Goal: Contribute content: Contribute content

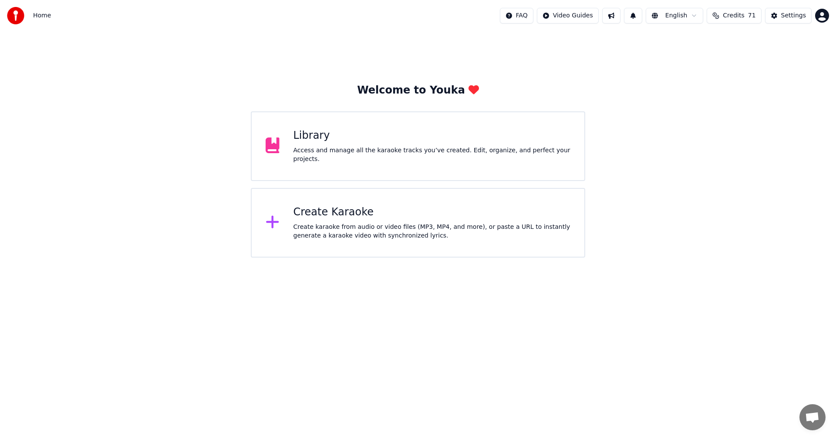
click at [669, 52] on div "Welcome to Youka Library Access and manage all the karaoke tracks you’ve create…" at bounding box center [418, 144] width 836 height 226
click at [394, 153] on div "Access and manage all the karaoke tracks you’ve created. Edit, organize, and pe…" at bounding box center [431, 154] width 277 height 17
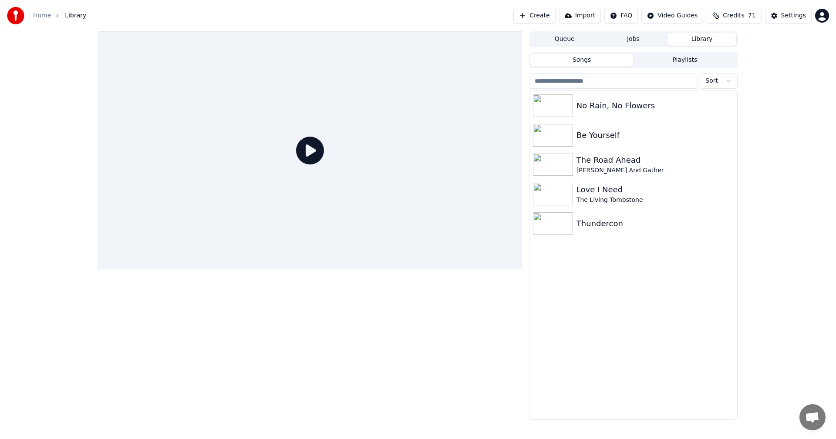
click at [550, 20] on button "Create" at bounding box center [534, 16] width 42 height 16
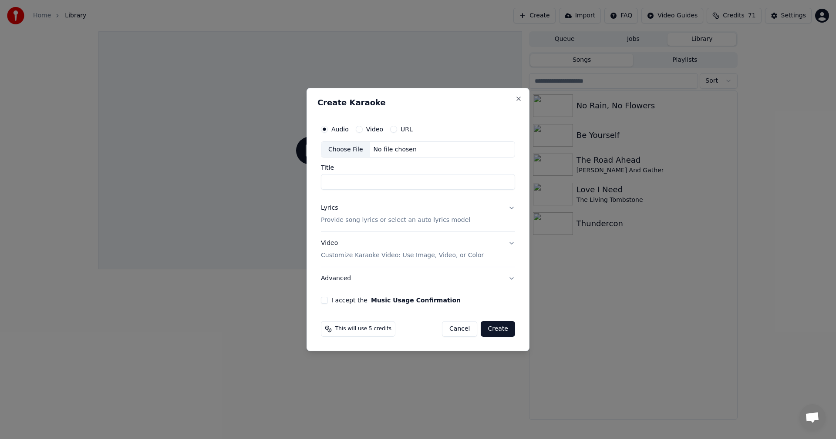
click at [350, 142] on div "Choose File" at bounding box center [345, 150] width 49 height 16
type input "**********"
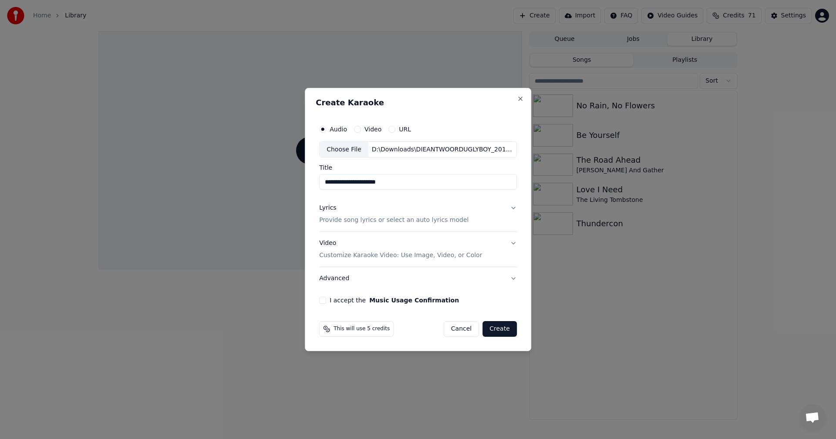
click at [351, 219] on p "Provide song lyrics or select an auto lyrics model" at bounding box center [393, 220] width 149 height 9
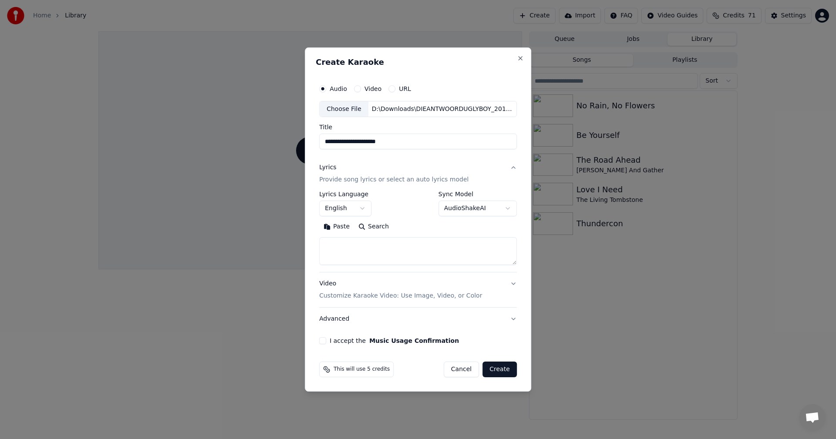
click at [402, 247] on textarea at bounding box center [418, 252] width 198 height 28
click at [334, 223] on button "Paste" at bounding box center [336, 227] width 35 height 14
click at [510, 284] on button "Video Customize Karaoke Video: Use Image, Video, or Color" at bounding box center [418, 290] width 198 height 35
type textarea "**********"
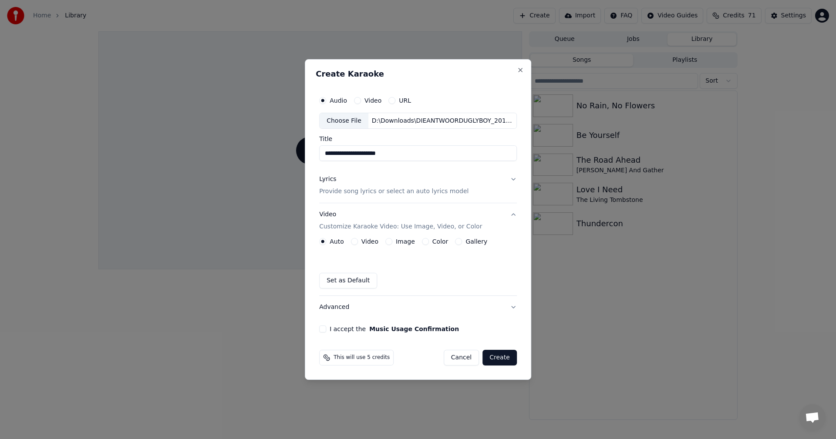
click at [354, 241] on button "Video" at bounding box center [354, 241] width 7 height 7
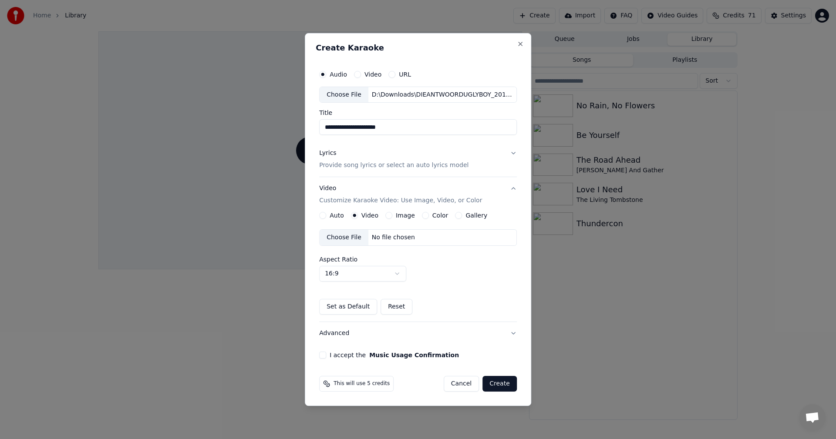
click at [334, 238] on div "Choose File" at bounding box center [344, 238] width 49 height 16
click at [324, 355] on button "I accept the Music Usage Confirmation" at bounding box center [322, 355] width 7 height 7
click at [427, 336] on button "Advanced" at bounding box center [418, 333] width 198 height 23
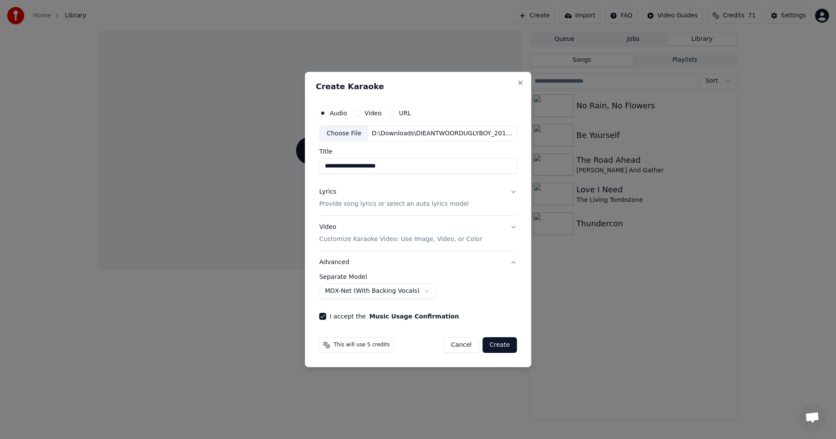
click at [500, 347] on button "Create" at bounding box center [499, 345] width 34 height 16
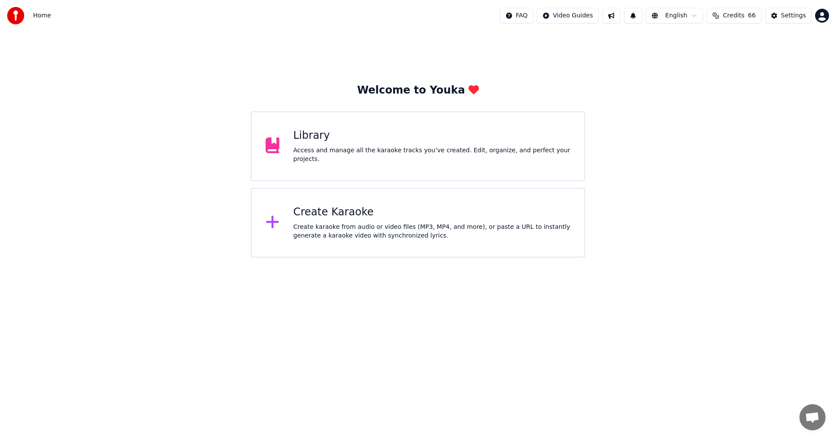
click at [459, 155] on div "Access and manage all the karaoke tracks you’ve created. Edit, organize, and pe…" at bounding box center [431, 154] width 277 height 17
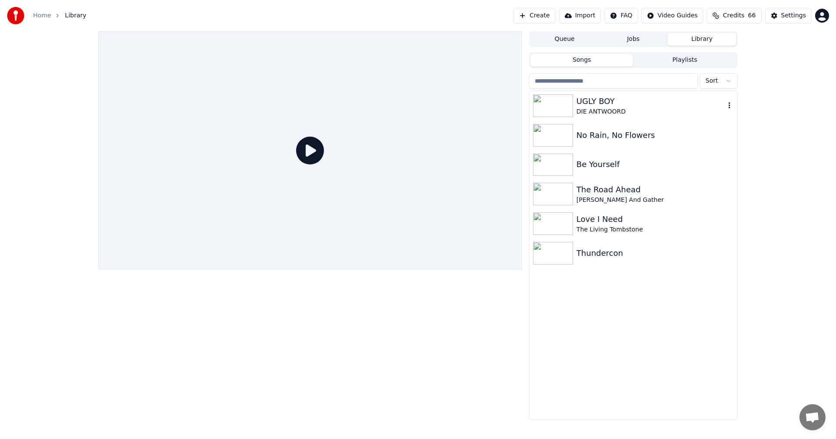
click at [613, 108] on div "DIE ANTWOORD" at bounding box center [650, 112] width 148 height 9
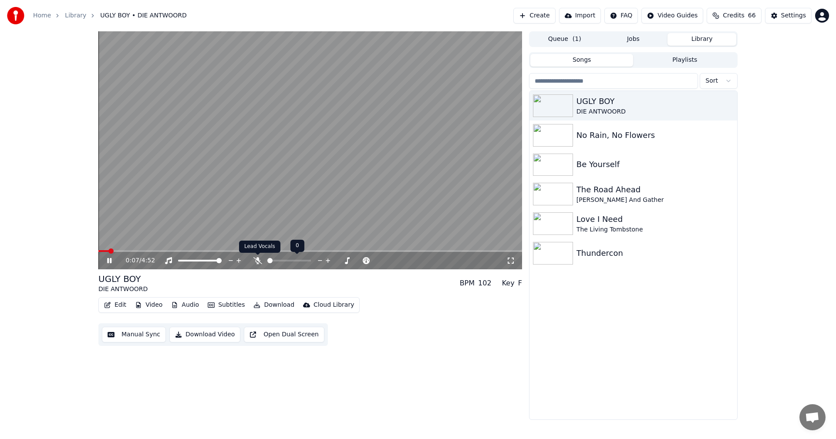
click at [258, 261] on icon at bounding box center [257, 260] width 9 height 7
click at [149, 301] on button "Video" at bounding box center [148, 305] width 34 height 12
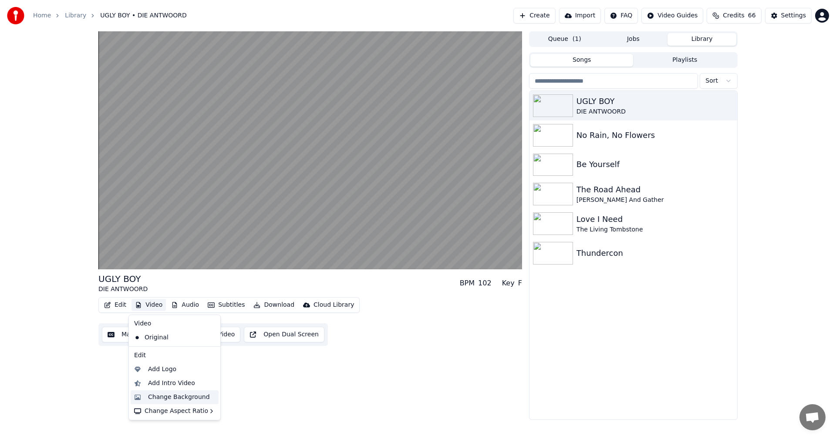
click at [155, 401] on div "Change Background" at bounding box center [179, 397] width 62 height 9
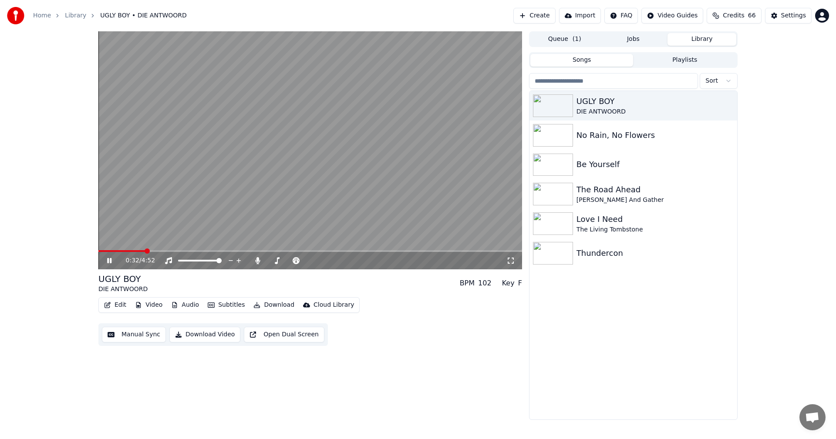
click at [108, 260] on icon at bounding box center [109, 260] width 4 height 5
click at [122, 249] on video at bounding box center [310, 150] width 424 height 238
click at [121, 250] on span at bounding box center [109, 251] width 23 height 2
click at [98, 250] on span at bounding box center [98, 251] width 0 height 2
click at [98, 253] on span at bounding box center [100, 251] width 5 height 5
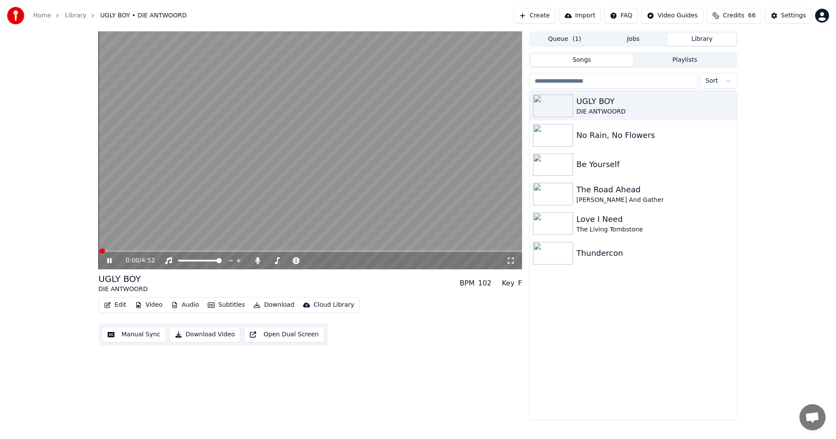
click at [108, 263] on icon at bounding box center [109, 260] width 4 height 5
click at [115, 307] on button "Edit" at bounding box center [115, 305] width 29 height 12
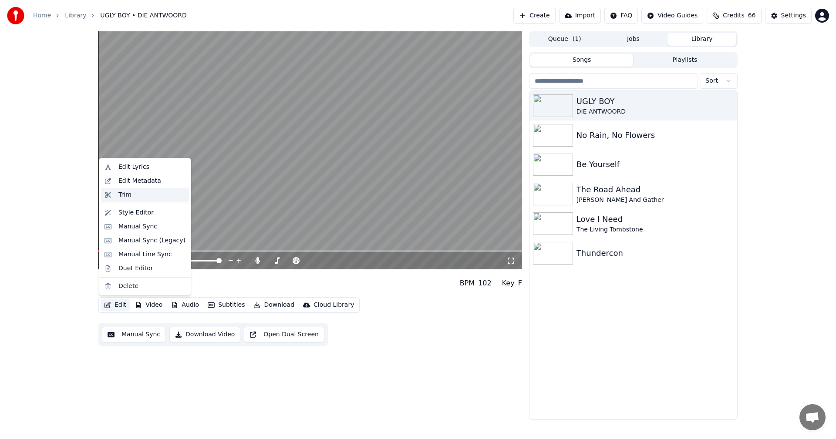
click at [135, 201] on div "Trim" at bounding box center [145, 195] width 88 height 14
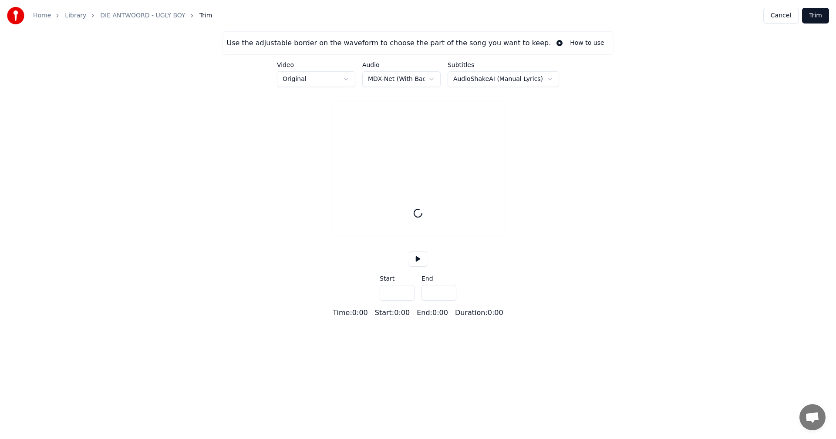
type input "*****"
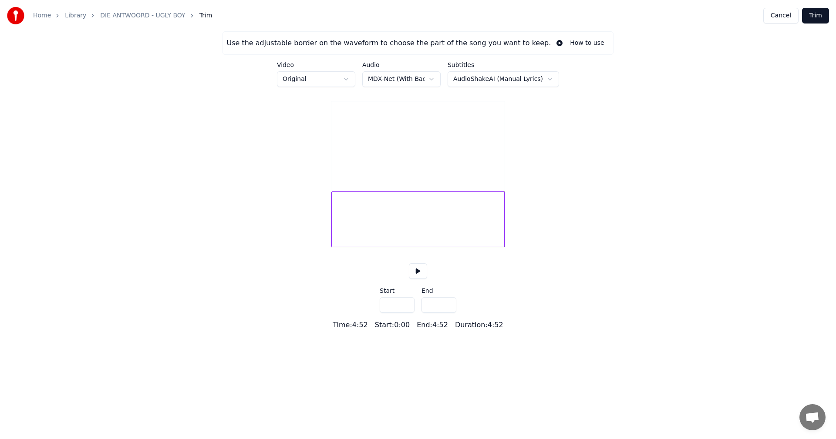
click at [354, 224] on div at bounding box center [417, 220] width 173 height 56
click at [359, 226] on div at bounding box center [417, 220] width 173 height 56
click at [419, 279] on button at bounding box center [418, 271] width 18 height 16
click at [349, 239] on div at bounding box center [417, 220] width 173 height 56
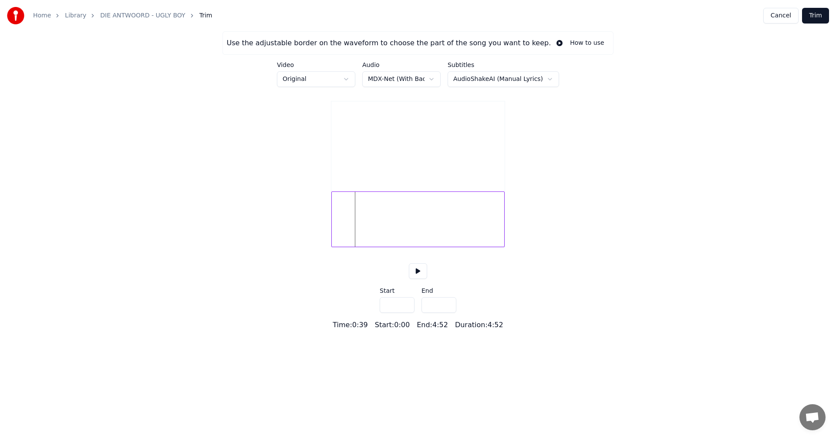
click at [347, 227] on div at bounding box center [417, 220] width 173 height 56
click at [357, 232] on div at bounding box center [417, 220] width 173 height 56
click at [351, 231] on div at bounding box center [417, 220] width 173 height 56
click at [414, 279] on button at bounding box center [418, 271] width 18 height 16
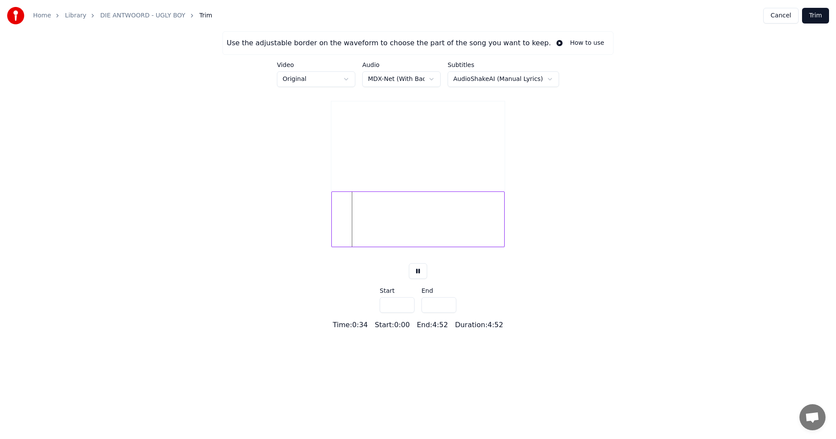
click at [414, 279] on button at bounding box center [418, 271] width 18 height 16
click at [347, 236] on div at bounding box center [417, 220] width 173 height 56
click at [420, 279] on button at bounding box center [418, 271] width 18 height 16
click at [815, 15] on button "Trim" at bounding box center [815, 16] width 27 height 16
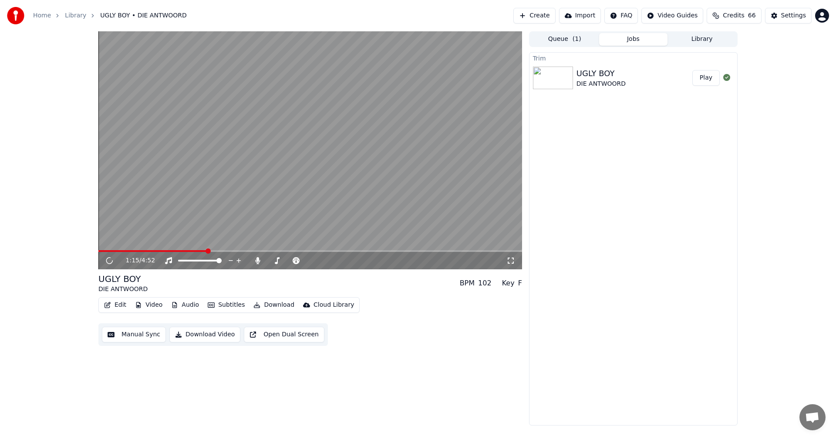
click at [210, 254] on span at bounding box center [208, 251] width 5 height 5
click at [138, 252] on span at bounding box center [118, 251] width 40 height 2
click at [113, 252] on span at bounding box center [115, 251] width 5 height 5
click at [129, 251] on span at bounding box center [310, 251] width 424 height 2
click at [144, 251] on span at bounding box center [145, 251] width 5 height 5
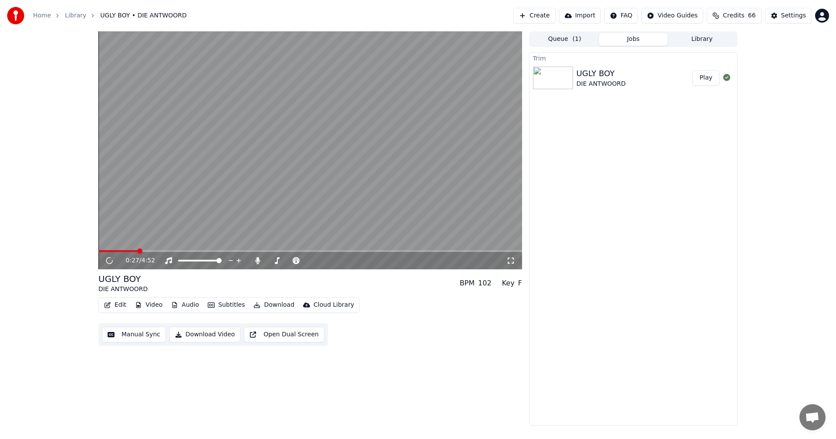
click at [138, 253] on span at bounding box center [139, 251] width 5 height 5
click at [134, 254] on span at bounding box center [136, 251] width 5 height 5
click at [257, 259] on icon at bounding box center [257, 260] width 5 height 7
click at [721, 40] on button "Library" at bounding box center [701, 39] width 69 height 13
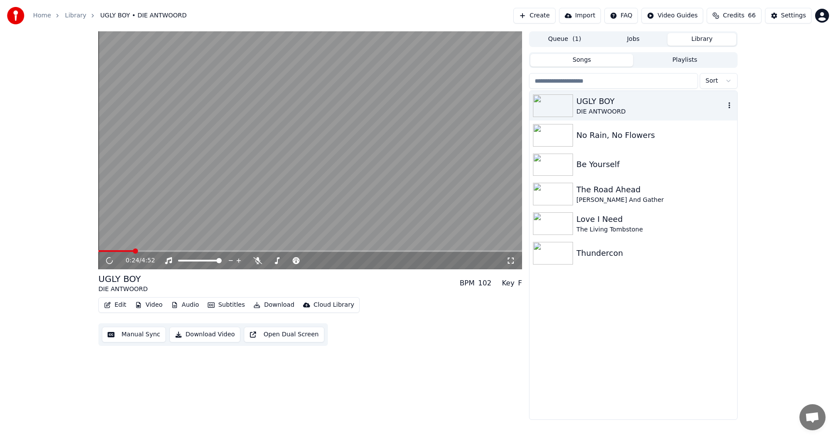
click at [606, 106] on div "UGLY BOY" at bounding box center [650, 101] width 148 height 12
click at [192, 304] on button "Audio" at bounding box center [185, 305] width 35 height 12
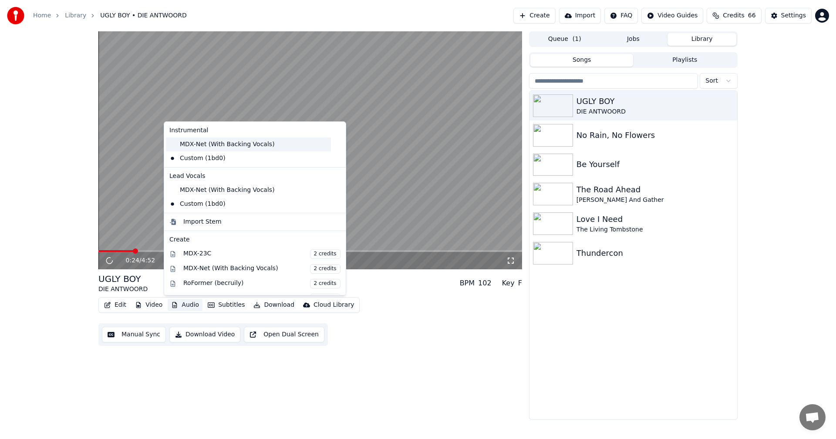
click at [211, 149] on div "MDX-Net (With Backing Vocals)" at bounding box center [248, 145] width 165 height 14
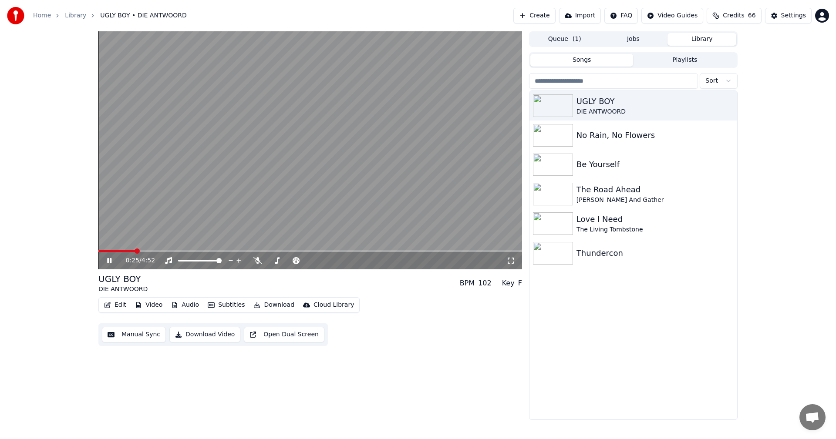
click at [180, 302] on button "Audio" at bounding box center [185, 305] width 35 height 12
drag, startPoint x: 384, startPoint y: 293, endPoint x: 315, endPoint y: 265, distance: 74.1
click at [384, 293] on div "UGLY BOY DIE ANTWOORD BPM 102 Key F" at bounding box center [310, 283] width 424 height 21
click at [168, 250] on span at bounding box center [310, 251] width 424 height 2
click at [194, 251] on span at bounding box center [310, 251] width 424 height 2
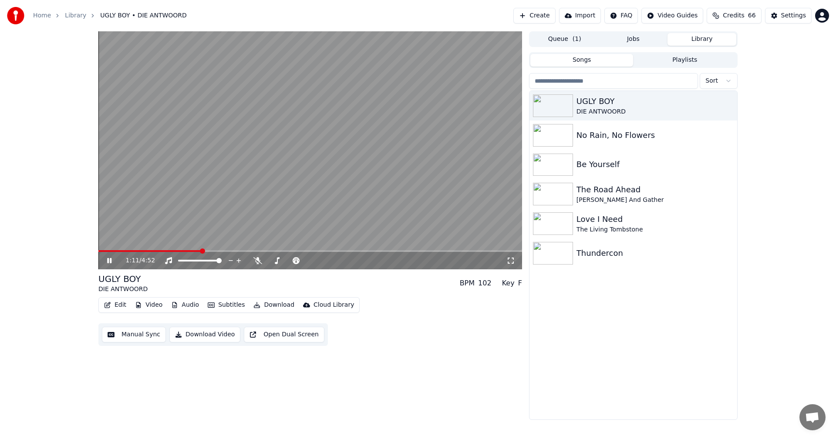
click at [201, 252] on span at bounding box center [310, 251] width 424 height 2
click at [208, 251] on span at bounding box center [310, 251] width 424 height 2
click at [214, 251] on span at bounding box center [310, 251] width 424 height 2
click at [220, 250] on span at bounding box center [310, 251] width 424 height 2
click at [108, 260] on icon at bounding box center [109, 260] width 4 height 5
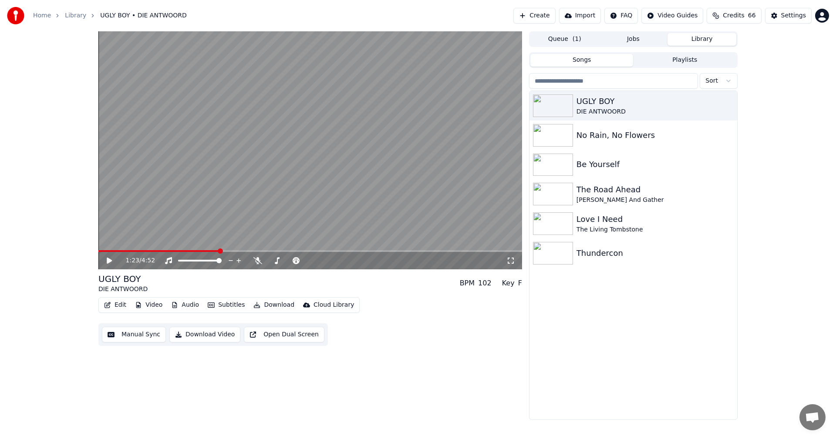
click at [138, 305] on icon "button" at bounding box center [138, 305] width 7 height 6
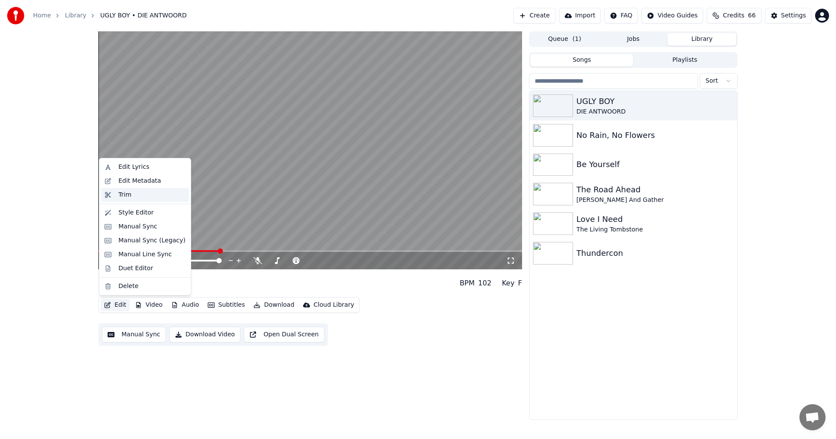
click at [136, 199] on div "Trim" at bounding box center [151, 195] width 67 height 9
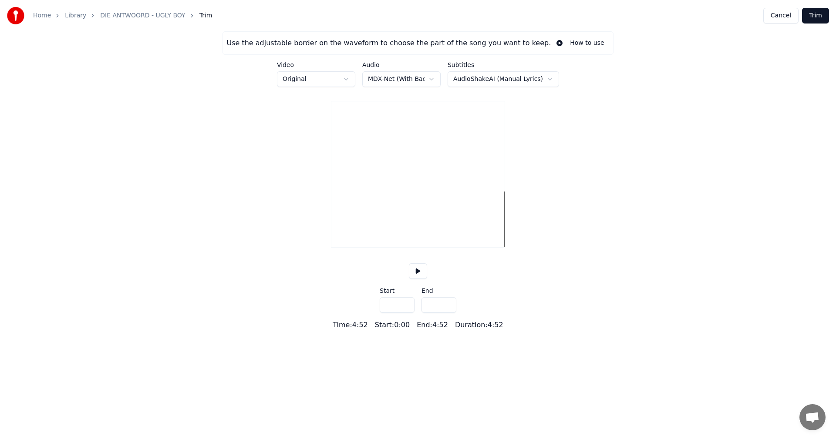
type input "*****"
click at [359, 225] on div at bounding box center [417, 220] width 173 height 56
click at [353, 226] on div at bounding box center [417, 220] width 173 height 56
click at [346, 227] on div at bounding box center [417, 220] width 173 height 56
click at [348, 227] on div at bounding box center [417, 220] width 173 height 56
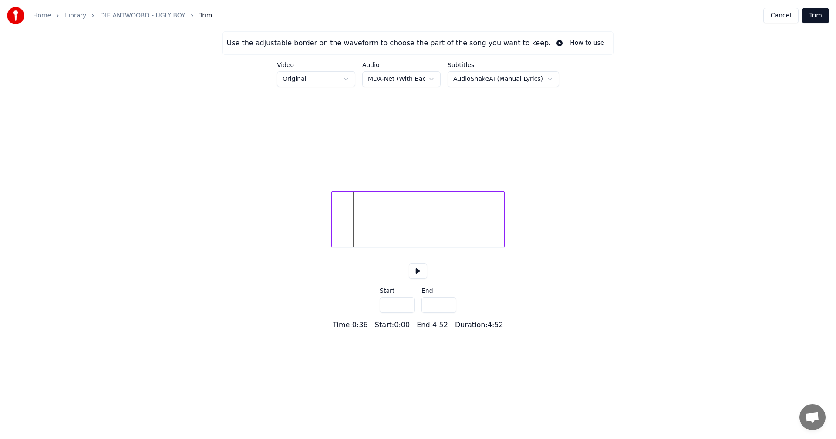
click at [345, 227] on div at bounding box center [417, 220] width 173 height 56
click at [349, 227] on div at bounding box center [417, 220] width 173 height 56
click at [344, 228] on div at bounding box center [417, 220] width 173 height 56
click at [347, 227] on div at bounding box center [417, 220] width 173 height 56
click at [346, 228] on div at bounding box center [417, 220] width 173 height 56
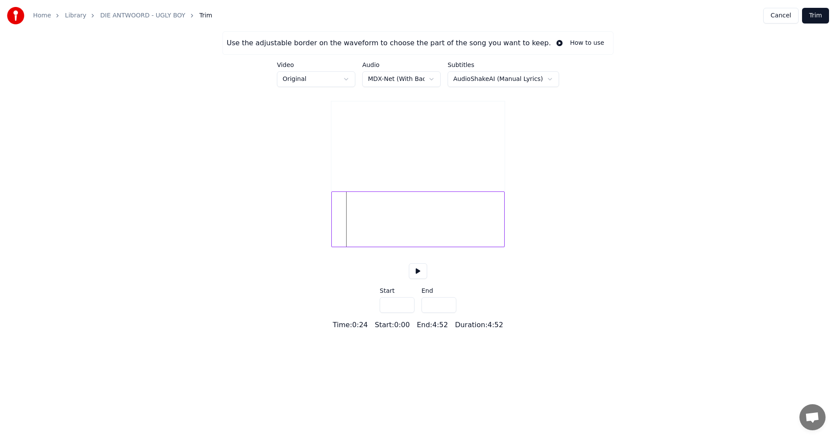
click at [421, 279] on button at bounding box center [418, 271] width 18 height 16
drag, startPoint x: 405, startPoint y: 315, endPoint x: 398, endPoint y: 315, distance: 7.0
click at [398, 313] on input "***" at bounding box center [397, 305] width 35 height 16
click at [407, 312] on input "****" at bounding box center [397, 305] width 35 height 16
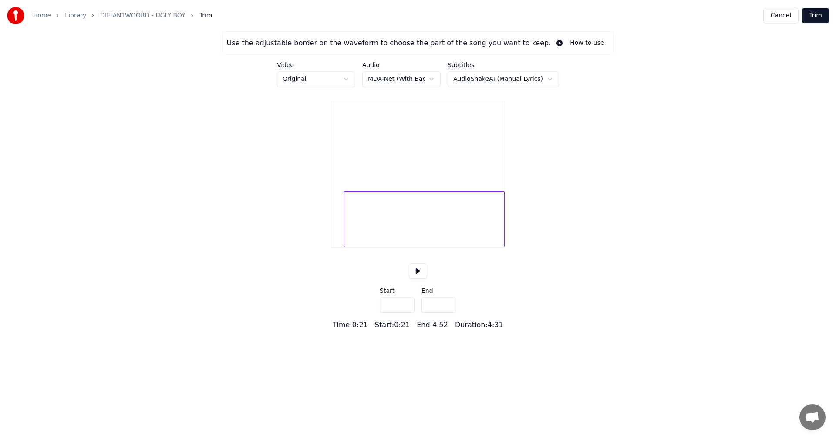
click at [407, 312] on input "****" at bounding box center [397, 305] width 35 height 16
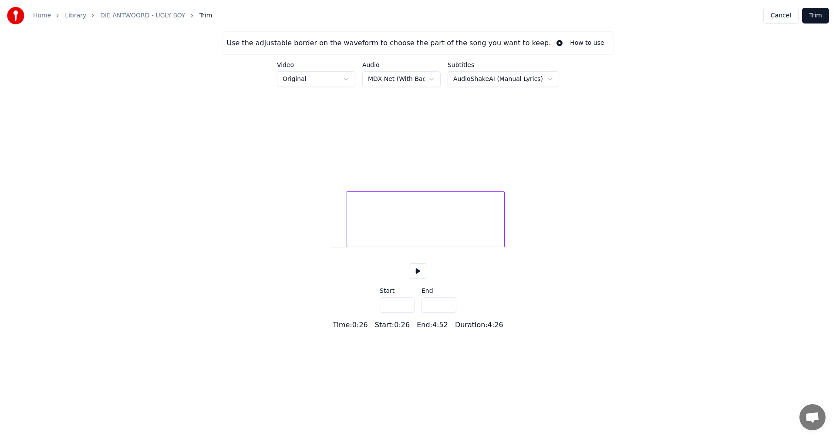
click at [418, 279] on button at bounding box center [418, 271] width 18 height 16
type input "****"
click at [406, 313] on input "****" at bounding box center [397, 305] width 35 height 16
click at [421, 279] on button at bounding box center [418, 271] width 18 height 16
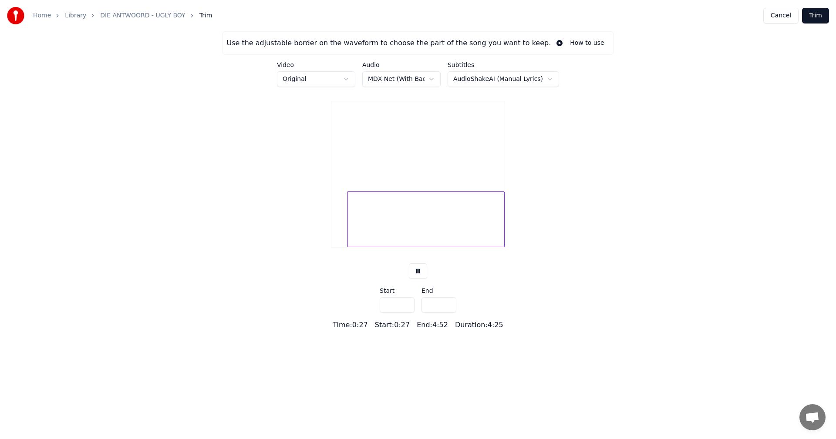
click at [421, 279] on button at bounding box center [418, 271] width 18 height 16
click at [818, 15] on button "Trim" at bounding box center [815, 16] width 27 height 16
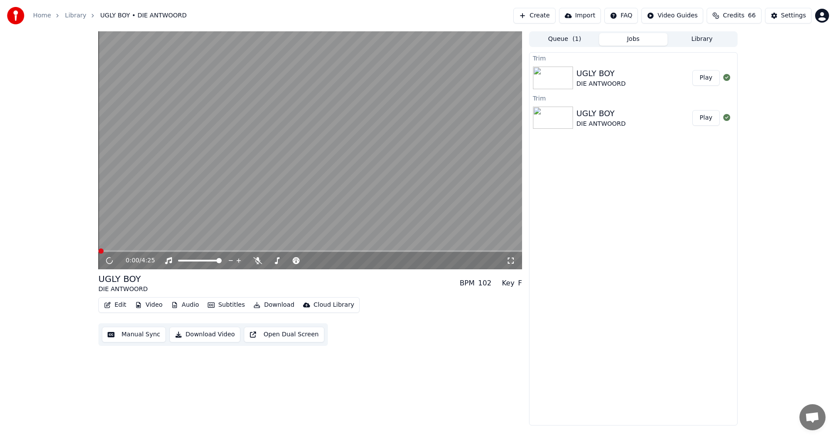
click at [120, 307] on button "Edit" at bounding box center [115, 305] width 29 height 12
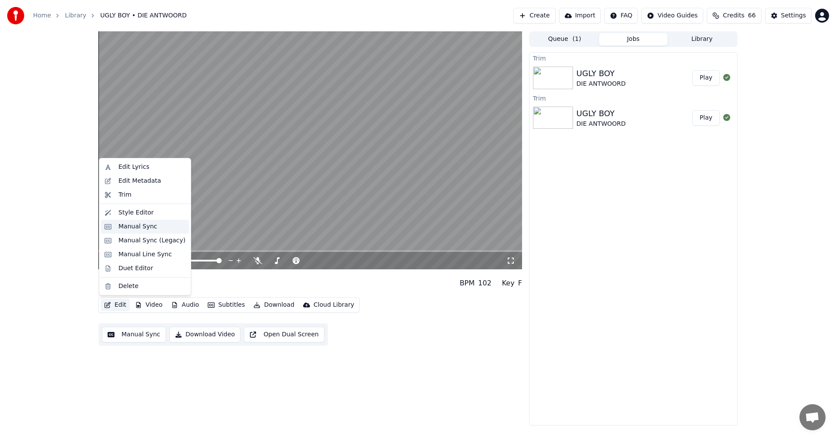
click at [128, 226] on div "Manual Sync" at bounding box center [137, 226] width 39 height 9
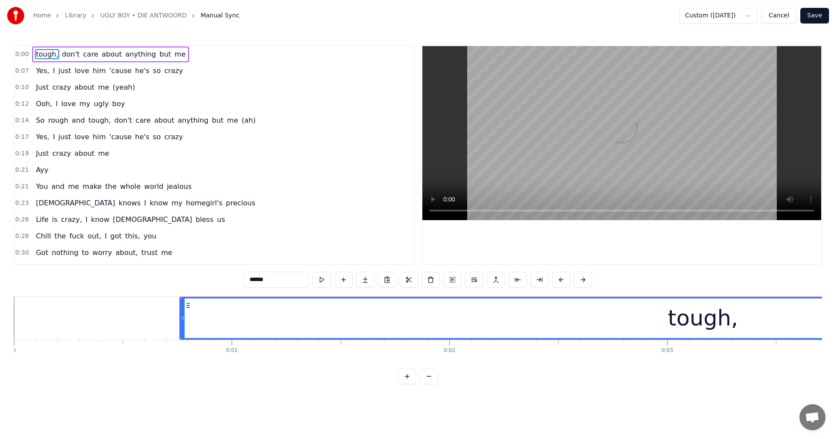
click at [775, 13] on button "Cancel" at bounding box center [778, 16] width 35 height 16
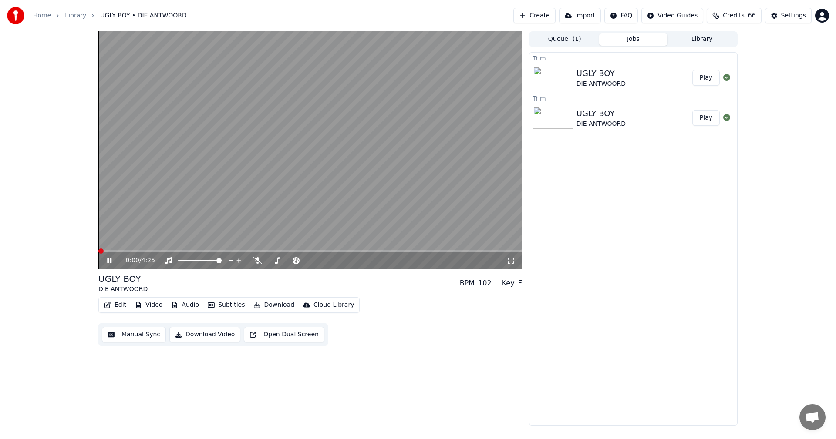
click at [116, 304] on button "Edit" at bounding box center [115, 305] width 29 height 12
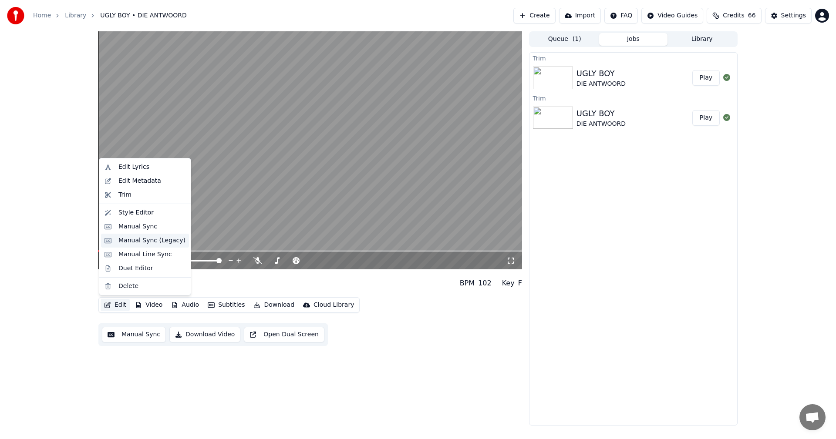
click at [129, 243] on div "Manual Sync (Legacy)" at bounding box center [151, 240] width 67 height 9
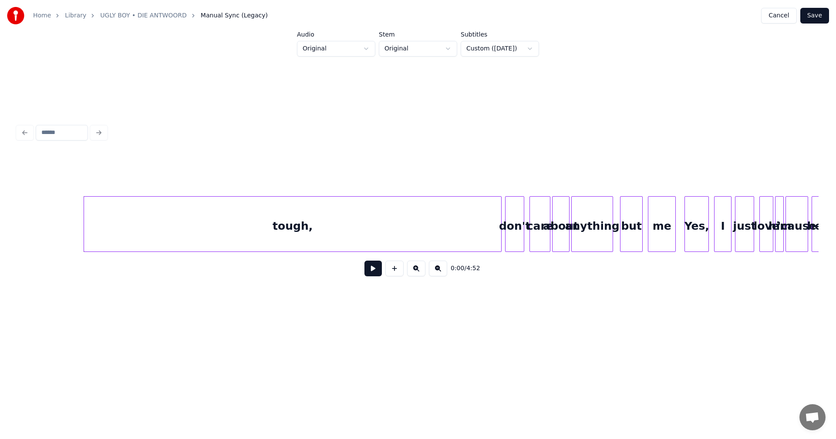
click at [779, 17] on button "Cancel" at bounding box center [778, 16] width 35 height 16
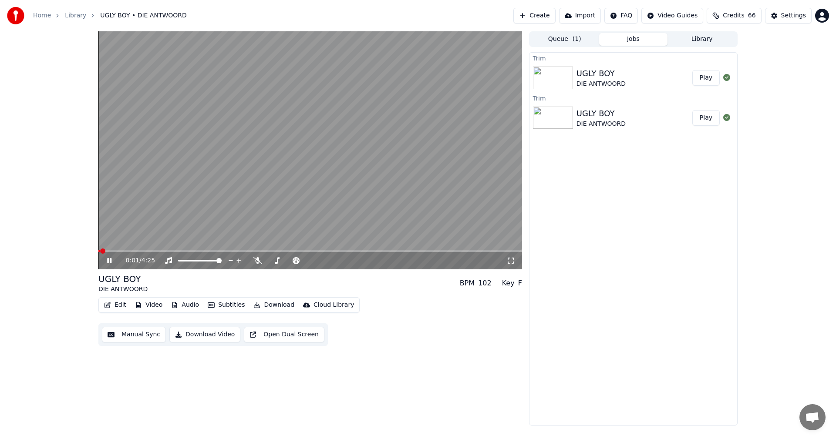
click at [115, 306] on button "Edit" at bounding box center [115, 305] width 29 height 12
click at [609, 81] on div "DIE ANTWOORD" at bounding box center [600, 84] width 49 height 9
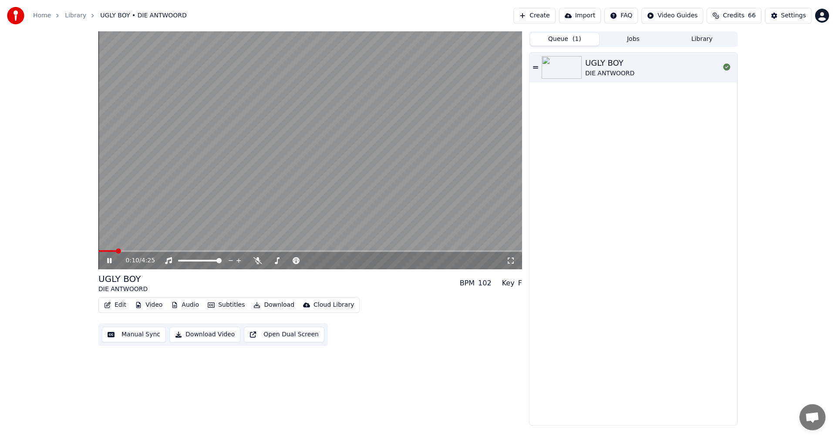
click at [563, 40] on button "Queue ( 1 )" at bounding box center [564, 39] width 69 height 13
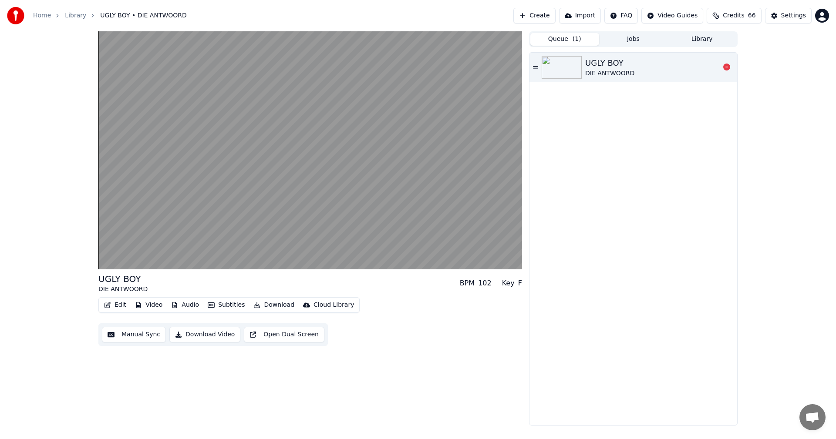
click at [535, 67] on icon at bounding box center [535, 67] width 5 height 2
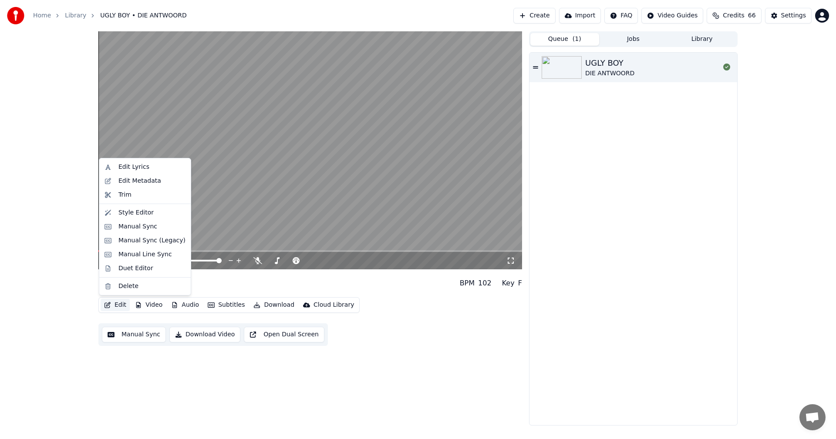
click at [115, 307] on button "Edit" at bounding box center [115, 305] width 29 height 12
click at [133, 170] on div "Edit Lyrics" at bounding box center [133, 167] width 31 height 9
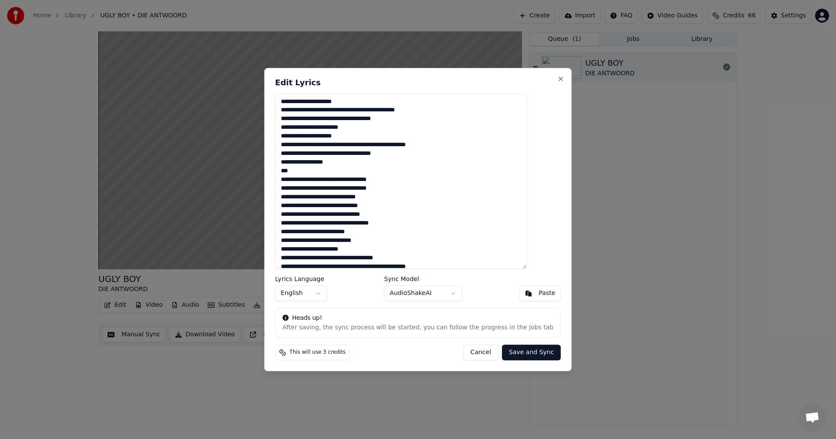
click at [517, 354] on button "Save and Sync" at bounding box center [531, 353] width 59 height 16
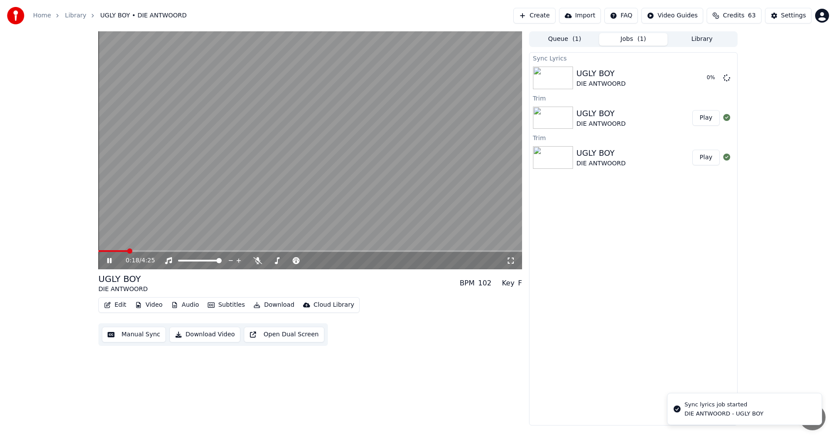
click at [108, 260] on icon at bounding box center [109, 260] width 4 height 5
click at [727, 18] on button "Credits 63" at bounding box center [734, 16] width 54 height 16
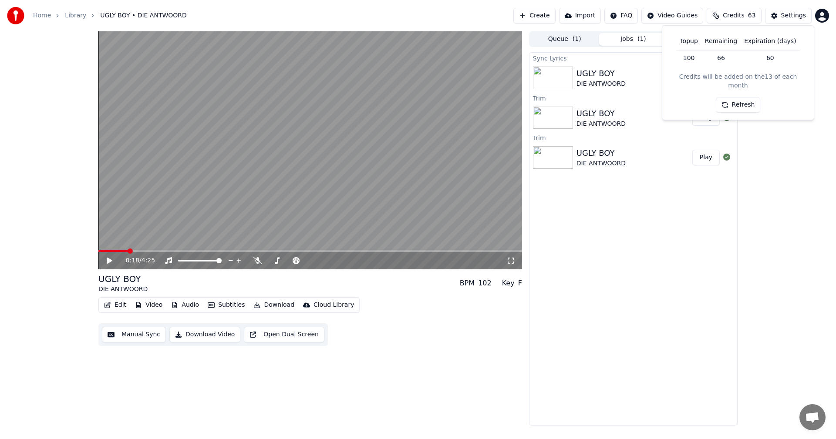
click at [566, 30] on div "Home Library UGLY BOY • DIE ANTWOORD Create Import FAQ Video Guides Credits 63 …" at bounding box center [418, 15] width 836 height 31
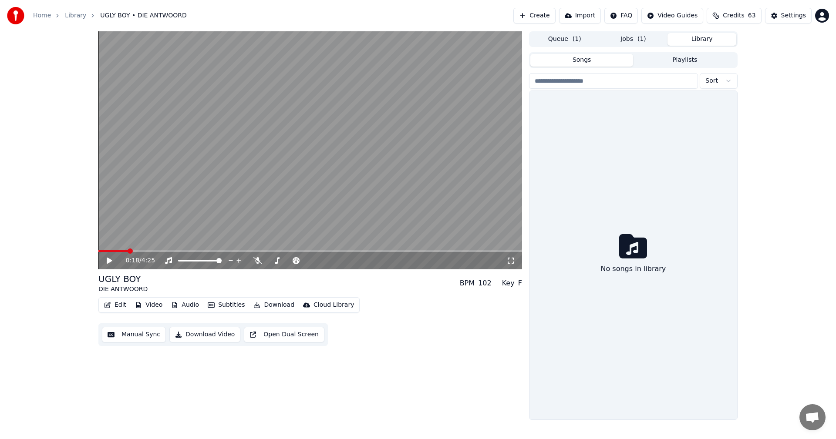
click at [703, 38] on button "Library" at bounding box center [701, 39] width 69 height 13
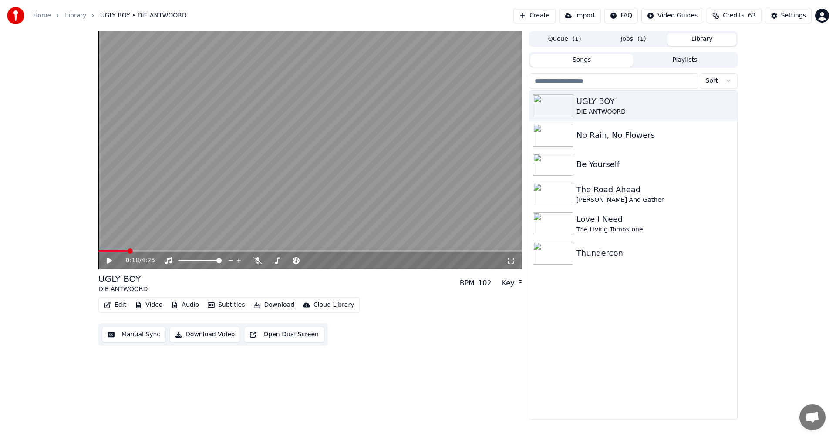
click at [582, 41] on button "Queue ( 1 )" at bounding box center [564, 39] width 69 height 13
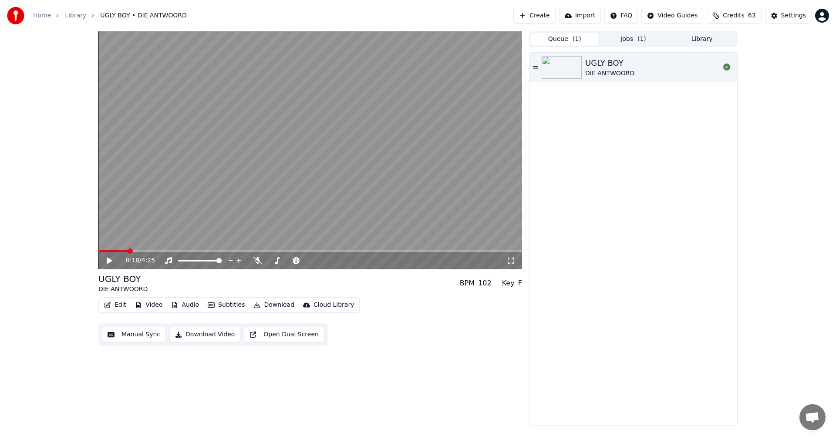
click at [650, 38] on button "Jobs ( 1 )" at bounding box center [633, 39] width 69 height 13
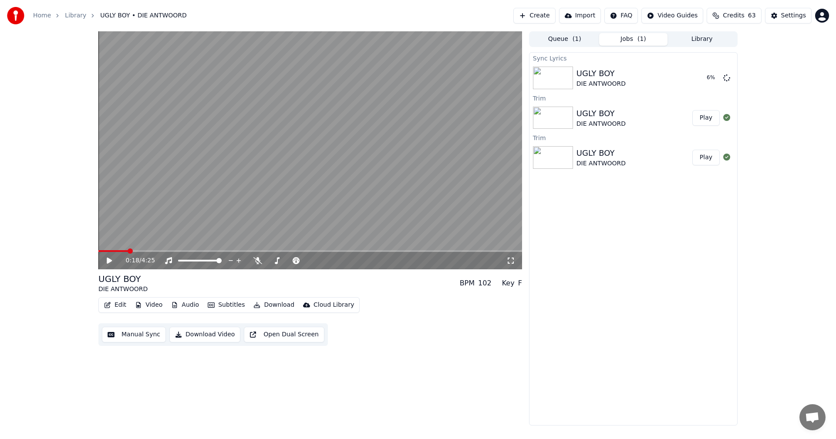
click at [716, 41] on button "Library" at bounding box center [701, 39] width 69 height 13
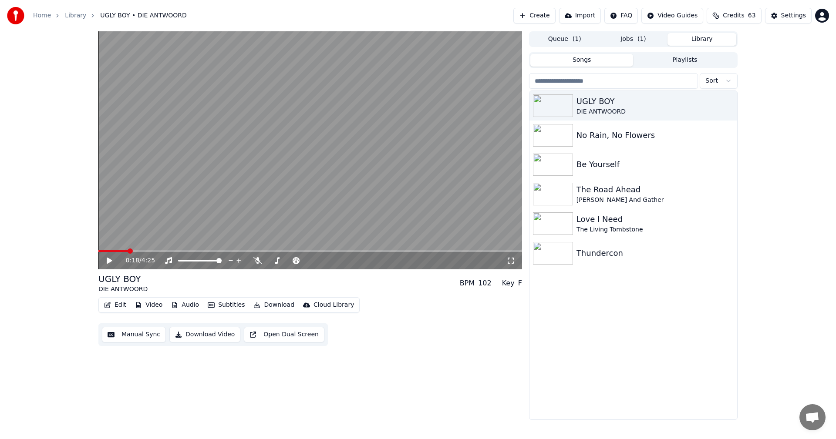
click at [105, 257] on icon at bounding box center [115, 260] width 20 height 7
click at [119, 252] on span at bounding box center [108, 251] width 21 height 2
click at [98, 249] on span at bounding box center [100, 251] width 5 height 5
click at [110, 261] on icon at bounding box center [109, 260] width 4 height 5
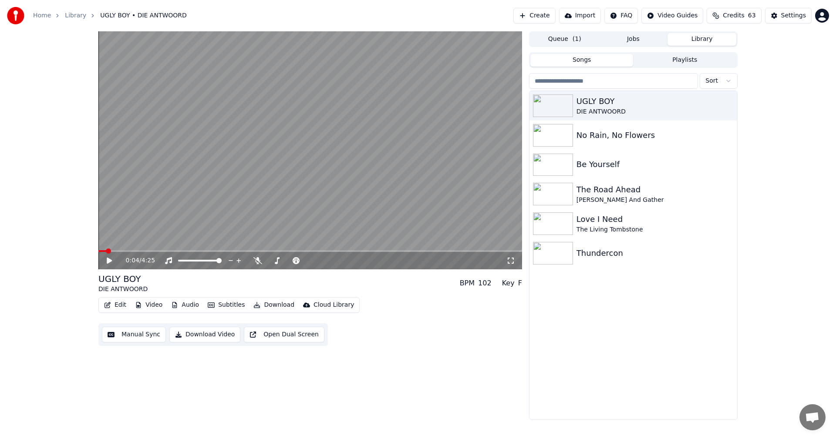
click at [576, 40] on span "( 1 )" at bounding box center [577, 39] width 9 height 9
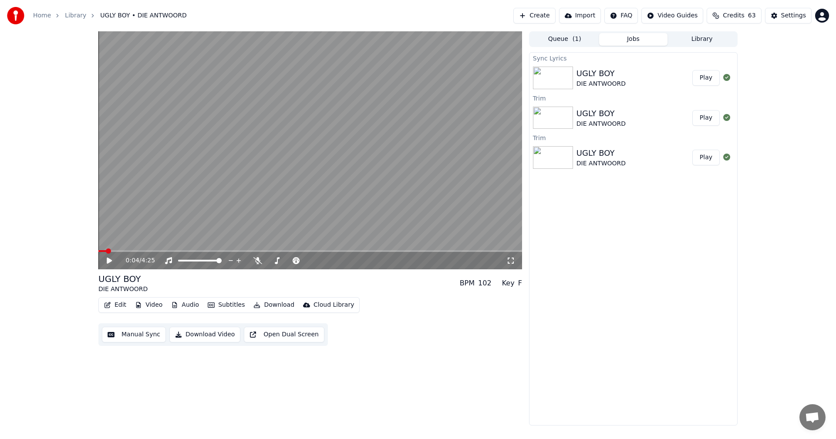
click at [629, 40] on button "Jobs" at bounding box center [633, 39] width 69 height 13
click at [702, 79] on button "Play" at bounding box center [705, 78] width 27 height 16
click at [108, 258] on icon at bounding box center [115, 260] width 20 height 7
click at [259, 260] on icon at bounding box center [257, 260] width 9 height 7
click at [255, 259] on icon at bounding box center [257, 260] width 9 height 7
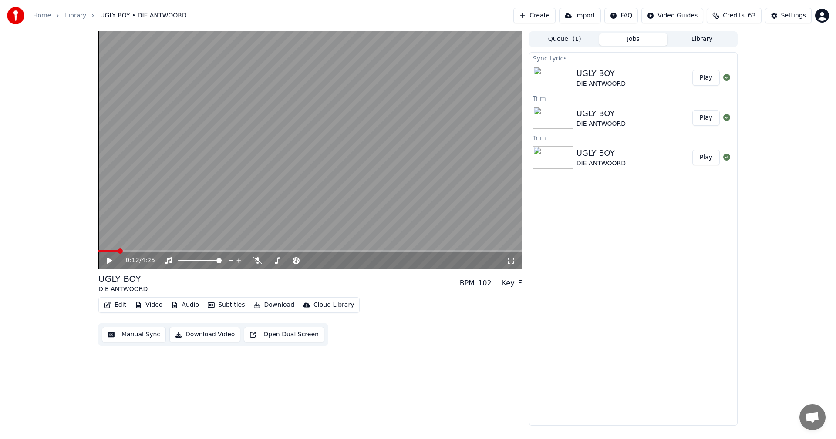
click at [111, 260] on icon at bounding box center [109, 261] width 5 height 6
click at [256, 261] on icon at bounding box center [257, 260] width 9 height 7
click at [256, 261] on icon at bounding box center [257, 260] width 5 height 7
click at [256, 261] on icon at bounding box center [257, 260] width 9 height 7
click at [256, 261] on icon at bounding box center [257, 260] width 5 height 7
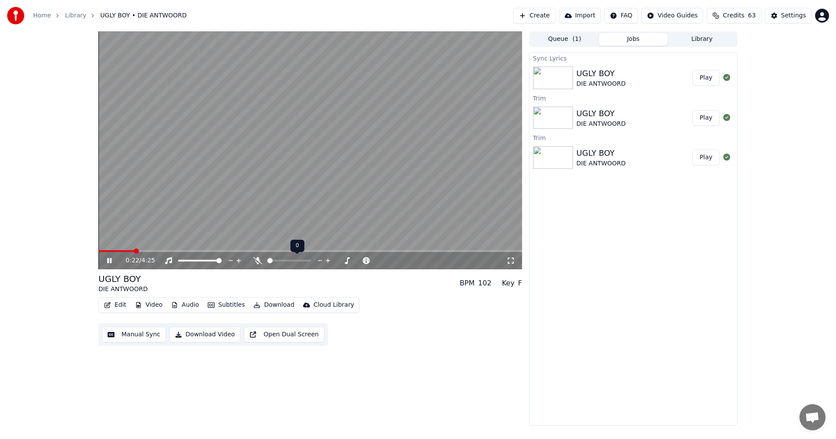
click at [256, 261] on icon at bounding box center [257, 260] width 9 height 7
click at [256, 261] on icon at bounding box center [257, 260] width 5 height 7
click at [104, 252] on span at bounding box center [119, 251] width 43 height 2
click at [104, 252] on span at bounding box center [106, 251] width 5 height 5
click at [111, 261] on icon at bounding box center [109, 260] width 4 height 5
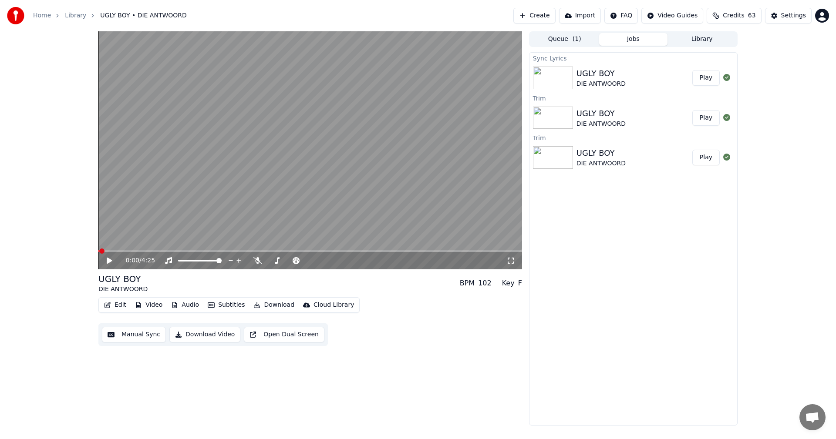
click at [116, 306] on button "Edit" at bounding box center [115, 305] width 29 height 12
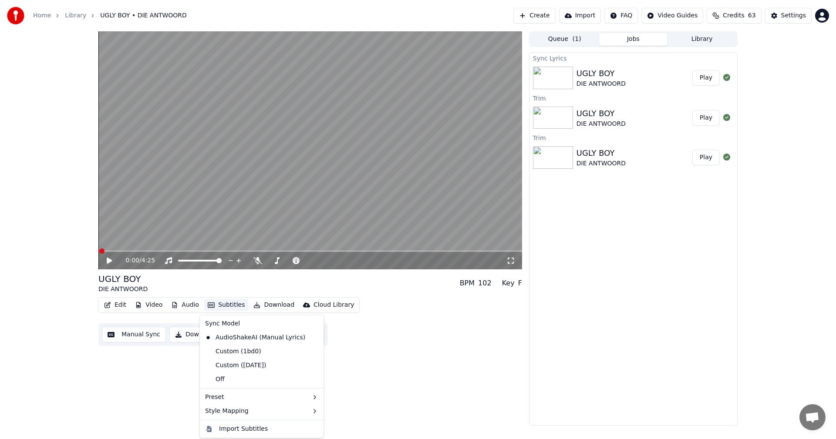
click at [229, 306] on button "Subtitles" at bounding box center [226, 305] width 44 height 12
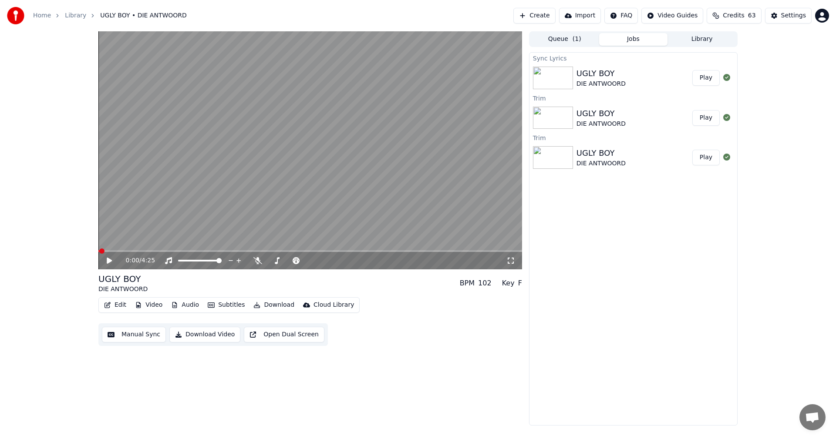
click at [229, 306] on button "Subtitles" at bounding box center [226, 305] width 44 height 12
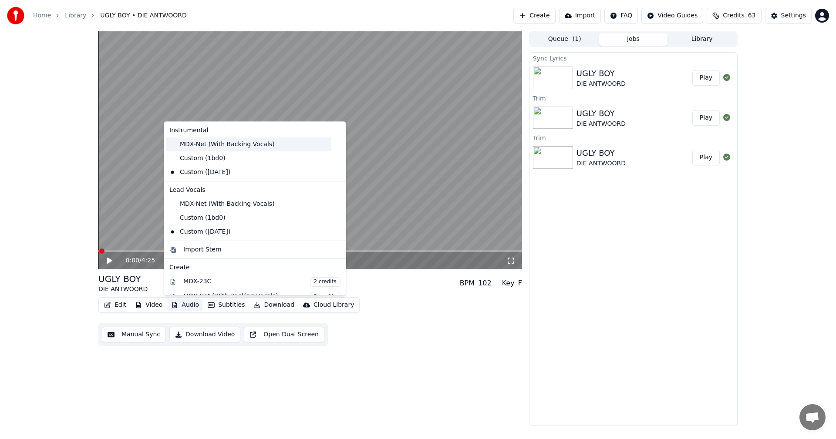
click at [204, 145] on div "MDX-Net (With Backing Vocals)" at bounding box center [248, 145] width 165 height 14
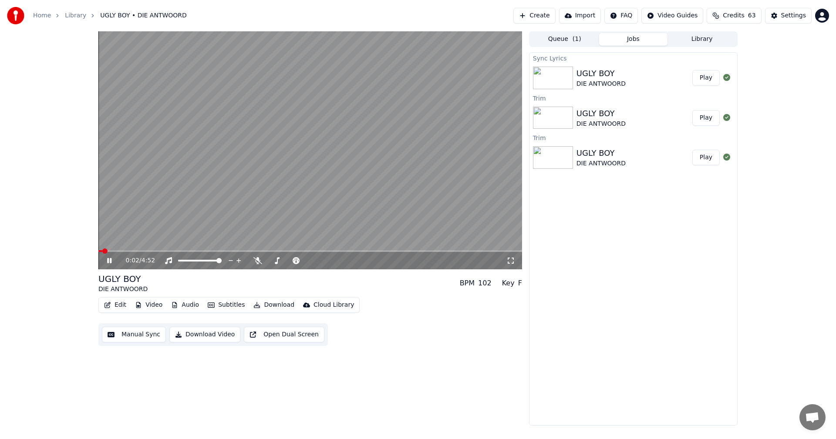
click at [108, 261] on icon at bounding box center [109, 260] width 4 height 5
click at [189, 307] on button "Audio" at bounding box center [185, 305] width 35 height 12
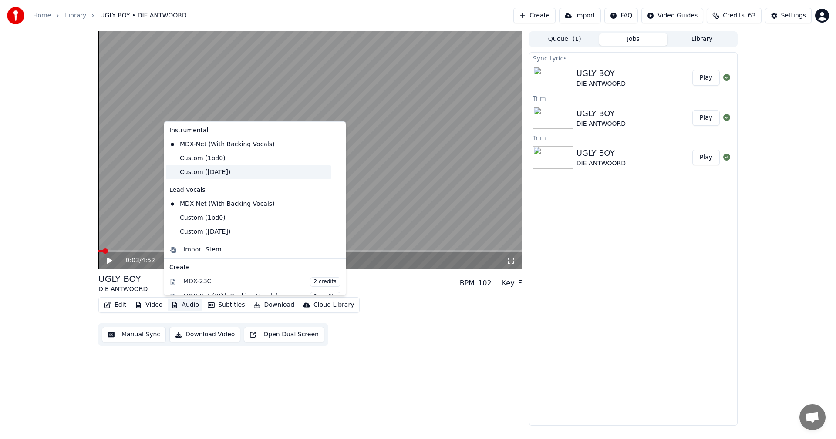
click at [210, 172] on div "Custom ([DATE])" at bounding box center [248, 172] width 165 height 14
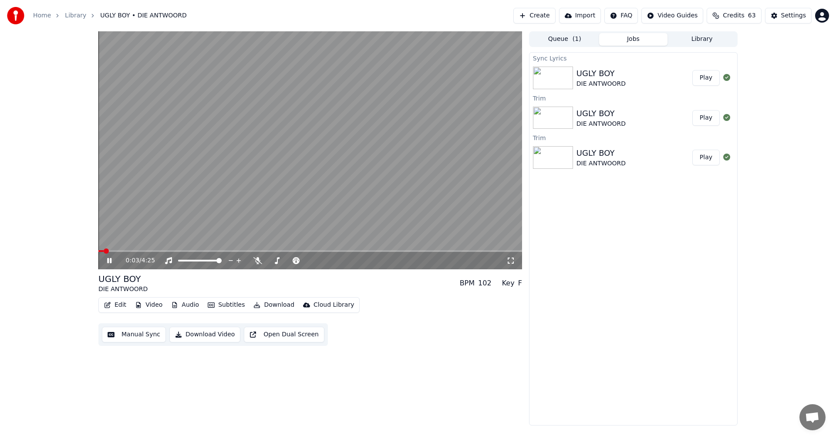
click at [107, 260] on icon at bounding box center [115, 260] width 20 height 7
click at [153, 306] on button "Video" at bounding box center [148, 305] width 34 height 12
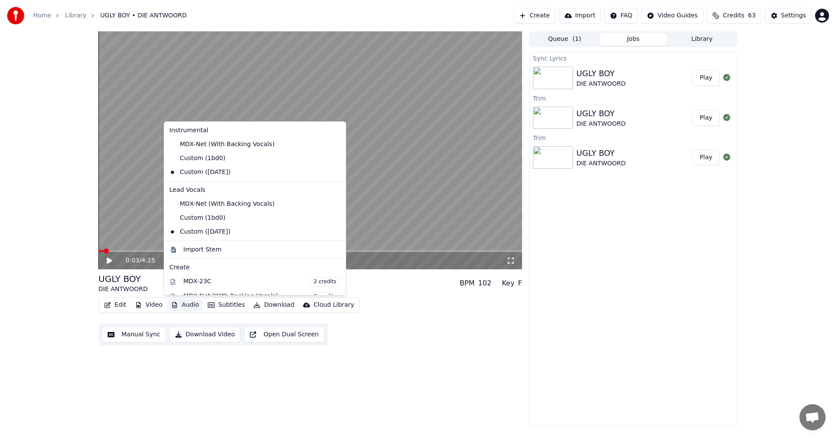
click at [334, 174] on icon at bounding box center [339, 172] width 10 height 7
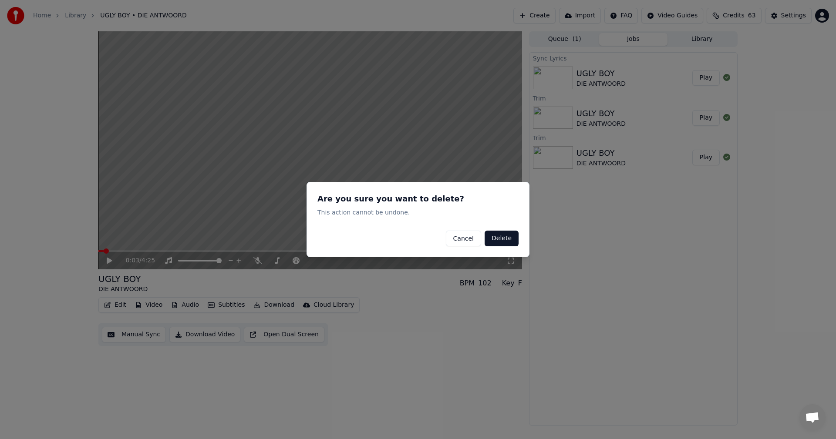
click at [510, 236] on button "Delete" at bounding box center [502, 239] width 34 height 16
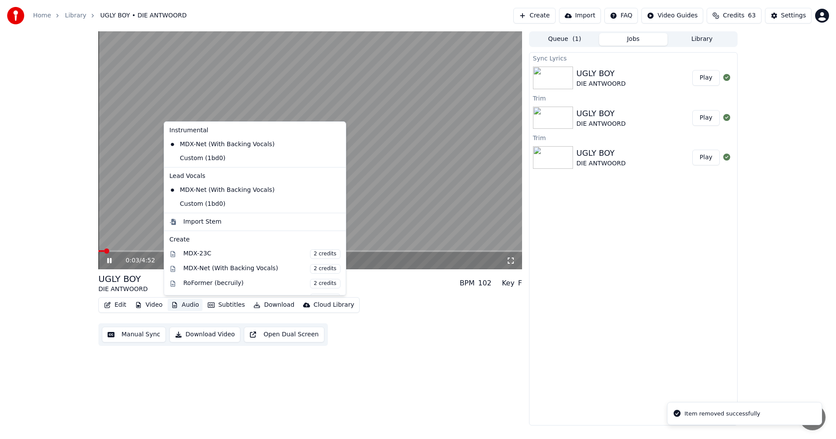
click at [189, 305] on button "Audio" at bounding box center [185, 305] width 35 height 12
click at [334, 204] on icon at bounding box center [339, 204] width 10 height 7
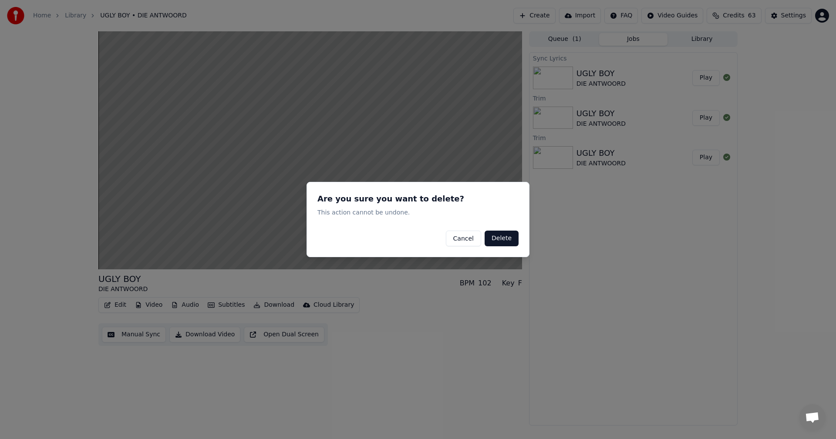
click at [497, 236] on button "Delete" at bounding box center [502, 239] width 34 height 16
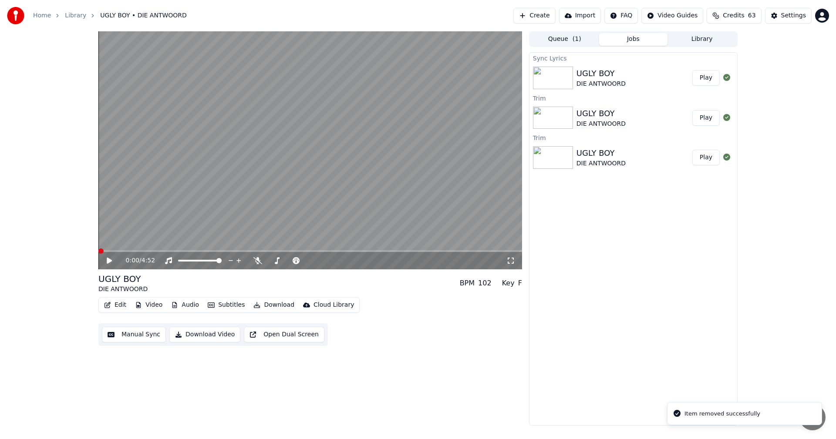
click at [117, 307] on button "Edit" at bounding box center [115, 305] width 29 height 12
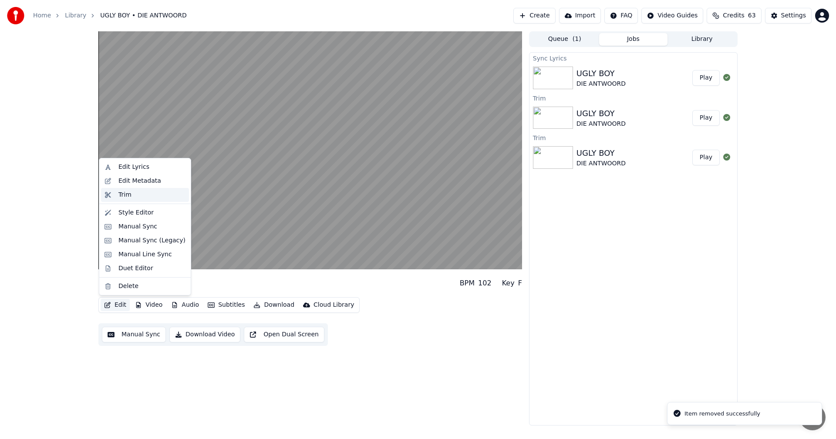
click at [129, 201] on div "Trim" at bounding box center [145, 195] width 88 height 14
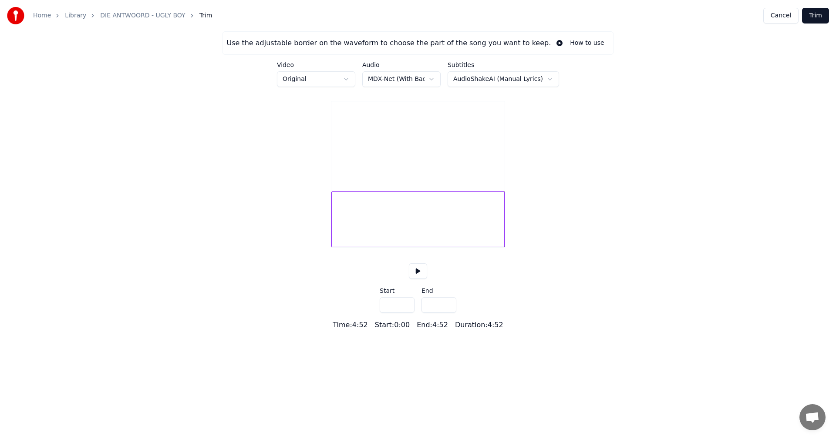
click at [404, 313] on input "***" at bounding box center [397, 305] width 35 height 16
click at [404, 313] on input "****" at bounding box center [397, 305] width 35 height 16
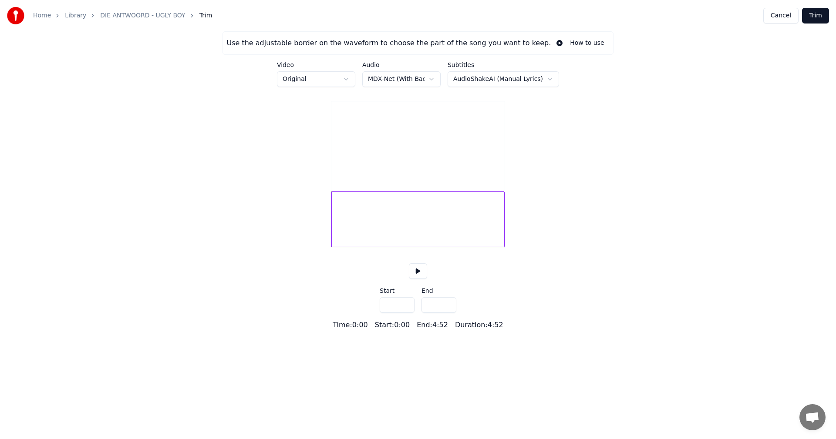
drag, startPoint x: 404, startPoint y: 319, endPoint x: 484, endPoint y: 249, distance: 106.1
click at [405, 313] on input "***" at bounding box center [397, 305] width 35 height 16
click at [349, 232] on div at bounding box center [417, 220] width 173 height 56
click at [348, 232] on div at bounding box center [417, 220] width 173 height 56
click at [414, 279] on button at bounding box center [418, 271] width 18 height 16
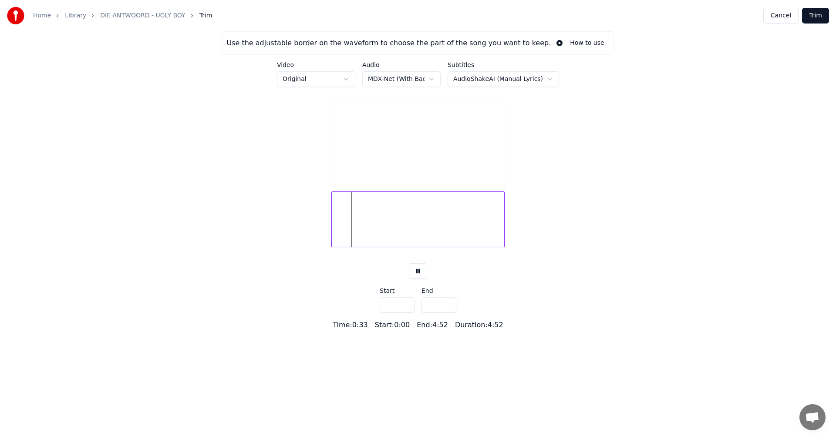
click at [406, 313] on input "***" at bounding box center [397, 305] width 35 height 16
click at [406, 313] on input "****" at bounding box center [397, 305] width 35 height 16
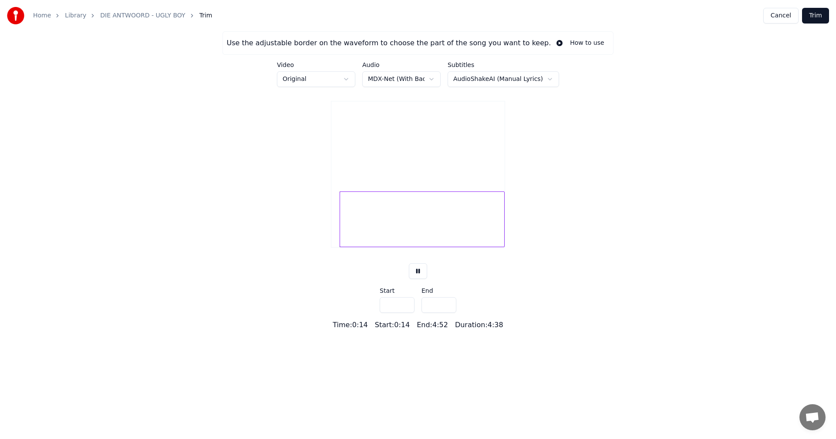
click at [406, 313] on input "****" at bounding box center [397, 305] width 35 height 16
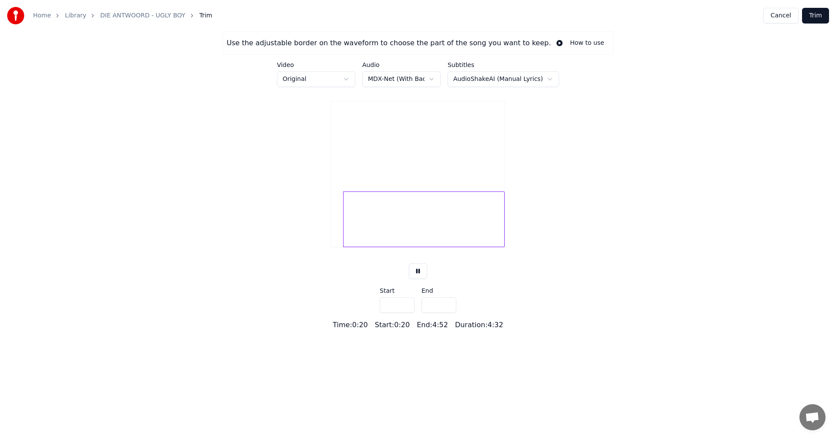
click at [406, 313] on input "****" at bounding box center [397, 305] width 35 height 16
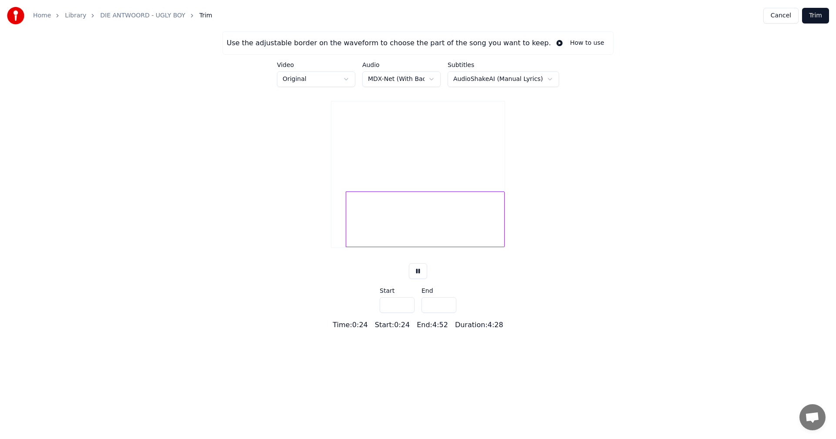
click at [406, 313] on input "****" at bounding box center [397, 305] width 35 height 16
type input "****"
click at [404, 313] on input "****" at bounding box center [397, 305] width 35 height 16
click at [419, 279] on button at bounding box center [418, 271] width 18 height 16
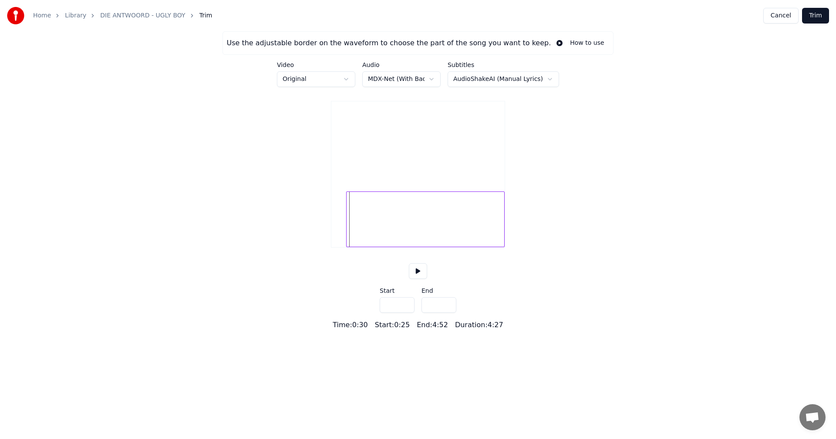
click at [812, 17] on button "Trim" at bounding box center [815, 16] width 27 height 16
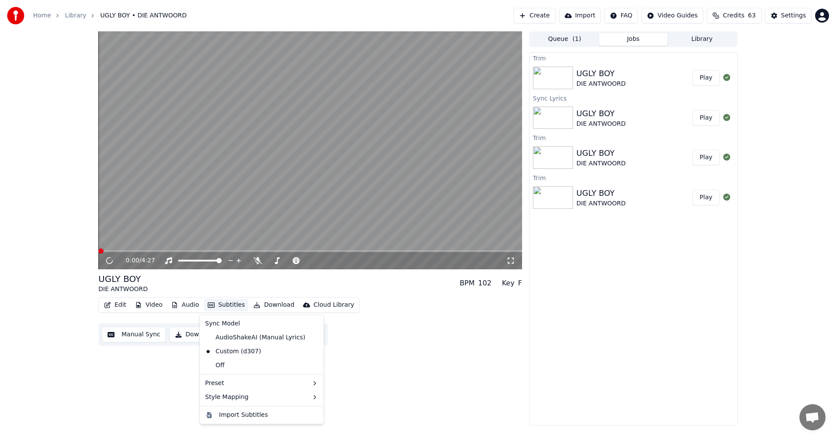
click at [228, 305] on button "Subtitles" at bounding box center [226, 305] width 44 height 12
click at [240, 334] on div "AudioShakeAI (Manual Lyrics)" at bounding box center [255, 338] width 107 height 14
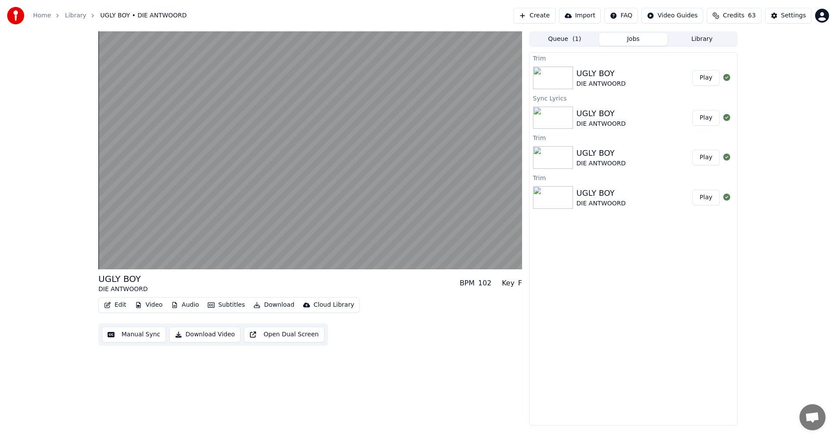
click at [228, 307] on button "Subtitles" at bounding box center [226, 305] width 44 height 12
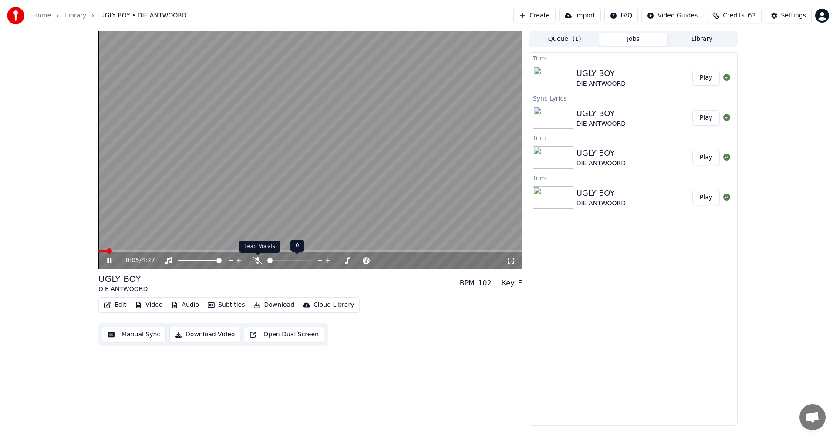
click at [261, 258] on icon at bounding box center [257, 260] width 9 height 7
click at [257, 259] on icon at bounding box center [257, 260] width 5 height 7
click at [257, 259] on icon at bounding box center [257, 260] width 9 height 7
click at [659, 108] on div "UGLY BOY DIE ANTWOORD" at bounding box center [634, 118] width 116 height 21
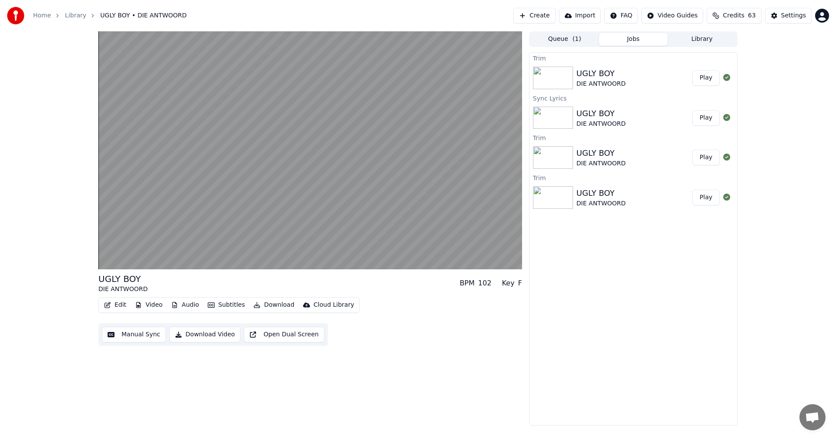
click at [567, 39] on button "Queue ( 1 )" at bounding box center [564, 39] width 69 height 13
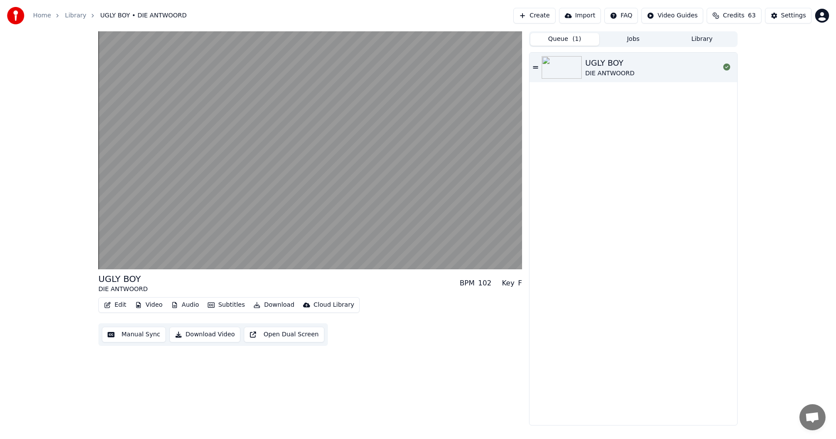
click at [639, 42] on button "Jobs" at bounding box center [633, 39] width 69 height 13
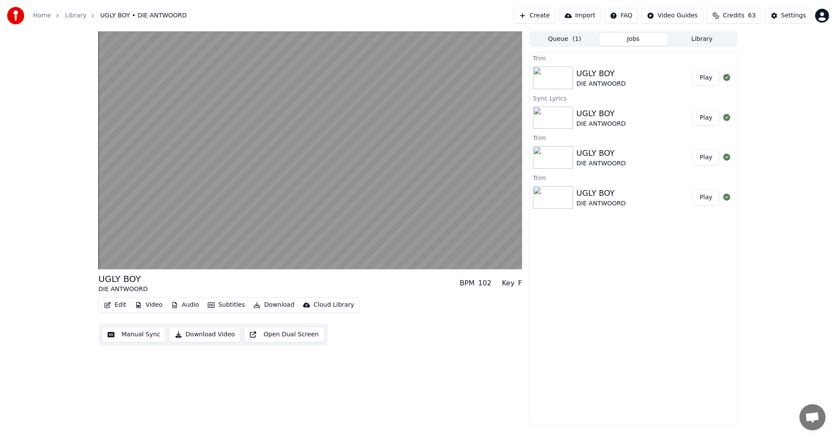
click at [717, 42] on button "Library" at bounding box center [701, 39] width 69 height 13
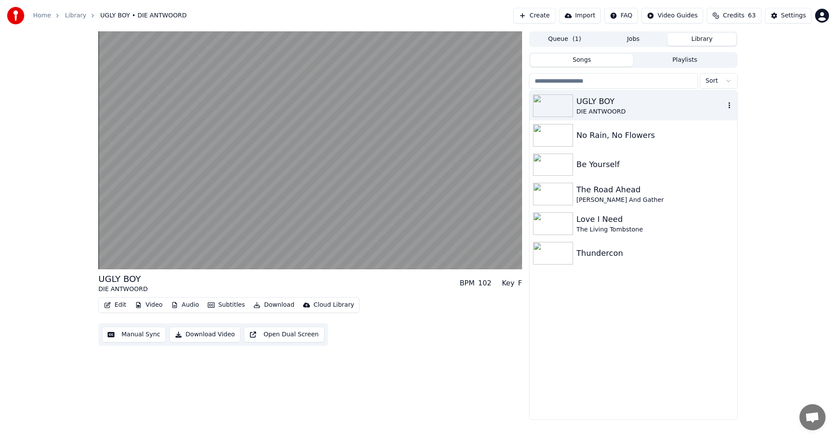
click at [731, 106] on icon "button" at bounding box center [729, 105] width 9 height 7
click at [631, 104] on div "UGLY BOY" at bounding box center [650, 101] width 148 height 12
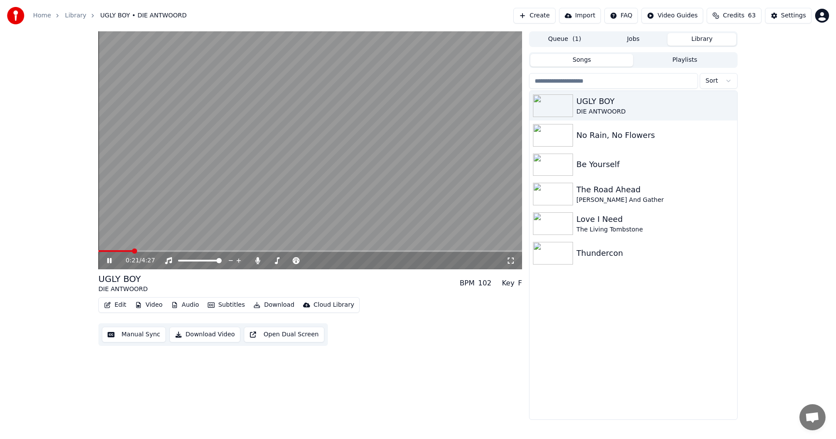
click at [189, 306] on button "Audio" at bounding box center [185, 305] width 35 height 12
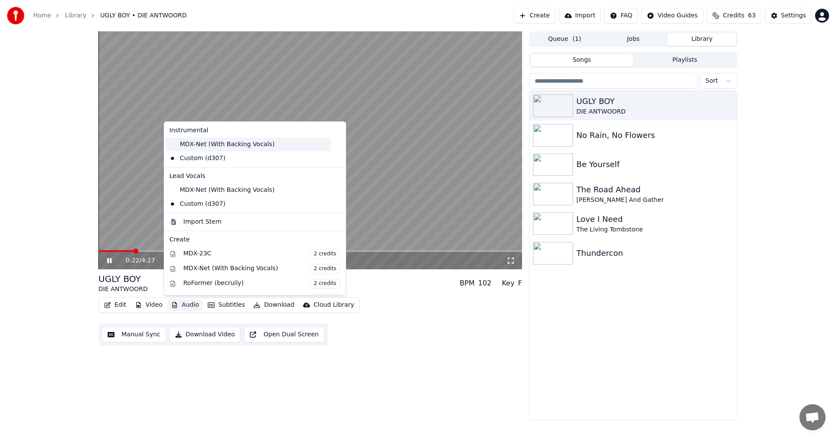
click at [218, 150] on div "MDX-Net (With Backing Vocals)" at bounding box center [248, 145] width 165 height 14
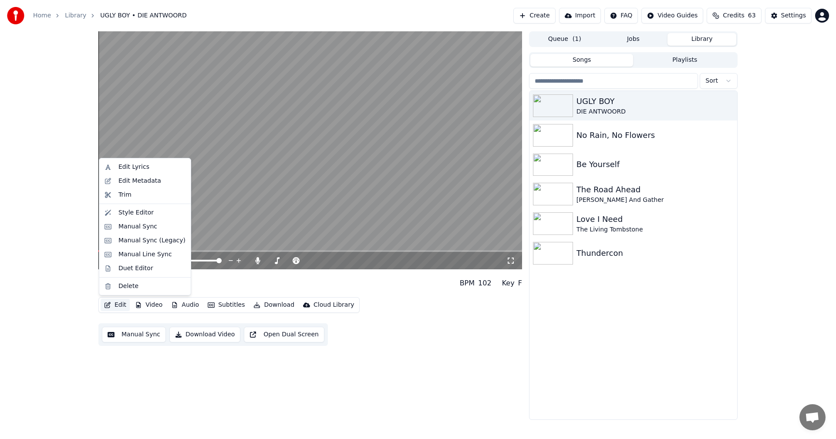
click at [115, 304] on button "Edit" at bounding box center [115, 305] width 29 height 12
click at [127, 193] on div "Trim" at bounding box center [124, 195] width 13 height 9
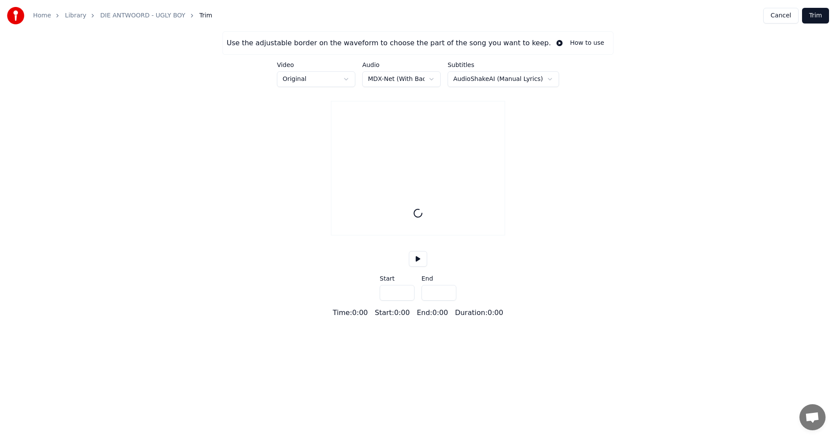
type input "*****"
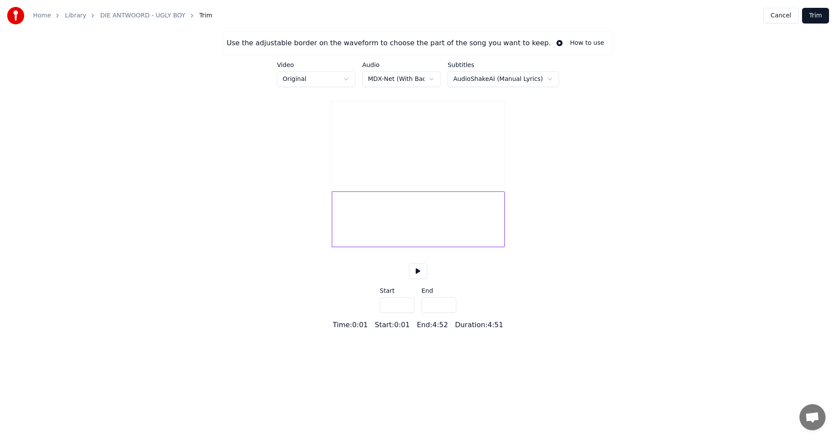
click at [405, 313] on input "***" at bounding box center [397, 305] width 35 height 16
type input "***"
click at [407, 313] on input "***" at bounding box center [397, 305] width 35 height 16
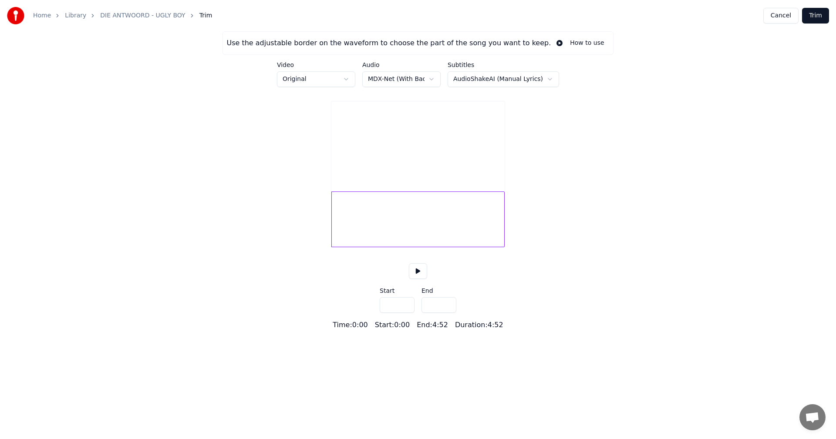
click at [782, 13] on button "Cancel" at bounding box center [780, 16] width 35 height 16
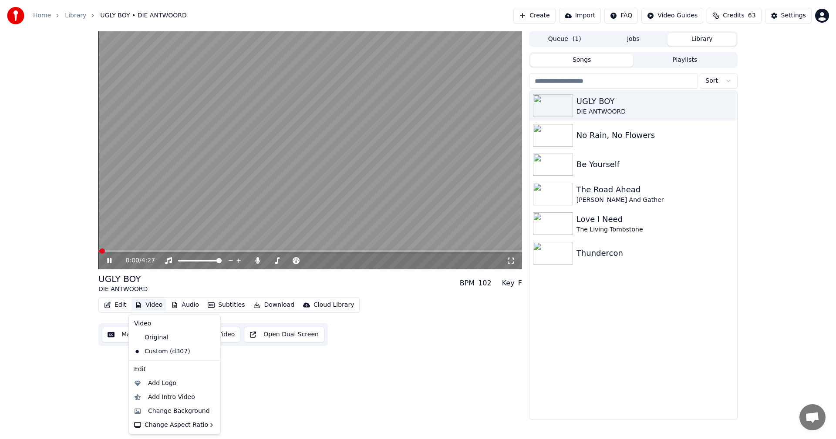
click at [152, 307] on button "Video" at bounding box center [148, 305] width 34 height 12
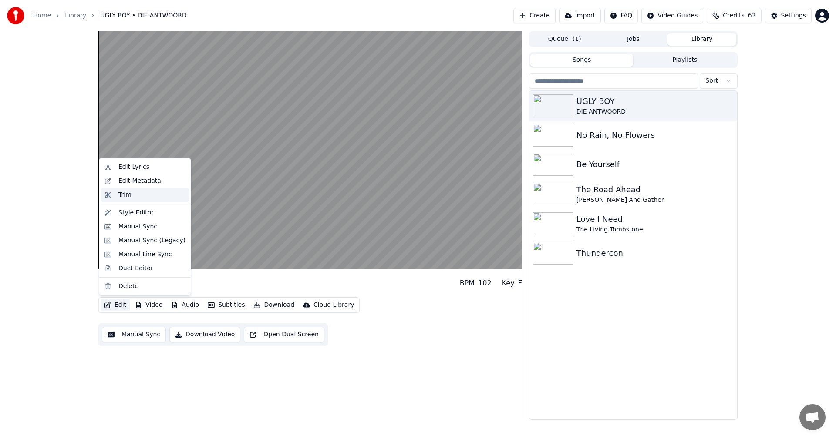
click at [136, 192] on div "Trim" at bounding box center [151, 195] width 67 height 9
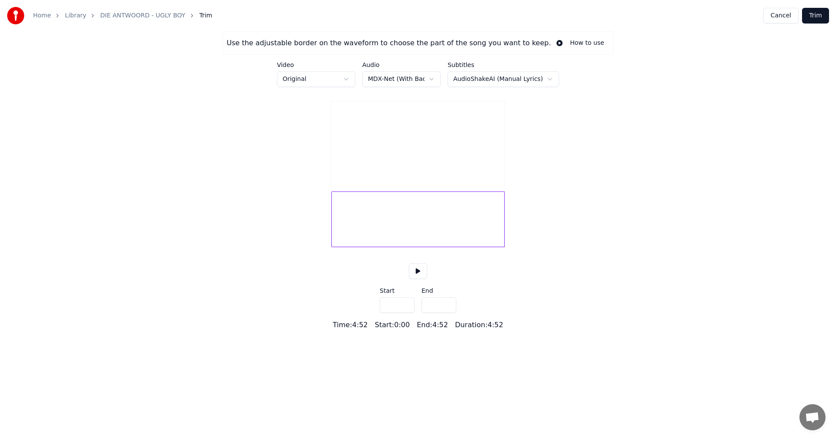
type input "***"
click at [404, 313] on input "***" at bounding box center [397, 305] width 35 height 16
click at [812, 15] on button "Trim" at bounding box center [815, 16] width 27 height 16
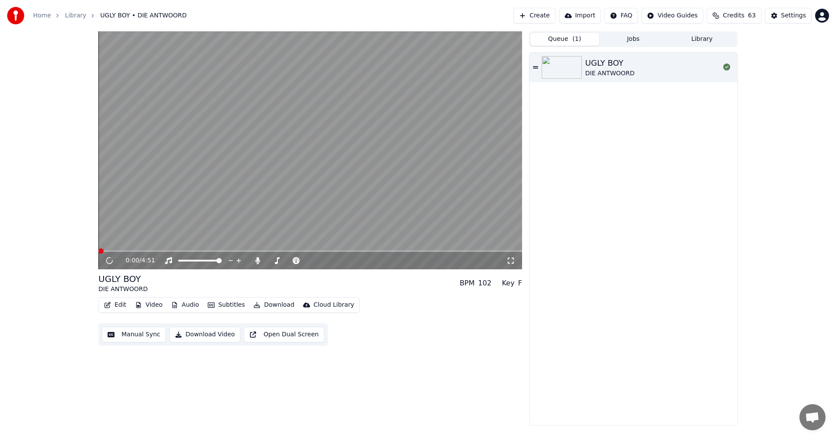
click at [553, 41] on button "Queue ( 1 )" at bounding box center [564, 39] width 69 height 13
click at [629, 38] on button "Jobs" at bounding box center [633, 39] width 69 height 13
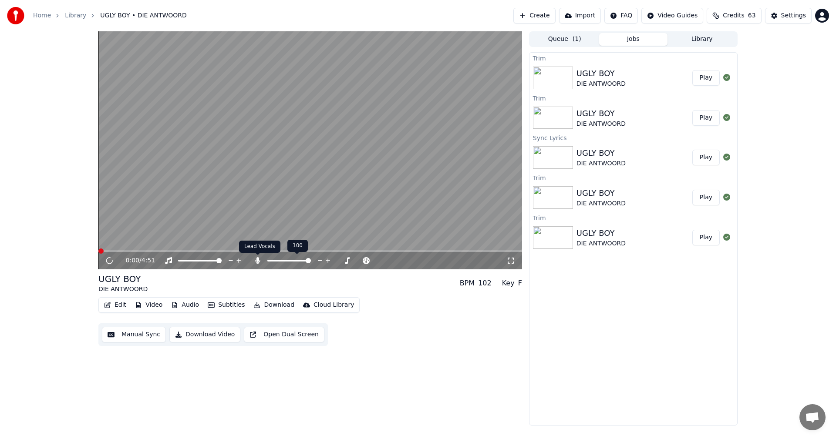
click at [258, 261] on icon at bounding box center [257, 260] width 5 height 7
click at [258, 261] on icon at bounding box center [257, 260] width 9 height 7
click at [109, 261] on icon at bounding box center [109, 260] width 8 height 9
click at [98, 249] on span at bounding box center [100, 251] width 5 height 5
click at [109, 261] on icon at bounding box center [109, 261] width 10 height 10
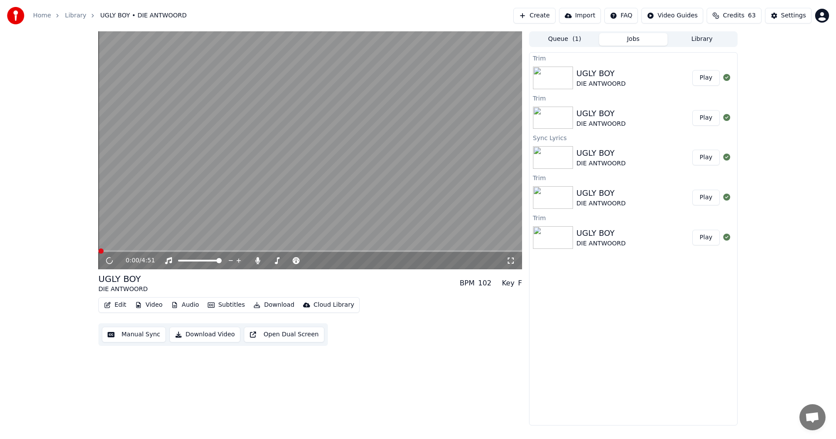
click at [108, 261] on icon at bounding box center [109, 261] width 10 height 10
click at [607, 74] on div "UGLY BOY" at bounding box center [600, 73] width 49 height 12
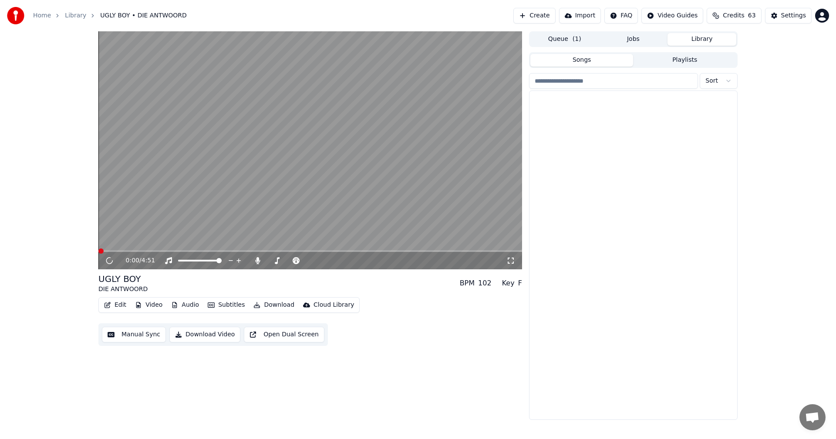
click at [692, 43] on button "Library" at bounding box center [701, 39] width 69 height 13
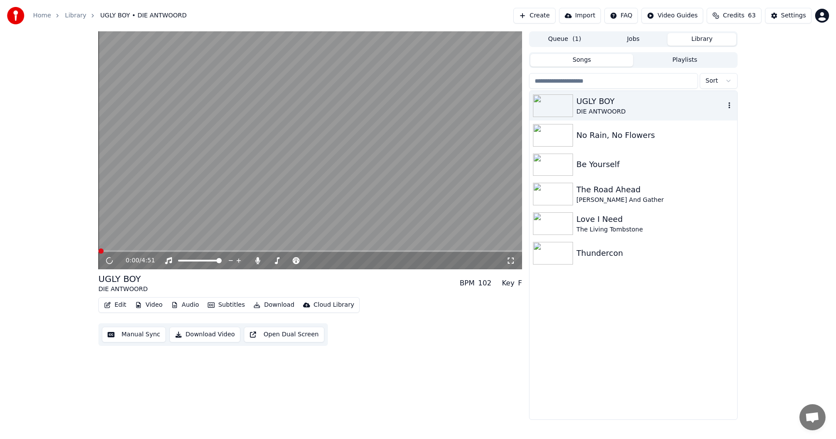
click at [600, 114] on div "DIE ANTWOORD" at bounding box center [650, 112] width 148 height 9
click at [731, 105] on icon "button" at bounding box center [729, 105] width 9 height 7
click at [612, 144] on div "No Rain, No Flowers" at bounding box center [633, 136] width 208 height 30
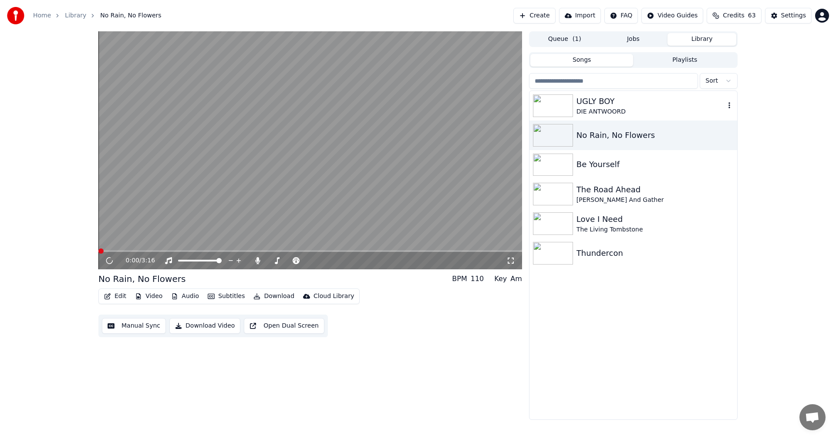
click at [640, 115] on div "DIE ANTWOORD" at bounding box center [650, 112] width 148 height 9
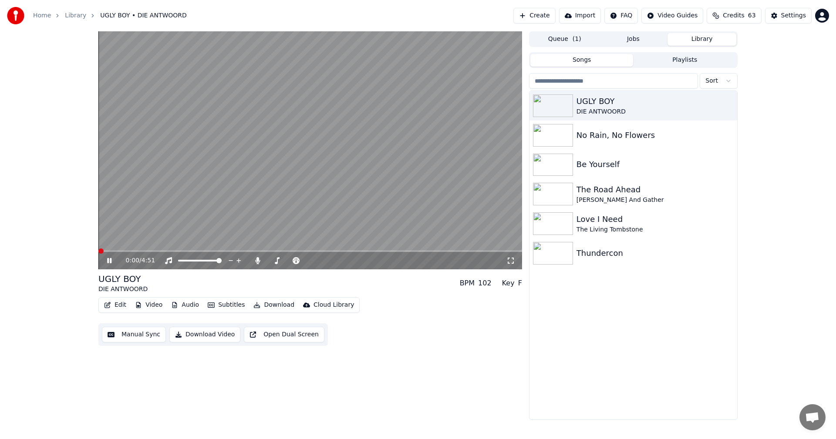
click at [625, 34] on button "Jobs" at bounding box center [633, 39] width 69 height 13
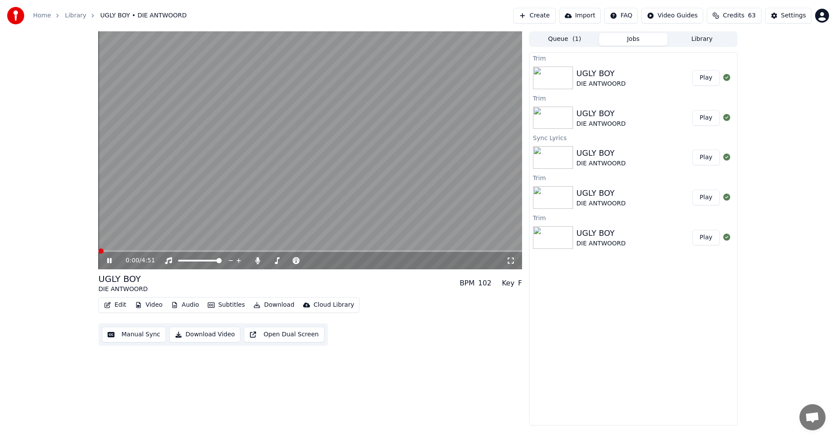
click at [617, 75] on div "UGLY BOY" at bounding box center [600, 73] width 49 height 12
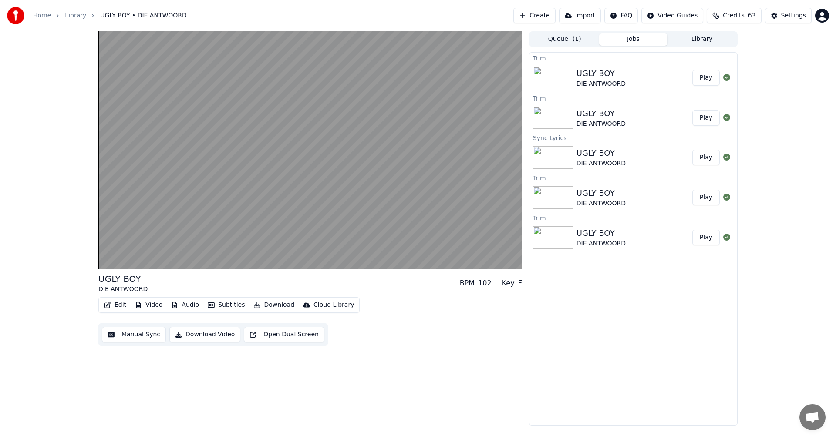
click at [708, 77] on button "Play" at bounding box center [705, 78] width 27 height 16
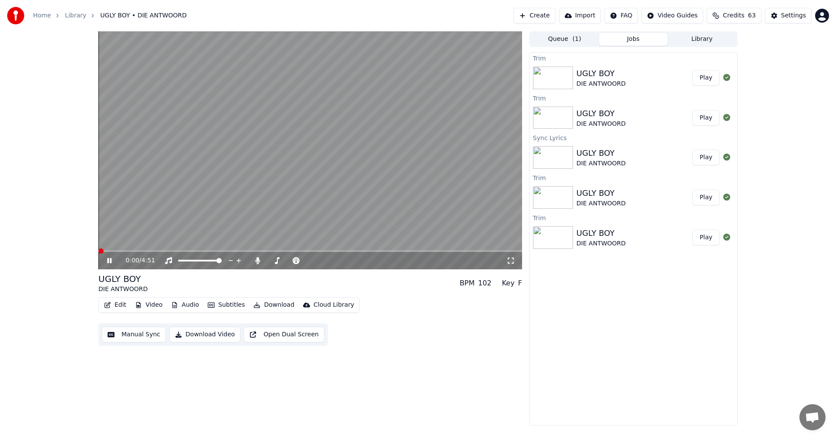
click at [714, 119] on button "Play" at bounding box center [705, 118] width 27 height 16
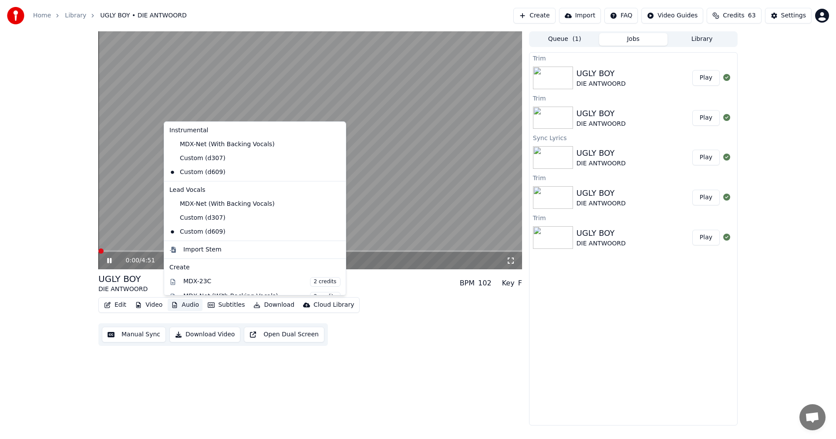
click at [192, 307] on button "Audio" at bounding box center [185, 305] width 35 height 12
click at [216, 158] on div "Custom (d307)" at bounding box center [248, 159] width 165 height 14
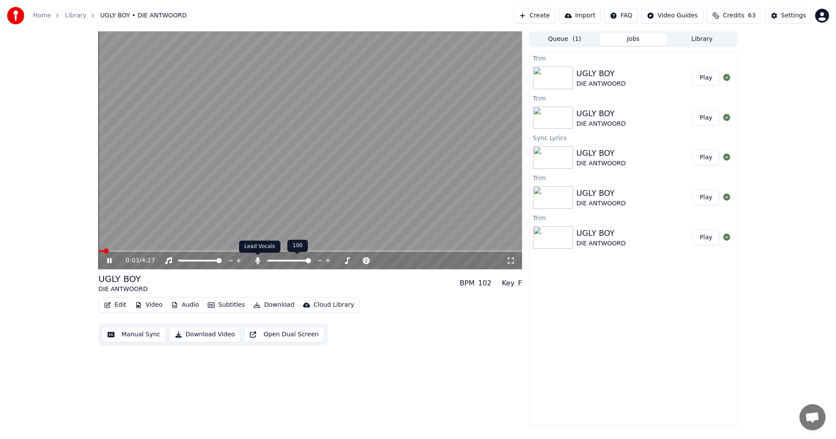
click at [258, 262] on icon at bounding box center [257, 260] width 5 height 7
click at [185, 307] on button "Audio" at bounding box center [185, 305] width 35 height 12
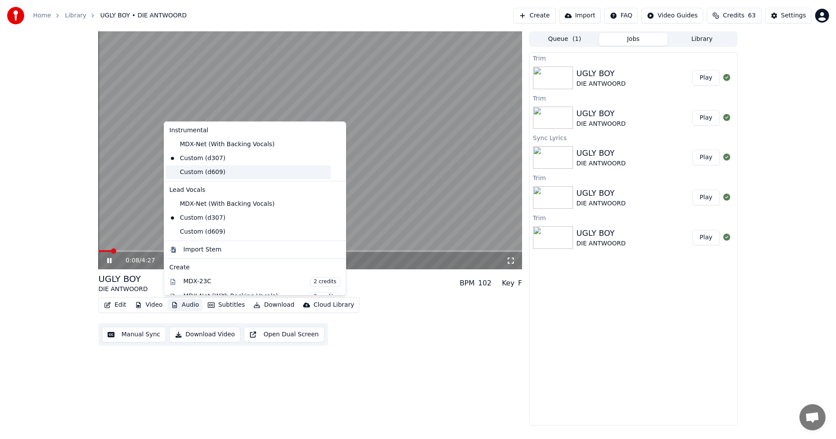
click at [202, 175] on div "Custom (d609)" at bounding box center [248, 172] width 165 height 14
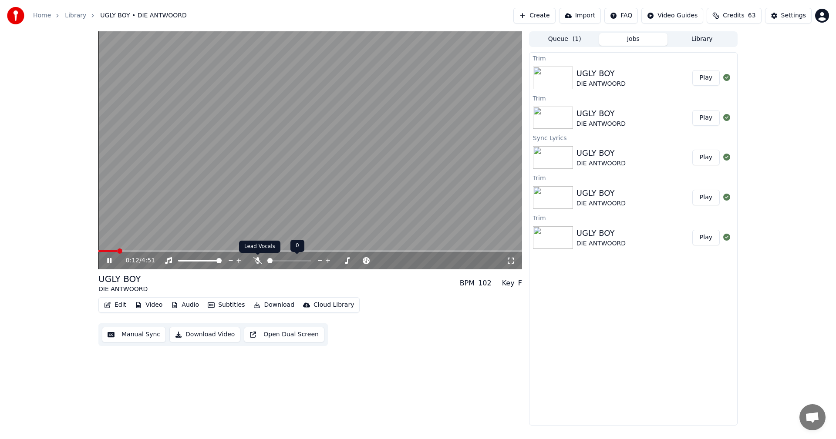
click at [254, 260] on icon at bounding box center [257, 260] width 9 height 7
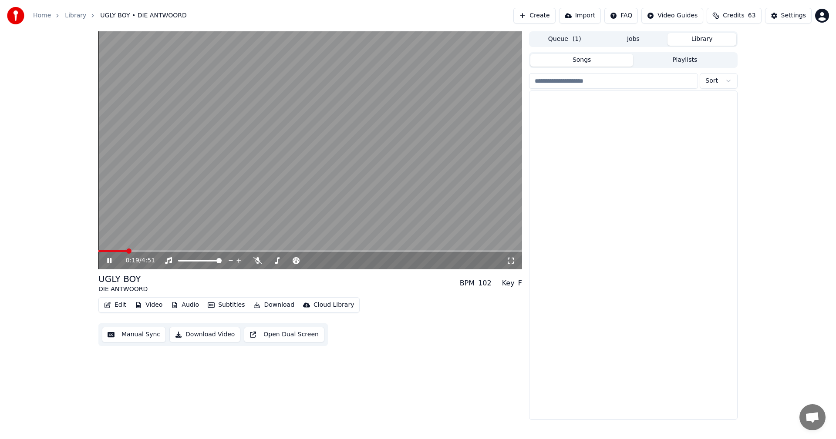
click at [691, 41] on button "Library" at bounding box center [701, 39] width 69 height 13
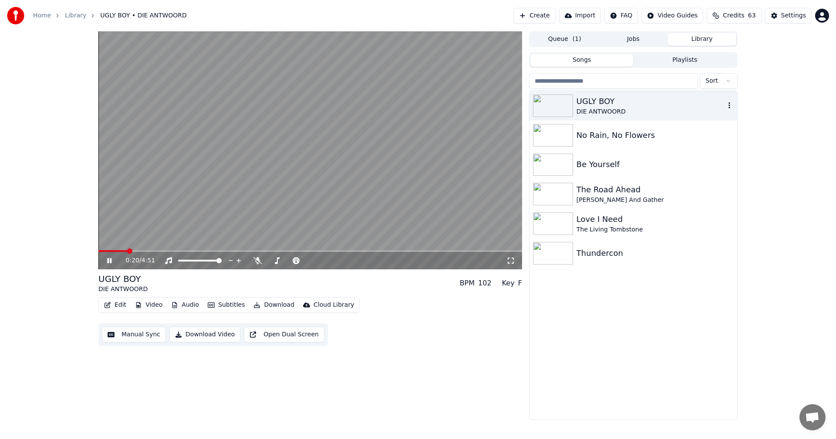
click at [603, 107] on div "UGLY BOY" at bounding box center [650, 101] width 148 height 12
click at [108, 260] on icon at bounding box center [109, 260] width 4 height 5
click at [117, 305] on button "Edit" at bounding box center [115, 305] width 29 height 12
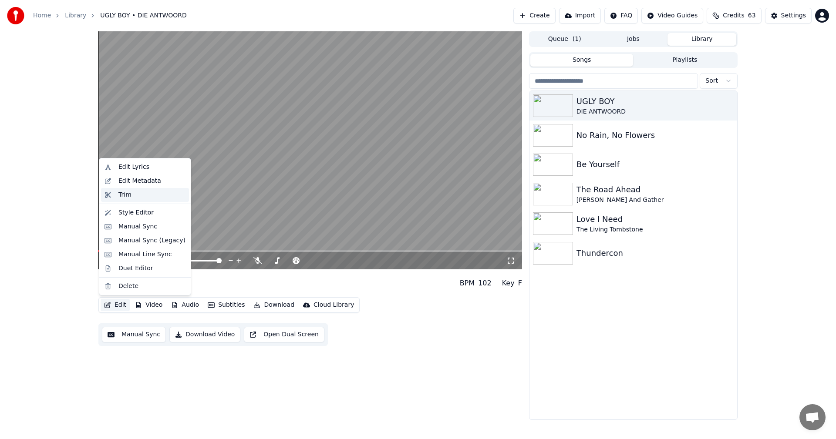
click at [141, 195] on div "Trim" at bounding box center [151, 195] width 67 height 9
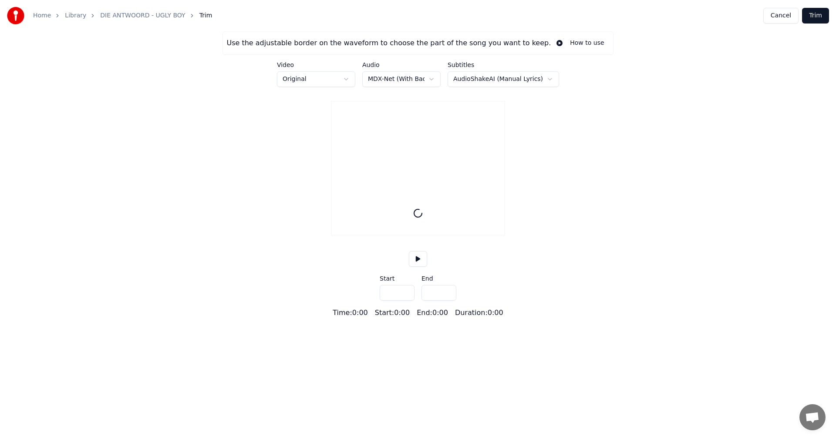
type input "*****"
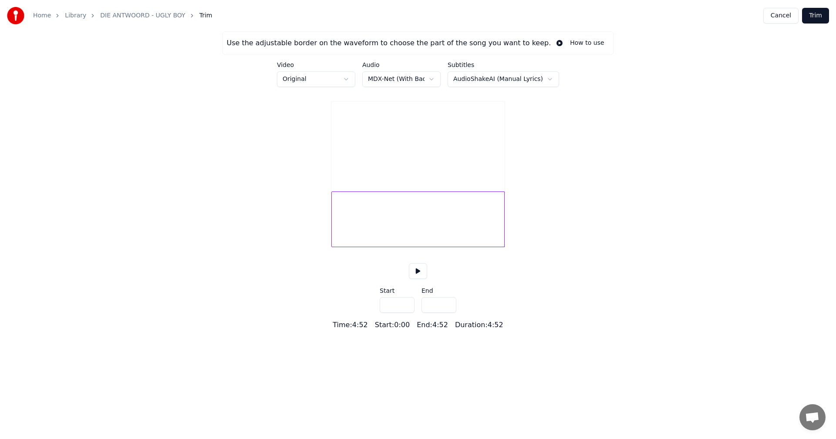
click at [405, 294] on label "Start" at bounding box center [397, 291] width 35 height 6
click at [407, 313] on input "***" at bounding box center [397, 305] width 35 height 16
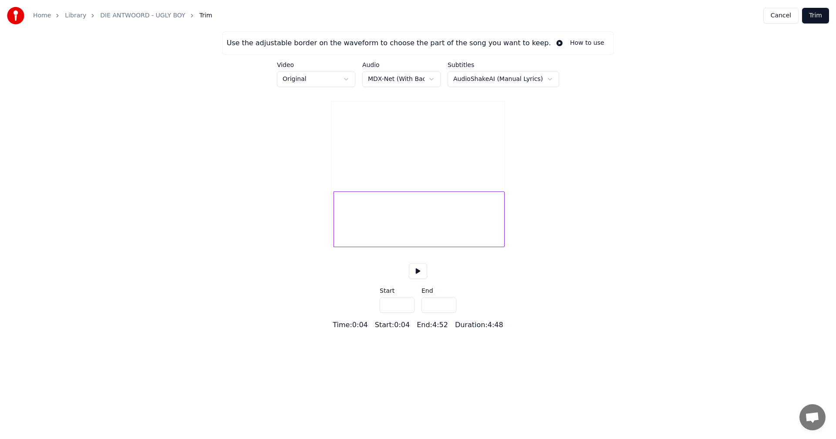
click at [407, 313] on input "***" at bounding box center [397, 305] width 35 height 16
click at [407, 313] on input "****" at bounding box center [397, 305] width 35 height 16
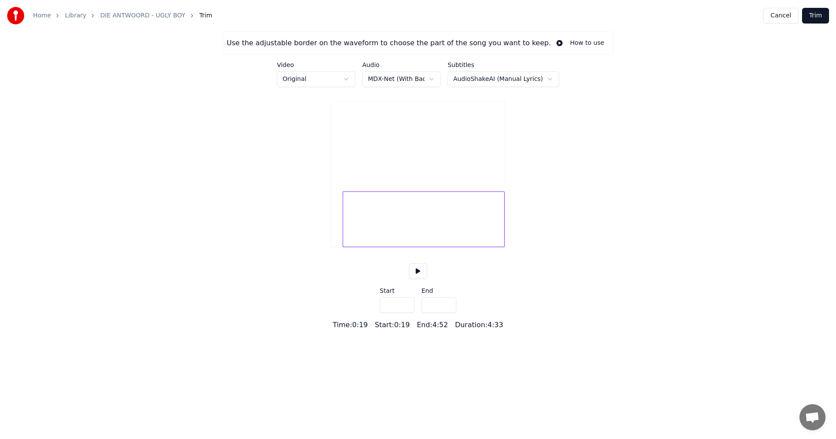
click at [407, 313] on input "****" at bounding box center [397, 305] width 35 height 16
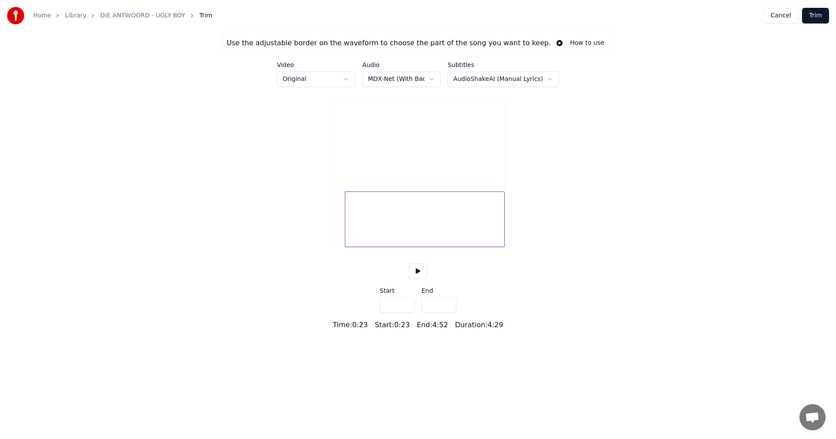
click at [407, 313] on input "****" at bounding box center [397, 305] width 35 height 16
click at [405, 313] on input "****" at bounding box center [397, 305] width 35 height 16
click at [406, 313] on input "****" at bounding box center [397, 305] width 35 height 16
type input "****"
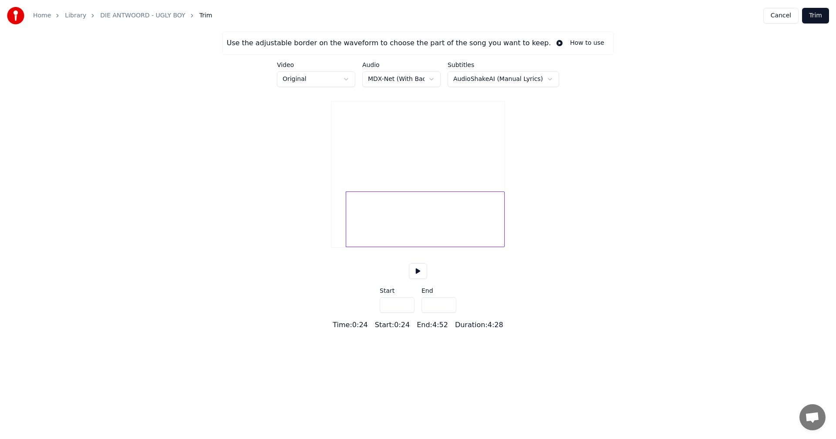
click at [405, 313] on input "****" at bounding box center [397, 305] width 35 height 16
click at [415, 279] on button at bounding box center [418, 271] width 18 height 16
click at [817, 14] on button "Trim" at bounding box center [815, 16] width 27 height 16
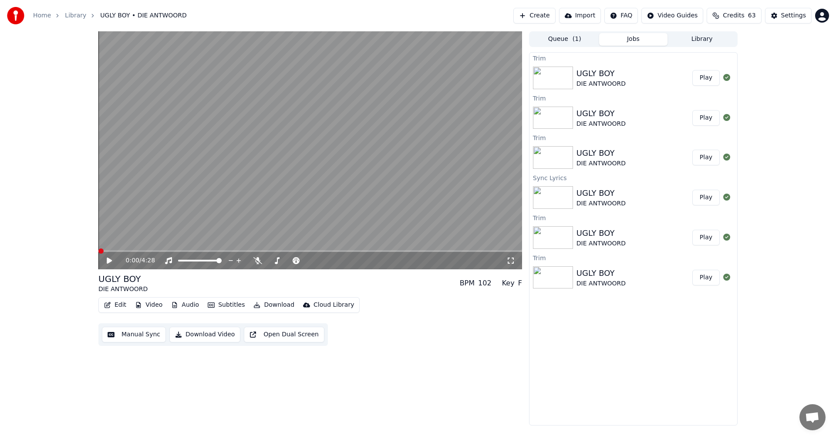
click at [112, 260] on icon at bounding box center [115, 260] width 20 height 7
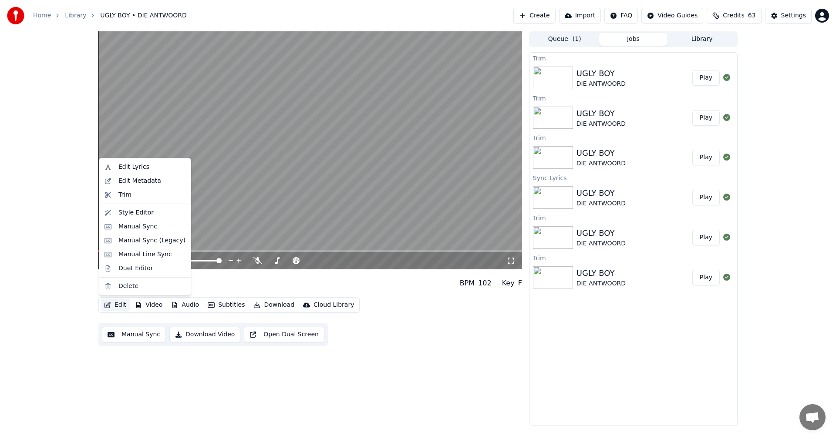
click at [116, 305] on button "Edit" at bounding box center [115, 305] width 29 height 12
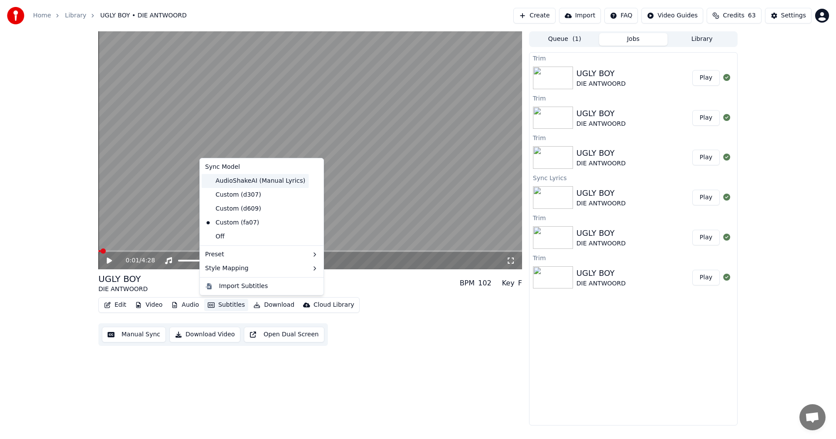
click at [246, 182] on div "AudioShakeAI (Manual Lyrics)" at bounding box center [255, 181] width 107 height 14
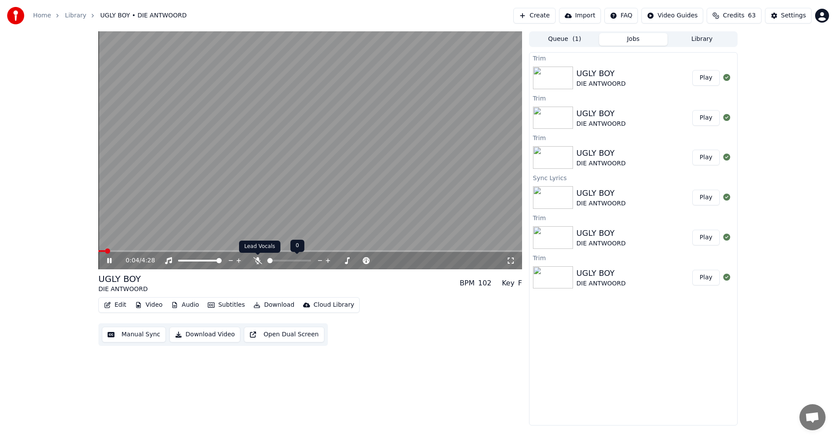
click at [258, 263] on icon at bounding box center [257, 260] width 9 height 7
click at [257, 261] on icon at bounding box center [257, 260] width 5 height 7
click at [257, 261] on icon at bounding box center [257, 260] width 9 height 7
click at [112, 260] on icon at bounding box center [115, 260] width 20 height 7
click at [695, 40] on button "Library" at bounding box center [701, 39] width 69 height 13
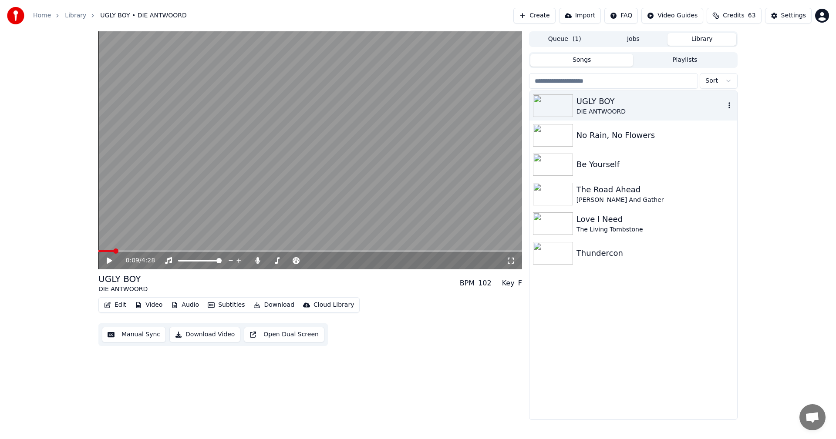
click at [618, 113] on div "DIE ANTWOORD" at bounding box center [650, 112] width 148 height 9
click at [617, 103] on div "UGLY BOY" at bounding box center [650, 101] width 148 height 12
click at [678, 101] on div "UGLY BOY" at bounding box center [650, 101] width 148 height 12
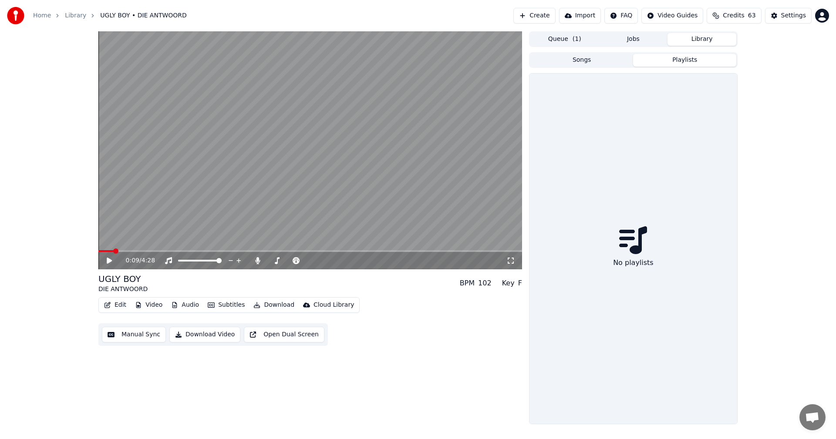
click at [679, 63] on button "Playlists" at bounding box center [684, 60] width 103 height 13
click at [598, 58] on button "Songs" at bounding box center [581, 60] width 103 height 13
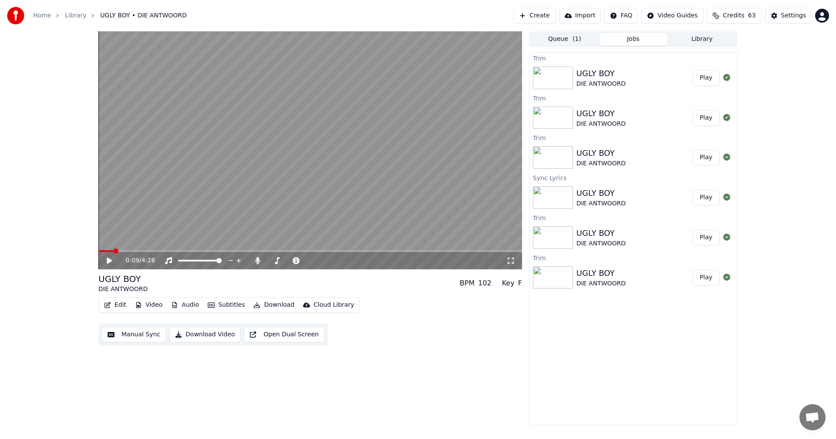
click at [646, 39] on button "Jobs" at bounding box center [633, 39] width 69 height 13
click at [613, 108] on div "UGLY BOY" at bounding box center [600, 114] width 49 height 12
click at [600, 188] on div "UGLY BOY" at bounding box center [600, 193] width 49 height 12
click at [565, 40] on button "Queue ( 1 )" at bounding box center [564, 39] width 69 height 13
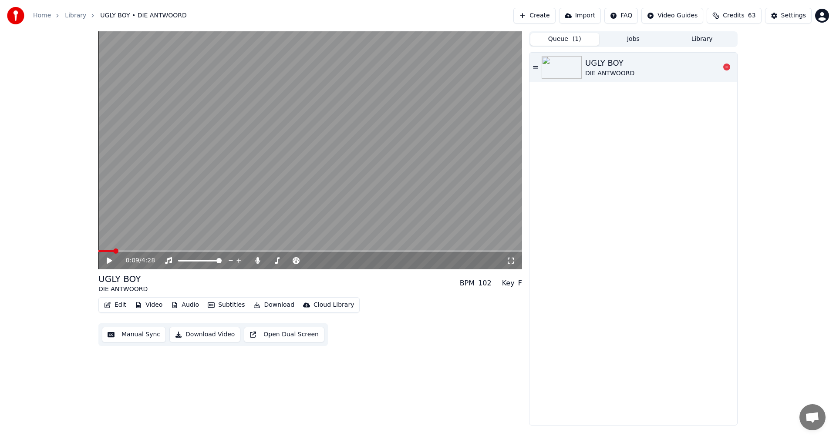
click at [623, 67] on div "UGLY BOY" at bounding box center [609, 63] width 49 height 12
click at [110, 260] on icon at bounding box center [109, 260] width 4 height 5
click at [707, 36] on button "Library" at bounding box center [701, 39] width 69 height 13
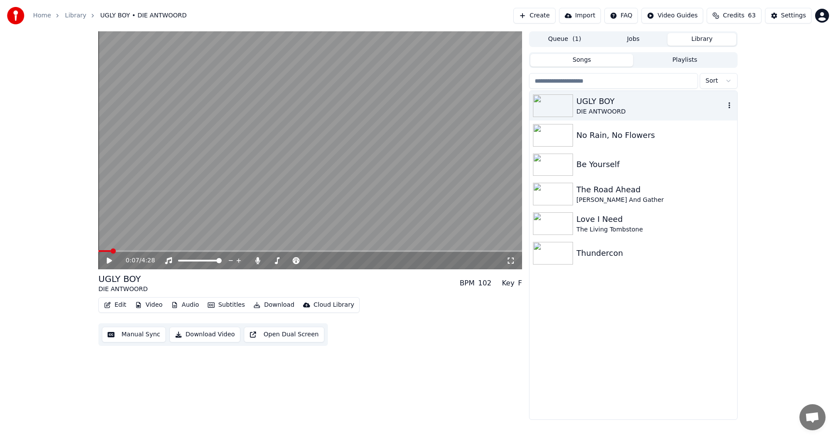
click at [580, 111] on div "DIE ANTWOORD" at bounding box center [650, 112] width 148 height 9
click at [261, 258] on icon at bounding box center [257, 260] width 9 height 7
click at [260, 259] on icon at bounding box center [257, 260] width 9 height 7
click at [107, 262] on icon at bounding box center [115, 260] width 20 height 7
click at [122, 304] on button "Edit" at bounding box center [115, 305] width 29 height 12
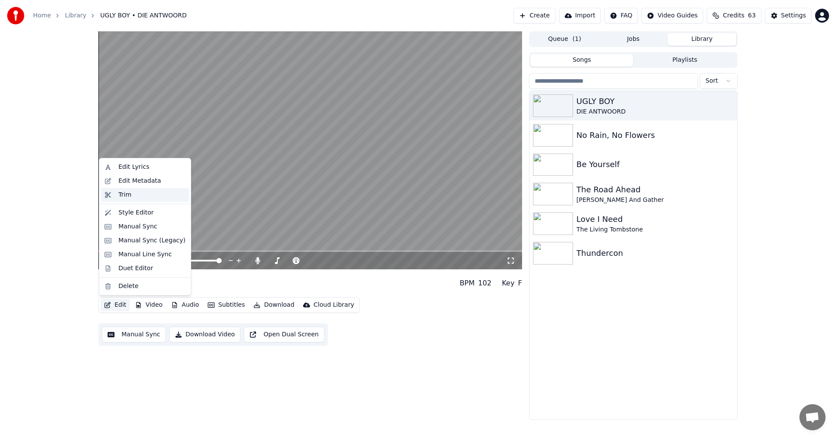
click at [123, 194] on div "Trim" at bounding box center [124, 195] width 13 height 9
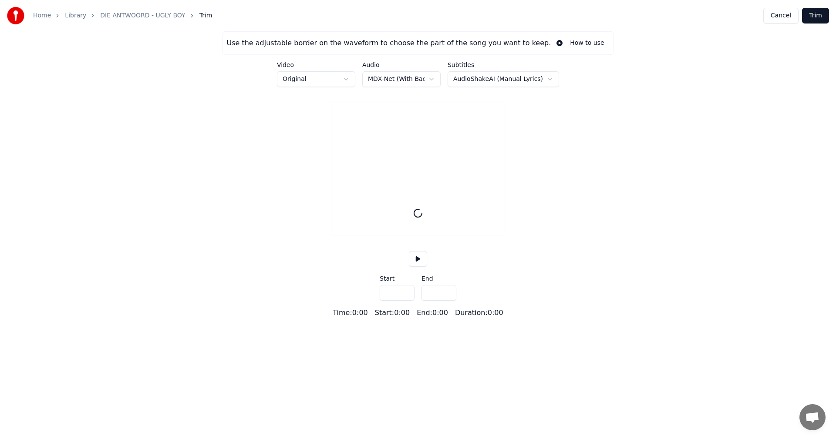
type input "*****"
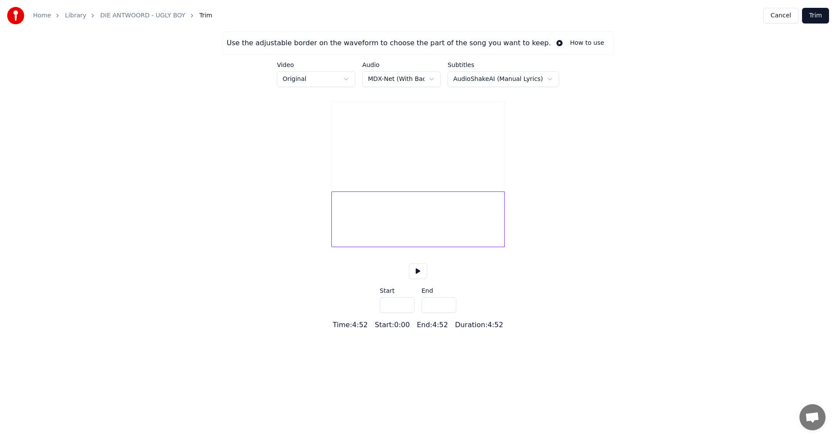
type input "***"
click at [405, 313] on input "***" at bounding box center [397, 305] width 35 height 16
click at [816, 17] on button "Trim" at bounding box center [815, 16] width 27 height 16
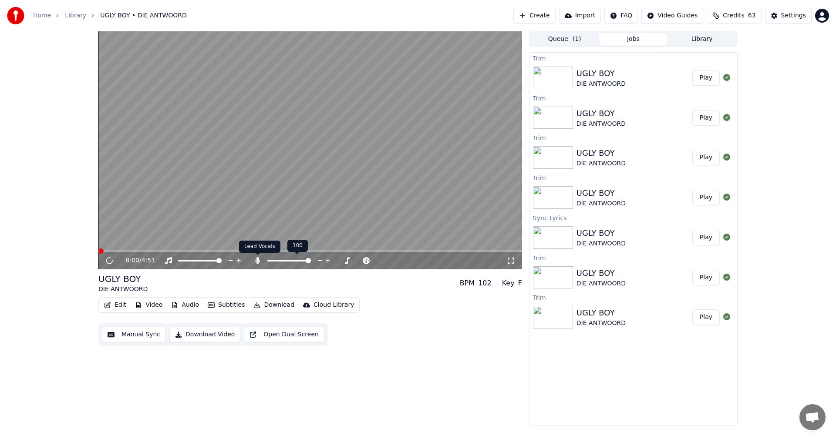
click at [260, 262] on icon at bounding box center [257, 260] width 9 height 7
click at [257, 259] on icon at bounding box center [257, 260] width 9 height 7
click at [257, 259] on icon at bounding box center [257, 260] width 5 height 7
click at [257, 259] on icon at bounding box center [257, 260] width 9 height 7
click at [110, 258] on icon at bounding box center [109, 261] width 9 height 10
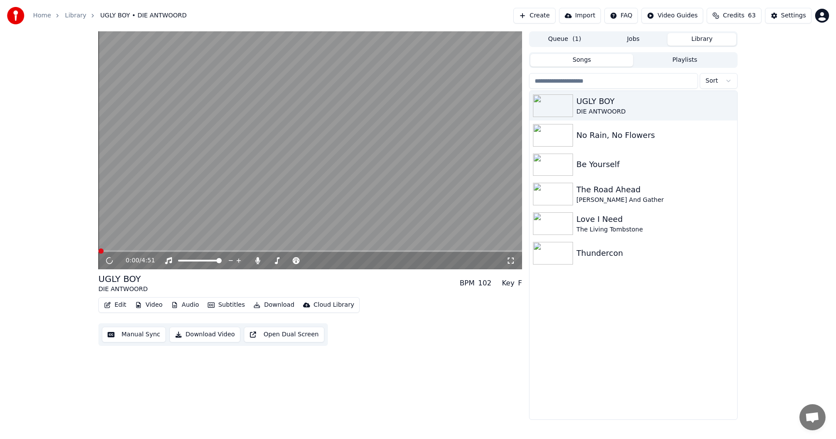
click at [715, 35] on button "Library" at bounding box center [701, 39] width 69 height 13
click at [583, 108] on div "DIE ANTWOORD" at bounding box center [650, 112] width 148 height 9
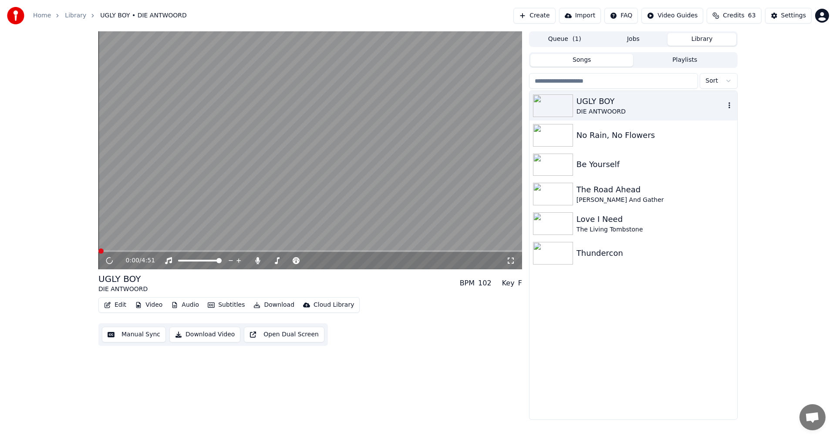
click at [583, 108] on div "DIE ANTWOORD" at bounding box center [650, 112] width 148 height 9
click at [573, 138] on div at bounding box center [555, 135] width 44 height 23
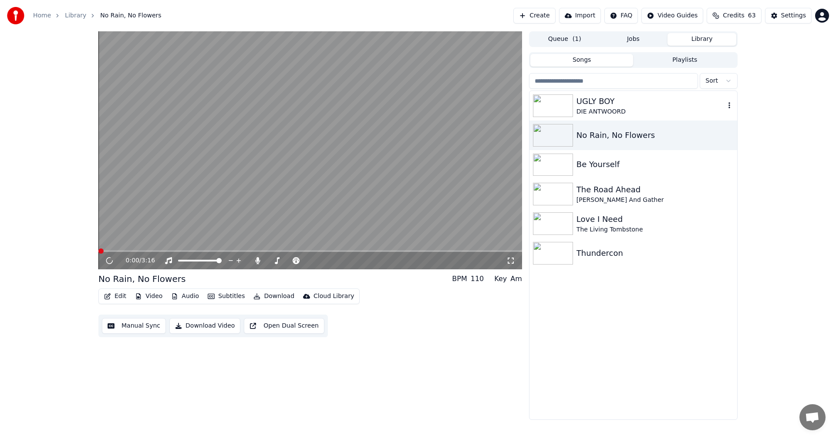
click at [597, 111] on div "DIE ANTWOORD" at bounding box center [650, 112] width 148 height 9
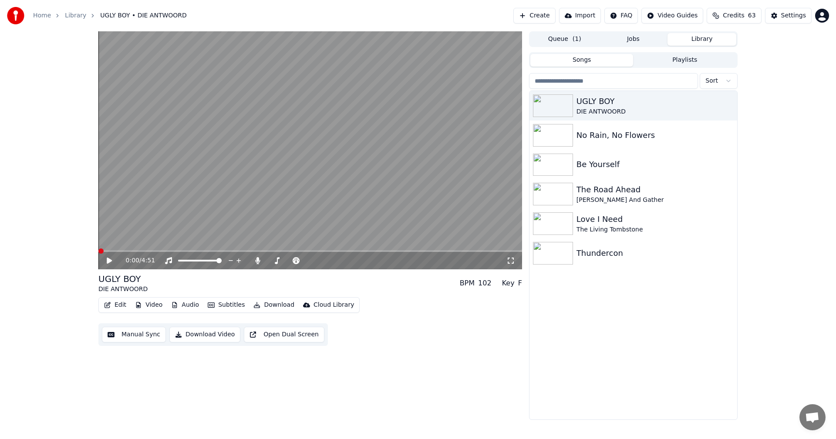
click at [106, 259] on icon at bounding box center [115, 260] width 20 height 7
click at [104, 302] on icon "button" at bounding box center [107, 305] width 7 height 6
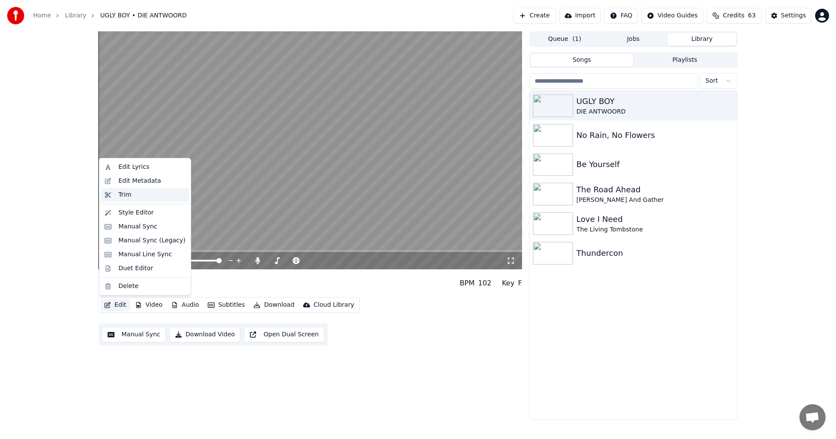
click at [133, 197] on div "Trim" at bounding box center [151, 195] width 67 height 9
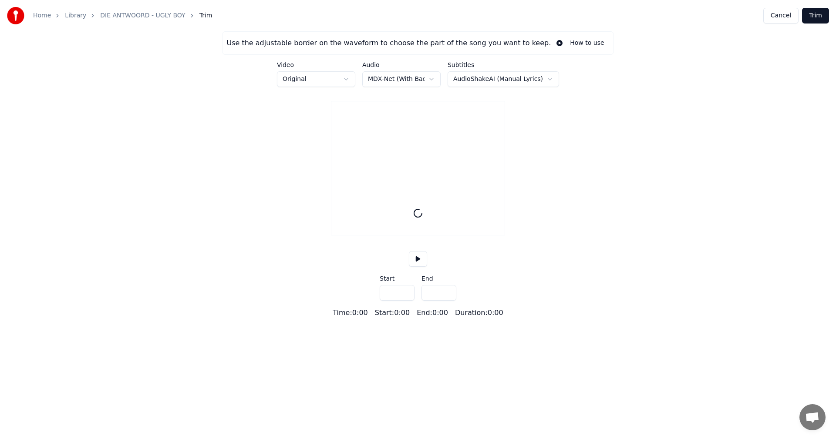
type input "*****"
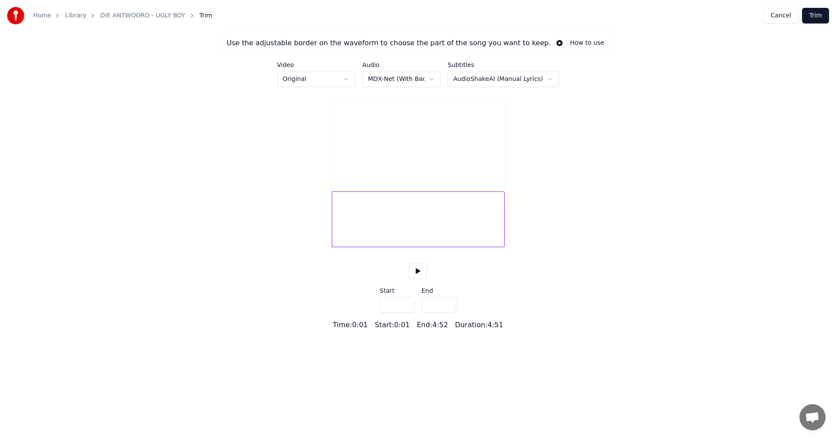
click at [405, 313] on input "***" at bounding box center [397, 305] width 35 height 16
click at [404, 313] on input "****" at bounding box center [397, 305] width 35 height 16
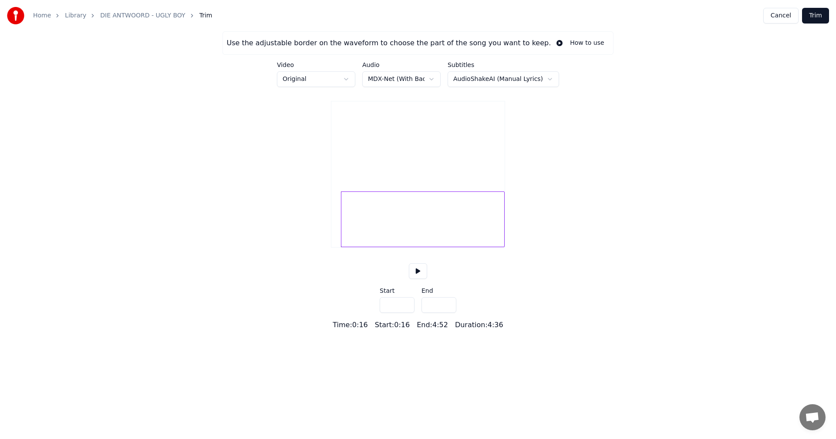
click at [404, 313] on input "****" at bounding box center [397, 305] width 35 height 16
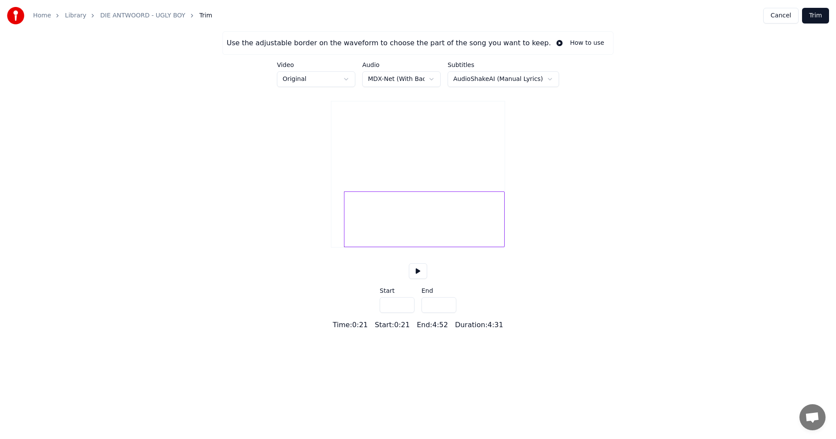
click at [404, 313] on input "****" at bounding box center [397, 305] width 35 height 16
click at [406, 313] on input "****" at bounding box center [397, 305] width 35 height 16
click at [405, 313] on input "****" at bounding box center [397, 305] width 35 height 16
type input "****"
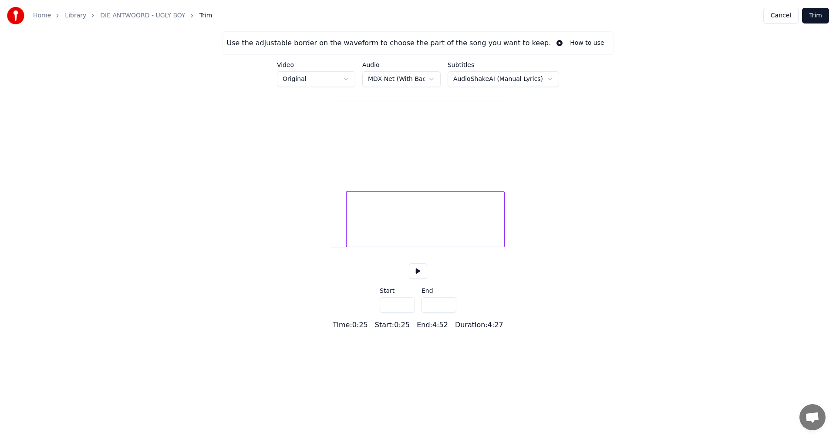
click at [405, 313] on input "****" at bounding box center [397, 305] width 35 height 16
click at [813, 20] on button "Trim" at bounding box center [815, 16] width 27 height 16
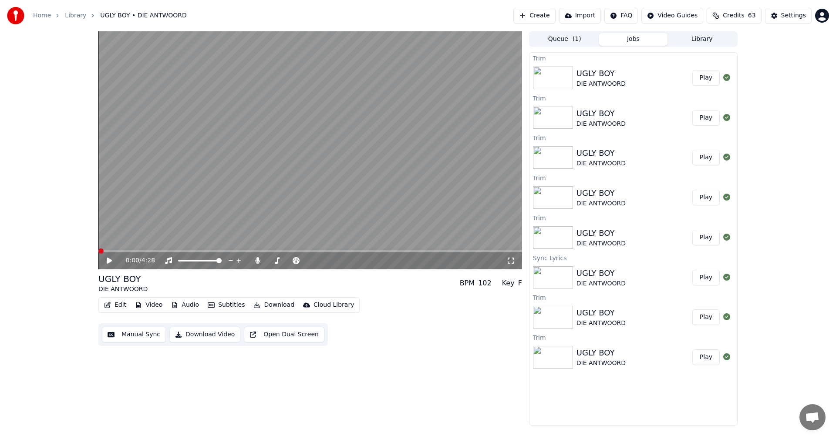
click at [111, 307] on button "Edit" at bounding box center [115, 305] width 29 height 12
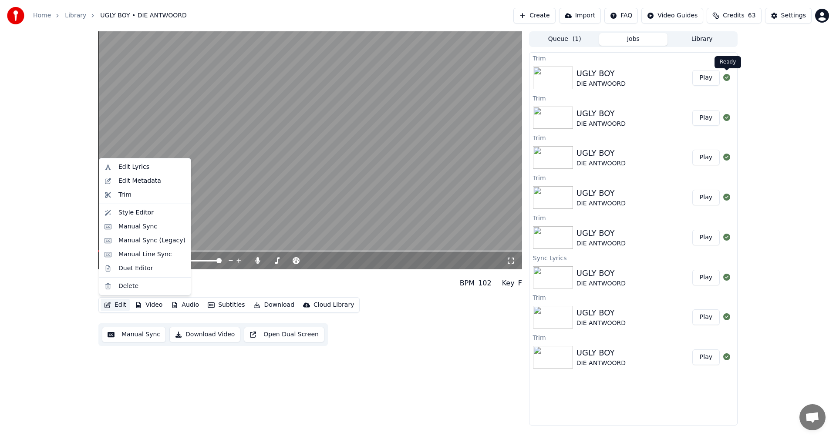
click at [728, 76] on icon at bounding box center [726, 77] width 7 height 7
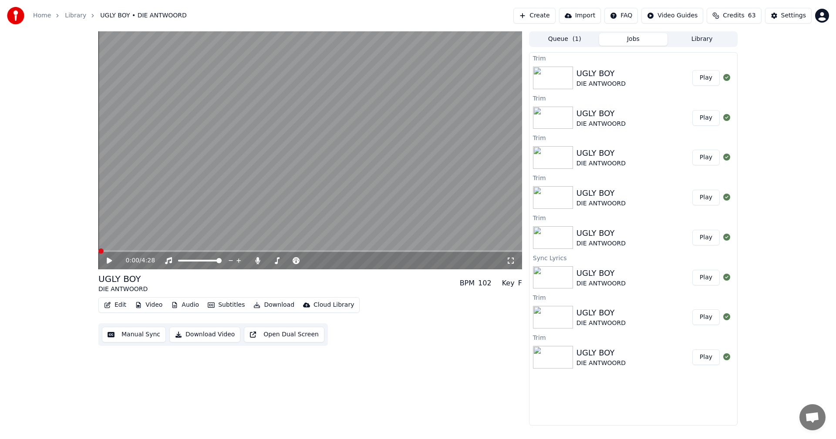
click at [728, 76] on icon at bounding box center [726, 77] width 7 height 7
click at [110, 262] on icon at bounding box center [109, 261] width 5 height 6
click at [257, 261] on icon at bounding box center [257, 260] width 5 height 7
click at [257, 261] on icon at bounding box center [257, 260] width 9 height 7
click at [231, 305] on button "Subtitles" at bounding box center [226, 305] width 44 height 12
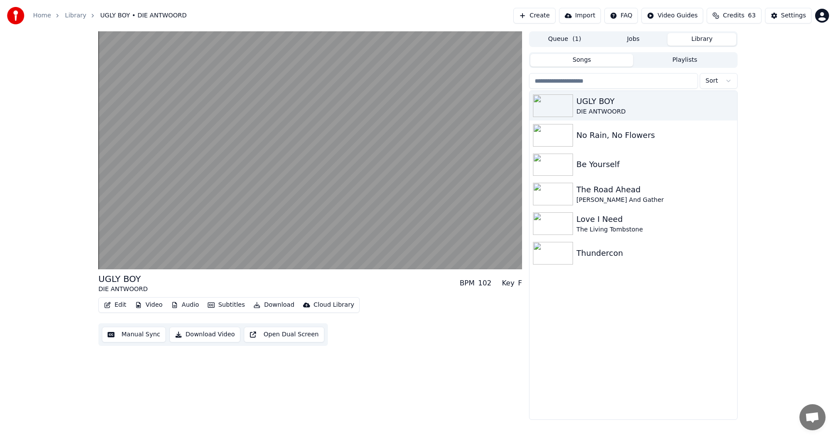
click at [720, 36] on button "Library" at bounding box center [701, 39] width 69 height 13
click at [728, 107] on icon "button" at bounding box center [729, 105] width 9 height 7
click at [570, 38] on button "Queue ( 1 )" at bounding box center [564, 39] width 69 height 13
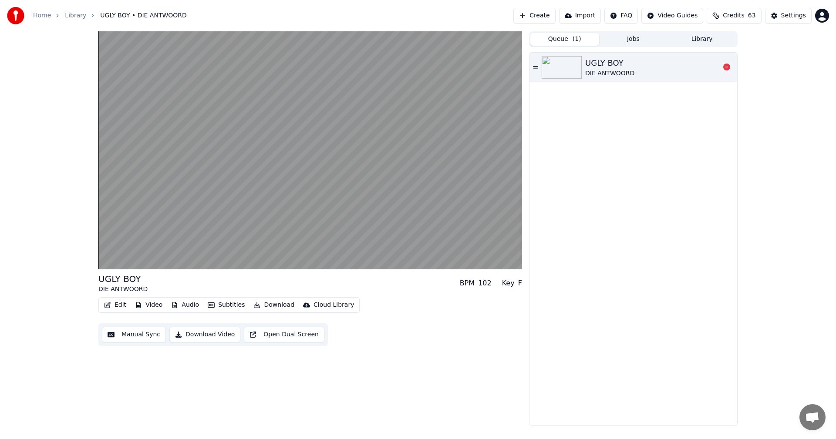
click at [536, 65] on icon at bounding box center [535, 67] width 5 height 6
click at [638, 39] on button "Jobs" at bounding box center [633, 39] width 69 height 13
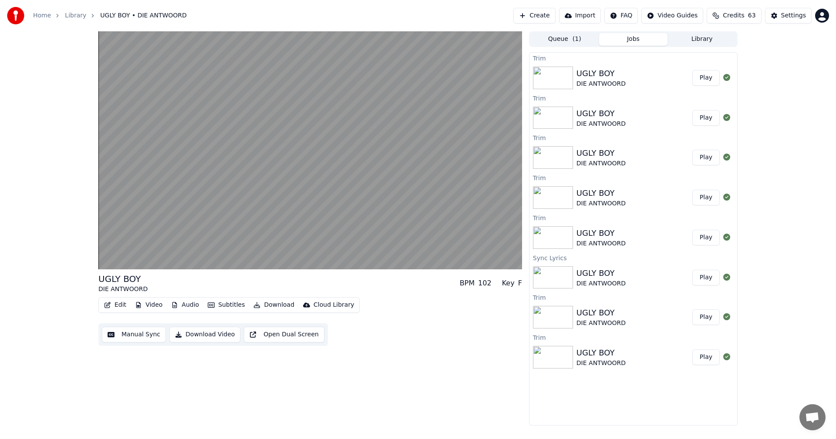
click at [625, 74] on div "UGLY BOY DIE ANTWOORD" at bounding box center [634, 77] width 116 height 21
click at [709, 78] on button "Play" at bounding box center [705, 78] width 27 height 16
click at [568, 38] on button "Queue ( 1 )" at bounding box center [564, 39] width 69 height 13
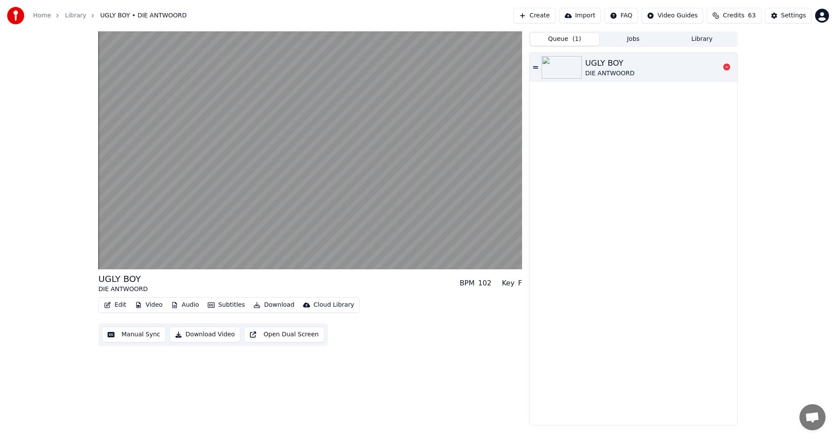
click at [536, 70] on icon at bounding box center [535, 67] width 5 height 6
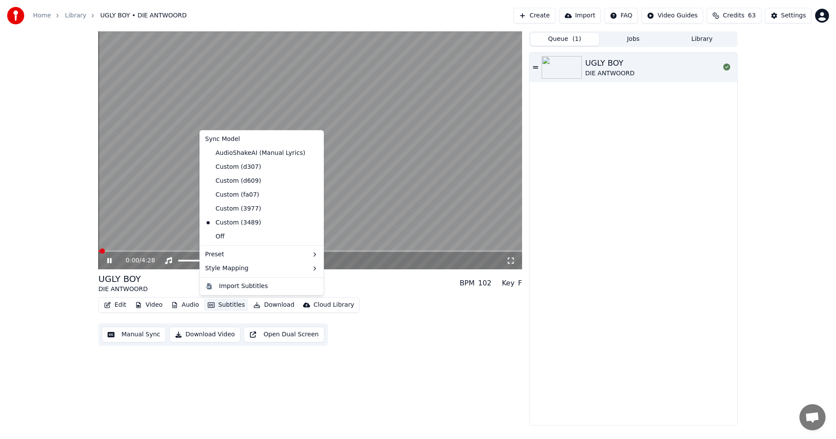
click at [217, 307] on button "Subtitles" at bounding box center [226, 305] width 44 height 12
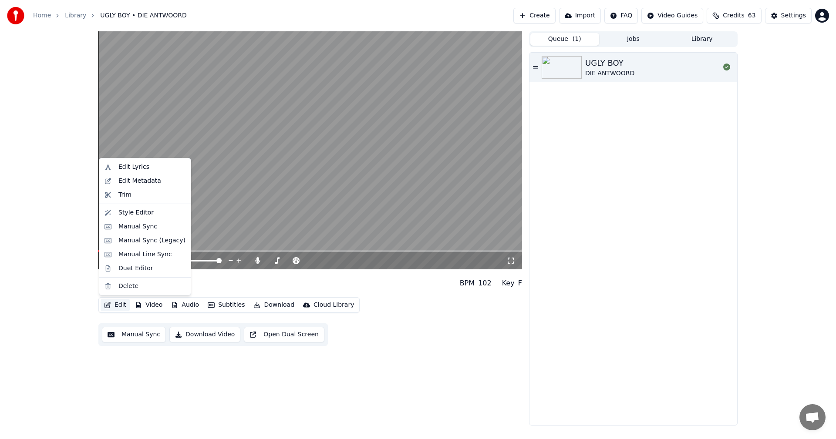
click at [108, 306] on icon "button" at bounding box center [107, 305] width 6 height 6
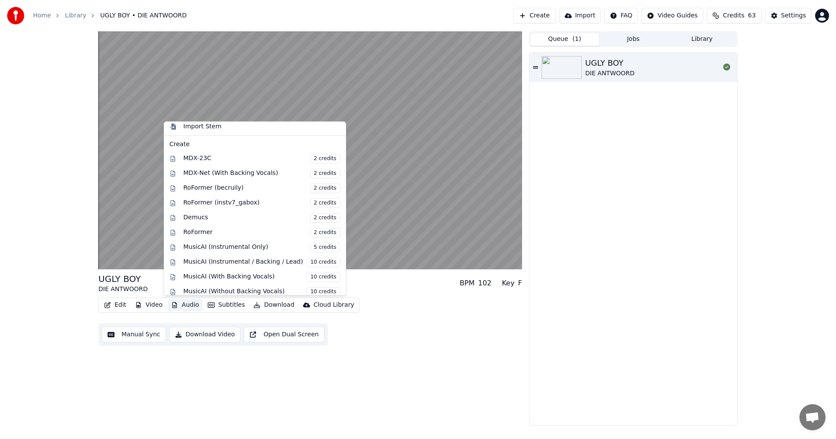
scroll to position [218, 0]
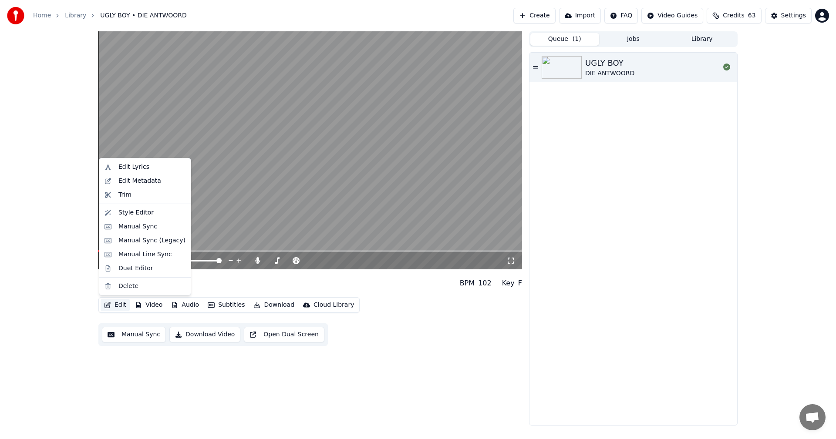
click at [702, 41] on button "Library" at bounding box center [701, 39] width 69 height 13
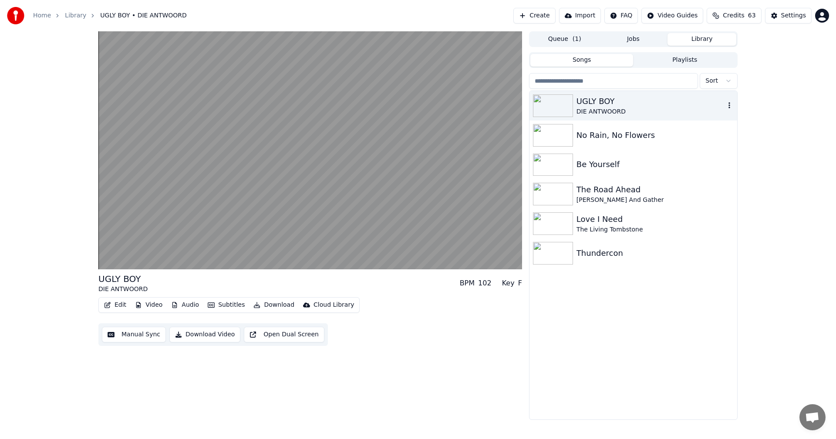
click at [728, 103] on icon "button" at bounding box center [729, 105] width 9 height 7
click at [125, 334] on button "Manual Sync" at bounding box center [134, 335] width 64 height 16
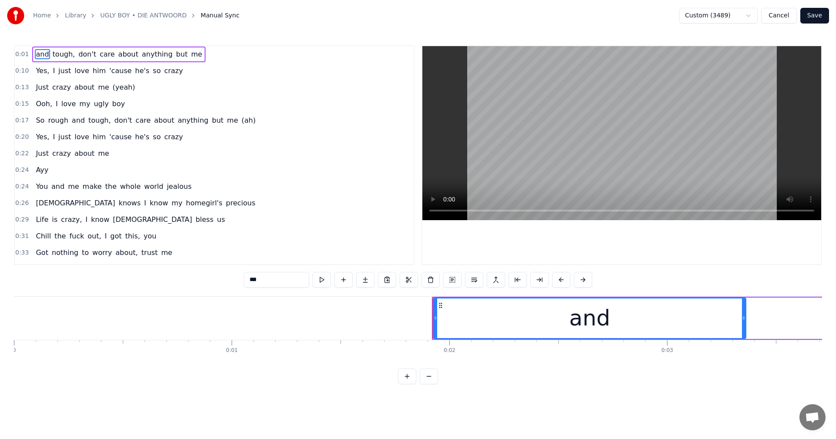
click at [777, 17] on button "Cancel" at bounding box center [778, 16] width 35 height 16
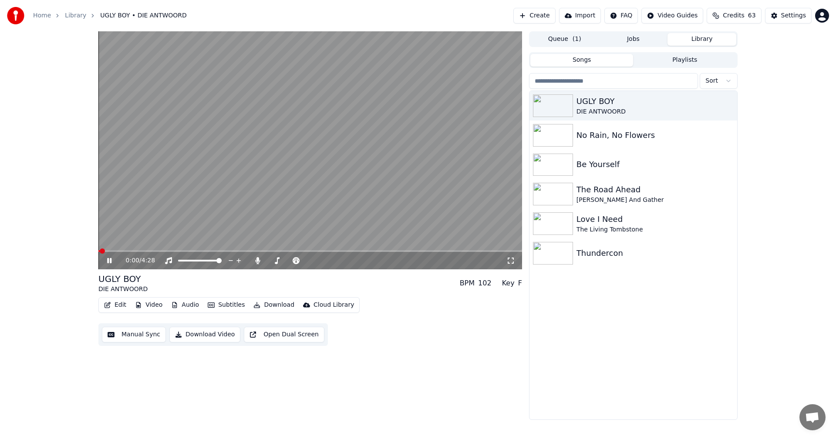
click at [119, 303] on button "Edit" at bounding box center [115, 305] width 29 height 12
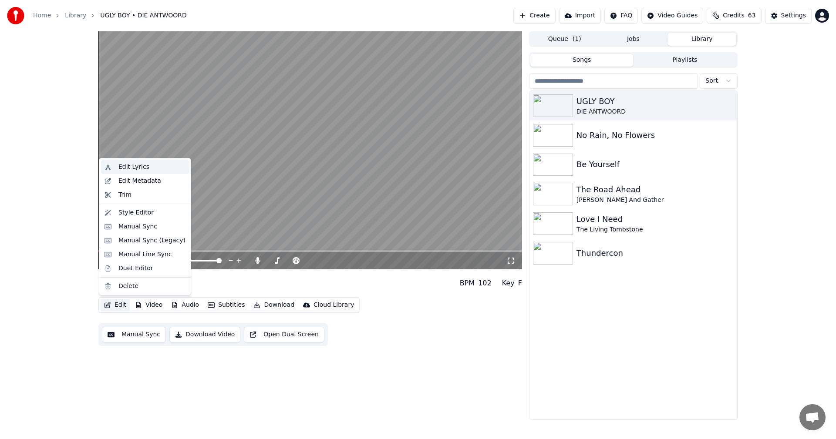
click at [131, 165] on div "Edit Lyrics" at bounding box center [133, 167] width 31 height 9
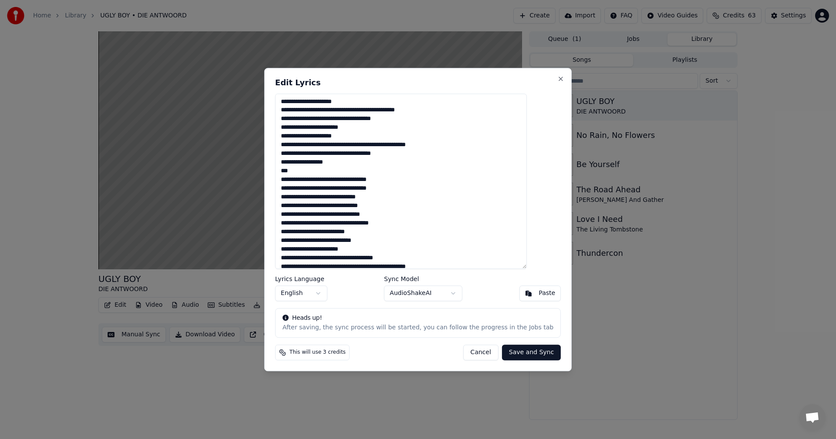
click at [513, 354] on button "Save and Sync" at bounding box center [531, 353] width 59 height 16
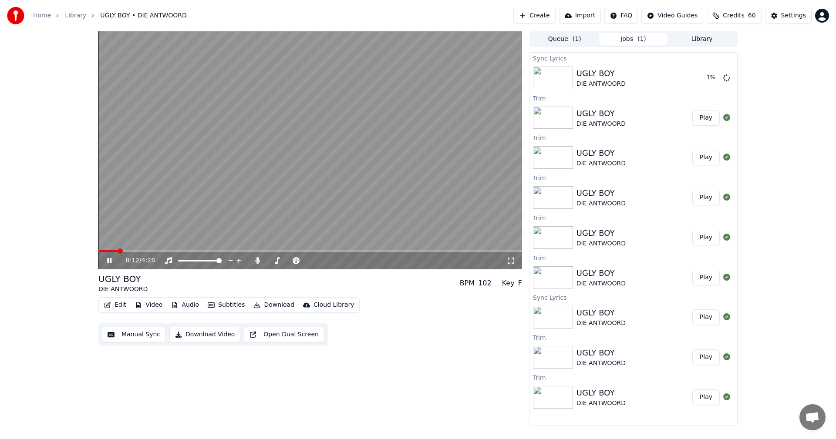
click at [111, 260] on icon at bounding box center [109, 260] width 4 height 5
click at [704, 76] on button "Play" at bounding box center [705, 78] width 27 height 16
click at [256, 260] on icon at bounding box center [257, 260] width 9 height 7
click at [257, 260] on icon at bounding box center [257, 260] width 9 height 7
click at [118, 305] on button "Edit" at bounding box center [115, 305] width 29 height 12
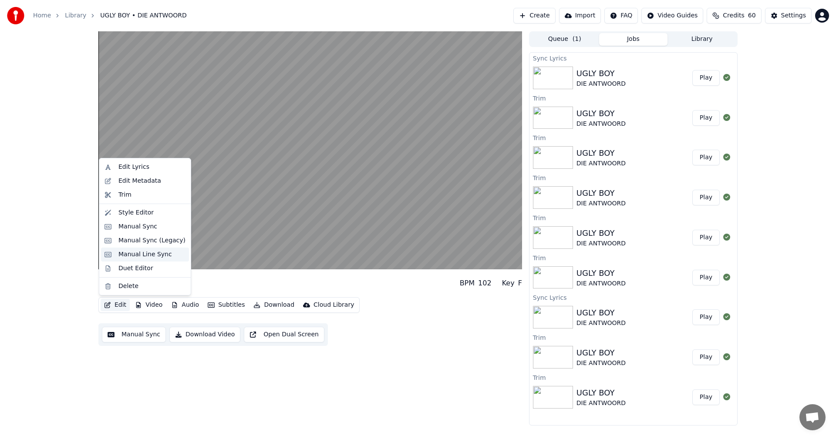
click at [142, 256] on div "Manual Line Sync" at bounding box center [145, 254] width 54 height 9
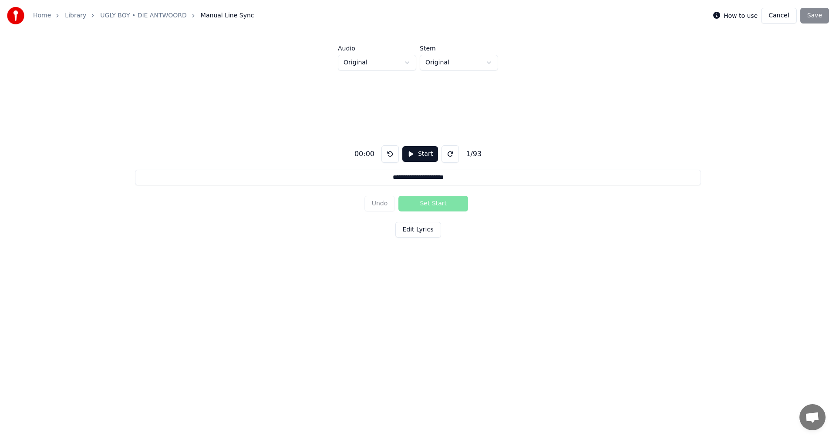
click at [778, 13] on button "Cancel" at bounding box center [778, 16] width 35 height 16
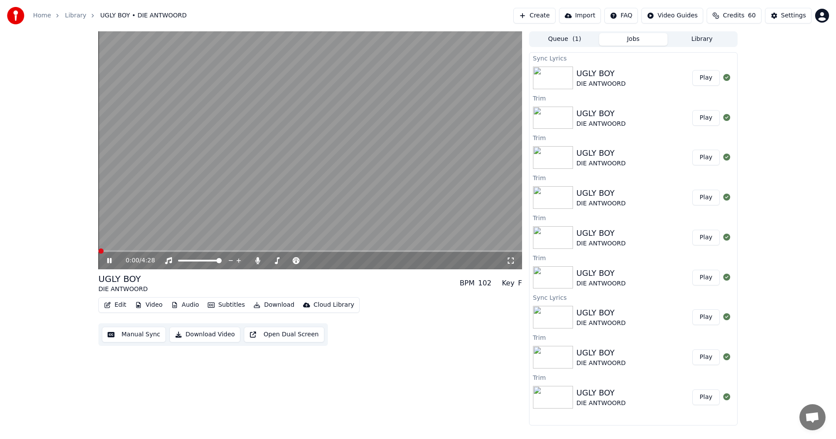
click at [115, 303] on button "Edit" at bounding box center [115, 305] width 29 height 12
click at [133, 334] on button "Manual Sync" at bounding box center [134, 335] width 64 height 16
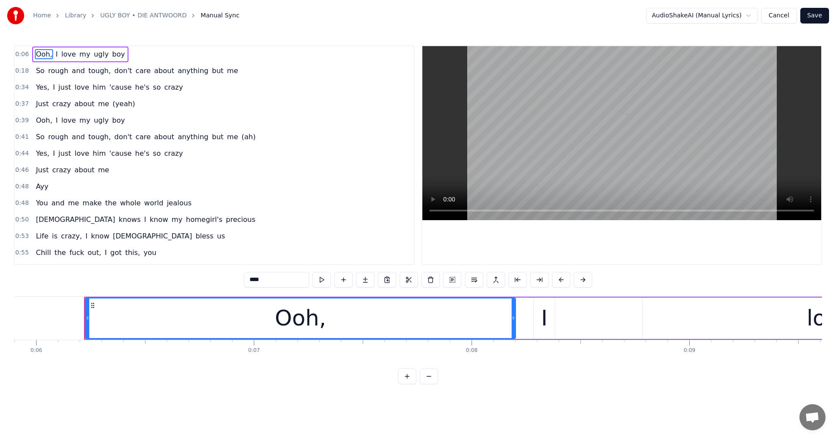
scroll to position [0, 1311]
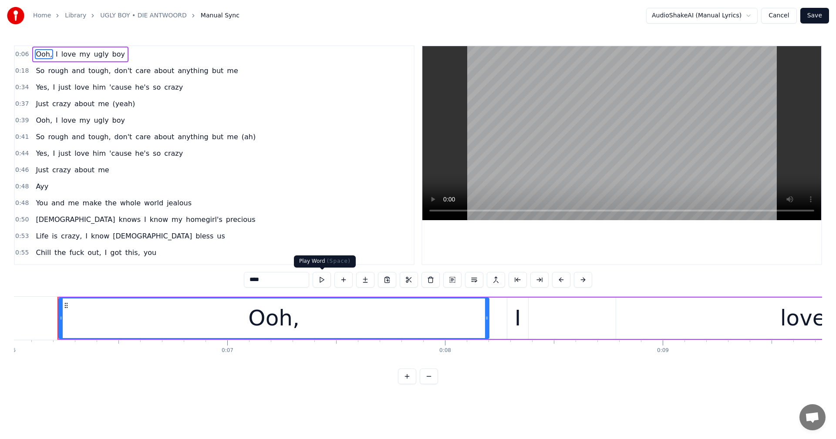
click at [321, 281] on button at bounding box center [322, 280] width 18 height 16
click at [322, 280] on button at bounding box center [322, 280] width 18 height 16
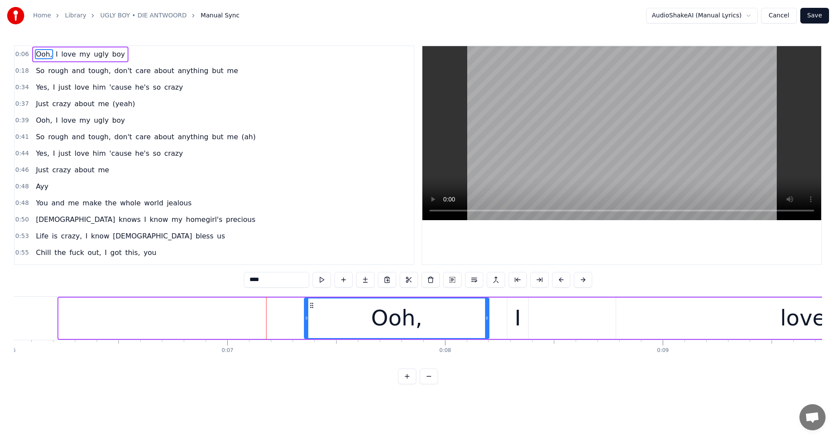
drag, startPoint x: 61, startPoint y: 316, endPoint x: 307, endPoint y: 324, distance: 245.7
click at [307, 324] on div at bounding box center [306, 319] width 3 height 40
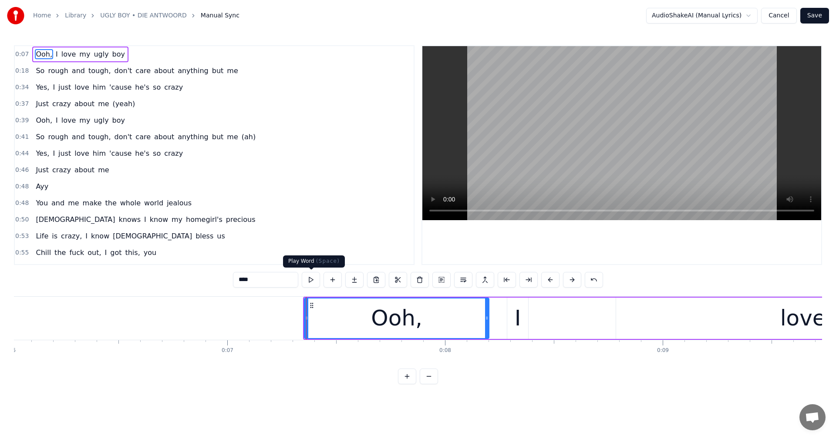
click at [310, 279] on button at bounding box center [311, 280] width 18 height 16
click at [311, 279] on button at bounding box center [311, 280] width 18 height 16
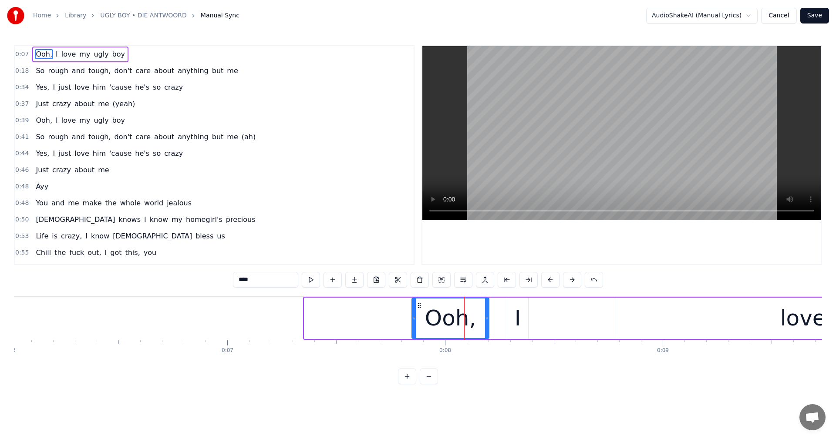
drag, startPoint x: 306, startPoint y: 319, endPoint x: 414, endPoint y: 327, distance: 107.9
click at [414, 327] on div at bounding box center [413, 319] width 3 height 40
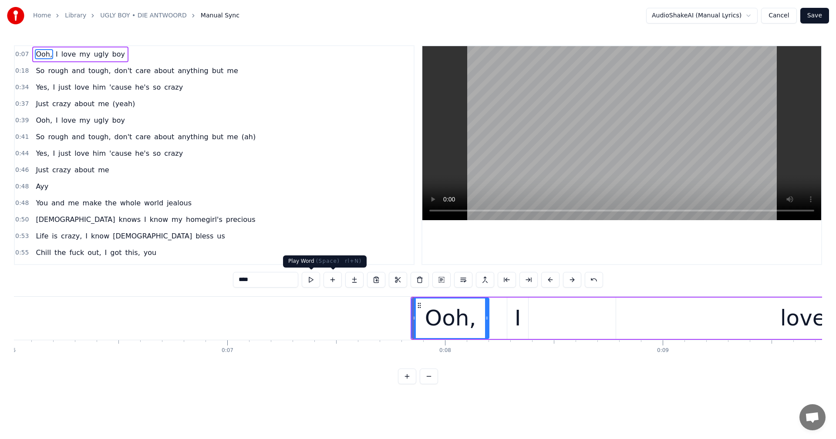
click at [310, 274] on button at bounding box center [311, 280] width 18 height 16
click at [310, 276] on button at bounding box center [311, 280] width 18 height 16
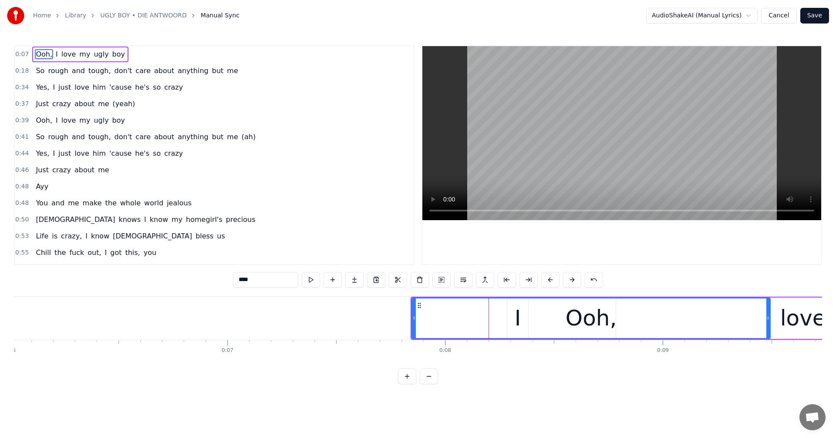
drag, startPoint x: 488, startPoint y: 318, endPoint x: 765, endPoint y: 326, distance: 277.9
click at [766, 326] on div at bounding box center [767, 319] width 3 height 40
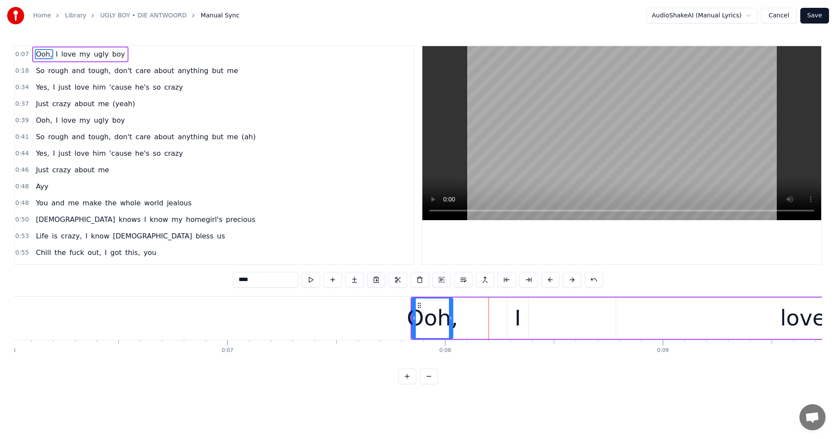
drag, startPoint x: 764, startPoint y: 320, endPoint x: 450, endPoint y: 325, distance: 314.0
click at [450, 325] on div at bounding box center [450, 319] width 3 height 40
click at [432, 380] on button at bounding box center [429, 377] width 18 height 16
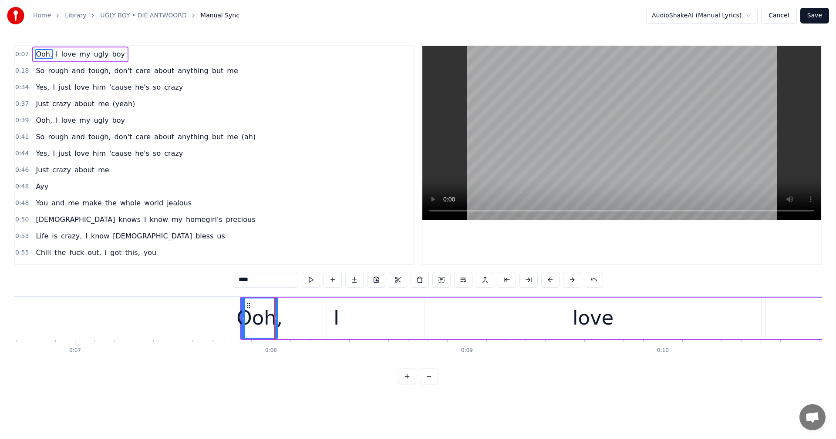
click at [408, 384] on button at bounding box center [407, 377] width 18 height 16
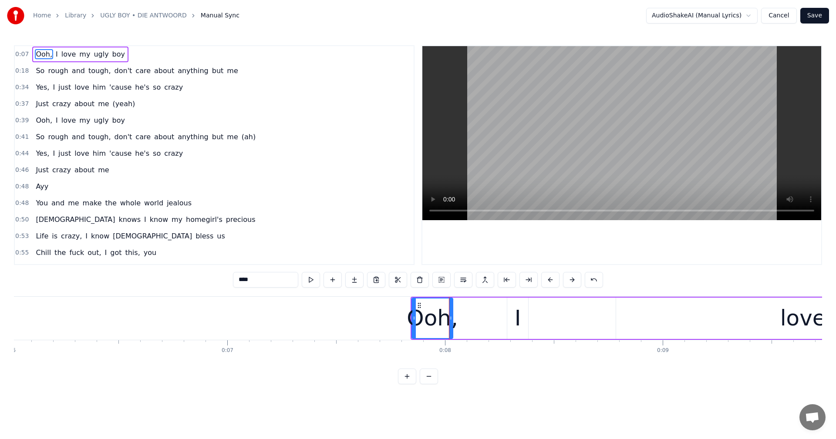
click at [408, 384] on button at bounding box center [407, 377] width 18 height 16
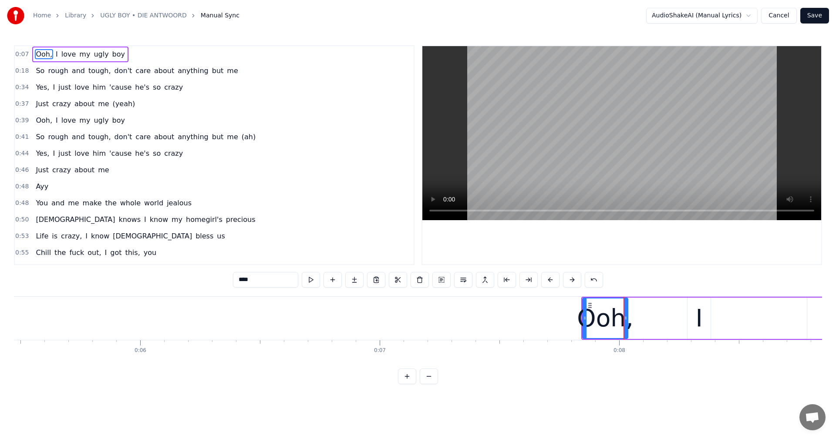
click at [408, 384] on button at bounding box center [407, 377] width 18 height 16
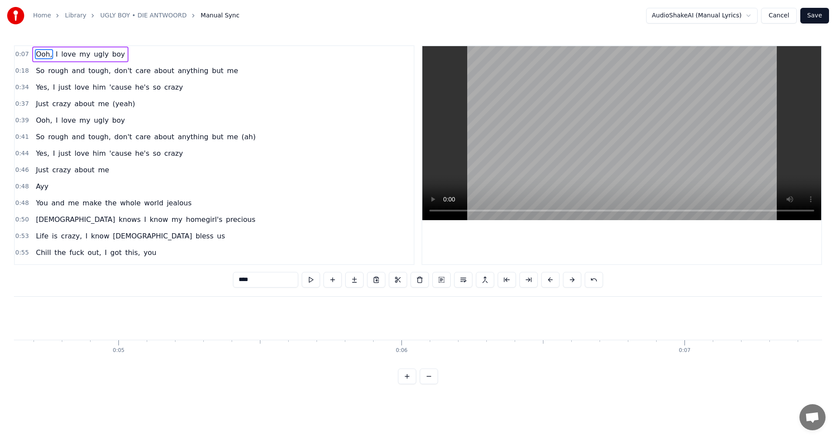
click at [408, 384] on button at bounding box center [407, 377] width 18 height 16
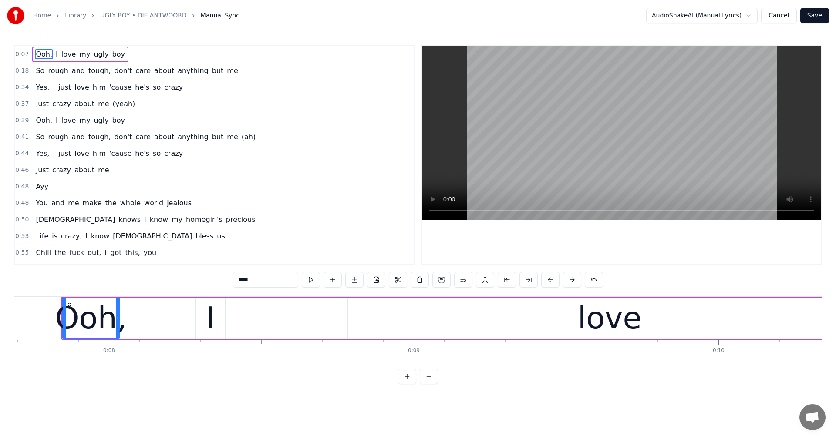
click at [433, 382] on button at bounding box center [429, 377] width 18 height 16
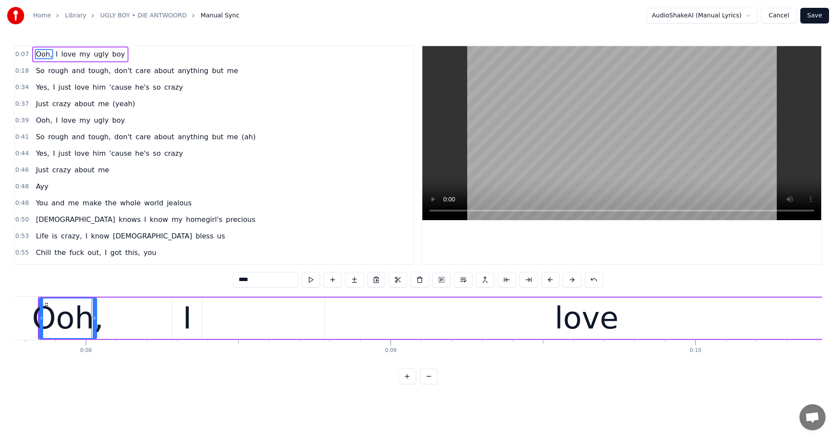
click at [433, 383] on button at bounding box center [429, 377] width 18 height 16
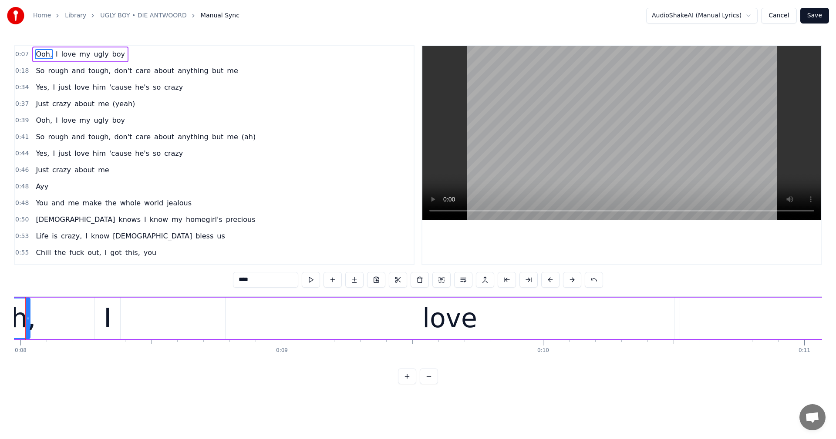
click at [433, 383] on button at bounding box center [429, 377] width 18 height 16
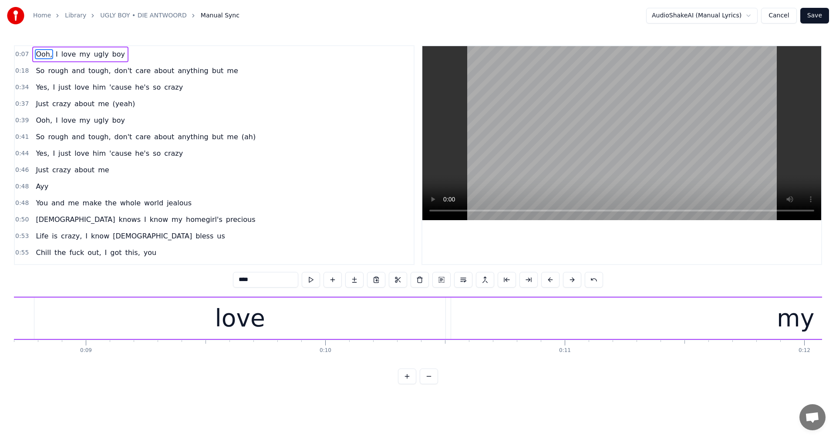
click at [433, 383] on button at bounding box center [429, 377] width 18 height 16
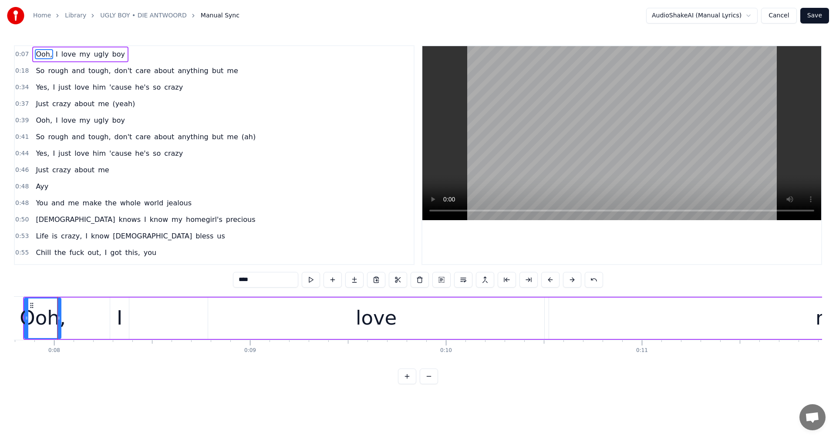
click at [433, 383] on button at bounding box center [429, 377] width 18 height 16
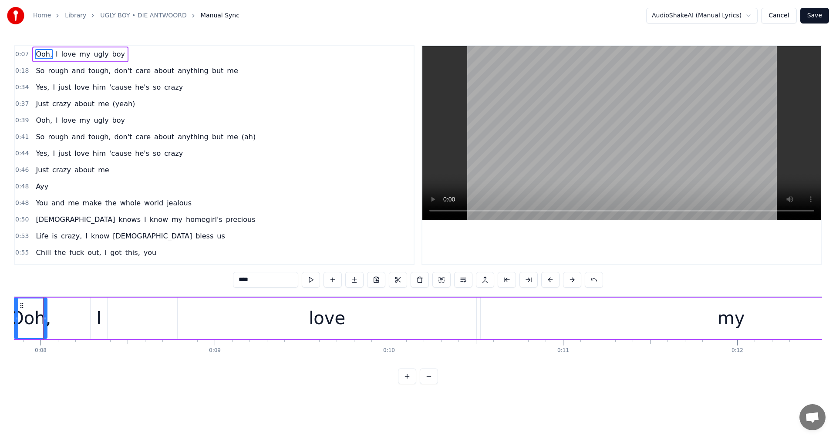
scroll to position [0, 1353]
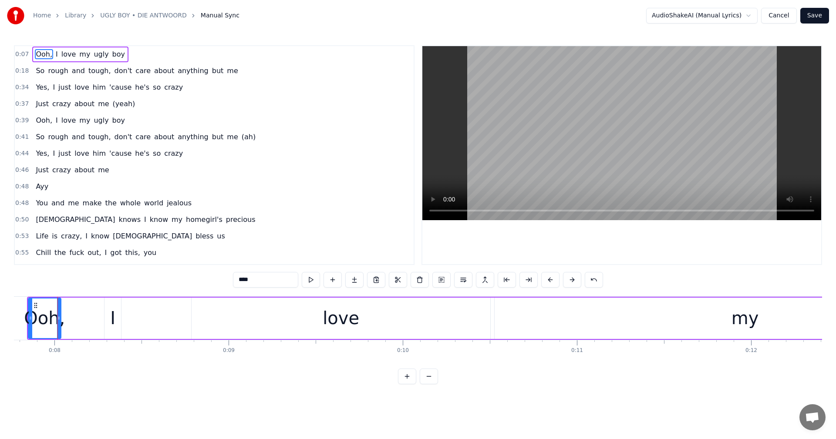
click at [433, 383] on button at bounding box center [429, 377] width 18 height 16
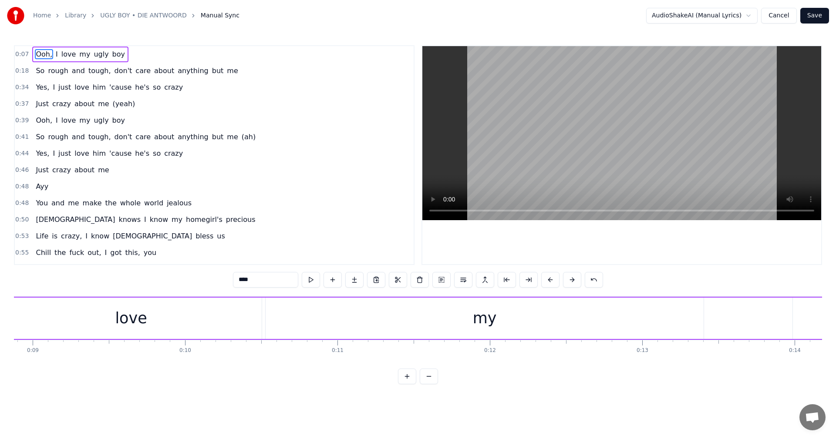
scroll to position [0, 1178]
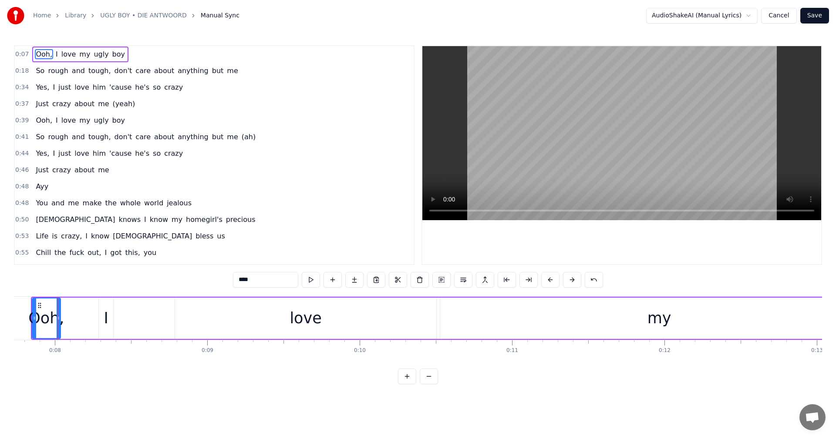
drag, startPoint x: 105, startPoint y: 318, endPoint x: 111, endPoint y: 313, distance: 7.8
click at [155, 322] on div "Ooh, I love my ugly boy" at bounding box center [807, 318] width 1553 height 43
click at [104, 305] on div "I" at bounding box center [106, 318] width 14 height 41
drag, startPoint x: 113, startPoint y: 304, endPoint x: 243, endPoint y: 317, distance: 130.7
click at [45, 302] on div "Ooh," at bounding box center [46, 318] width 28 height 41
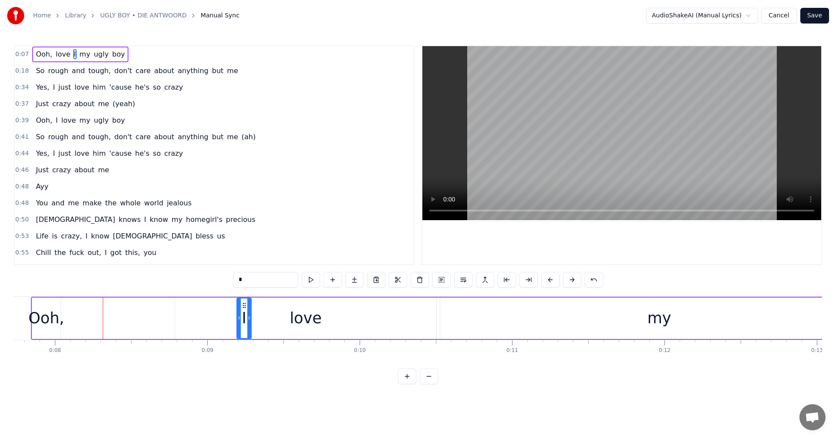
type input "****"
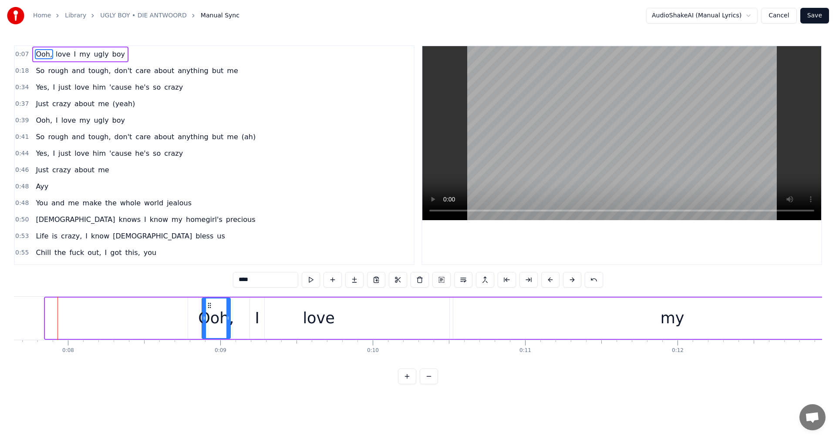
drag, startPoint x: 52, startPoint y: 303, endPoint x: 212, endPoint y: 314, distance: 159.7
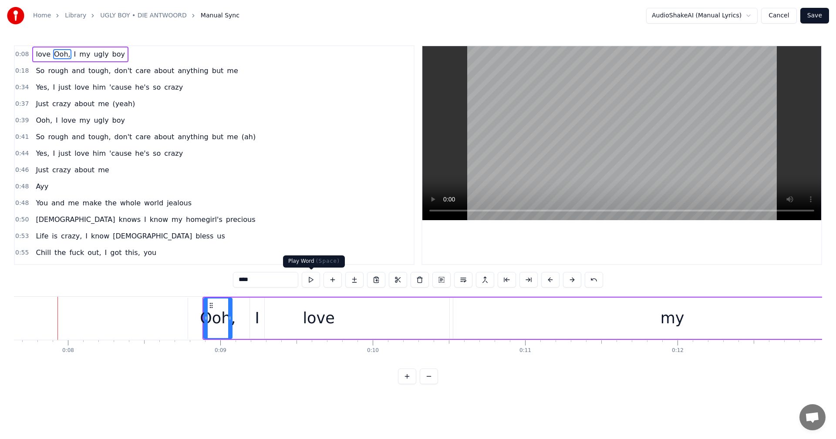
click at [310, 281] on button at bounding box center [311, 280] width 18 height 16
click at [311, 280] on button at bounding box center [311, 280] width 18 height 16
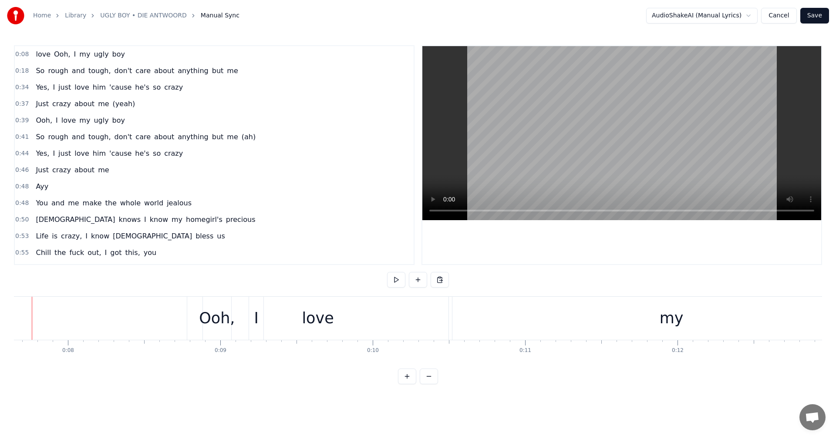
scroll to position [0, 1139]
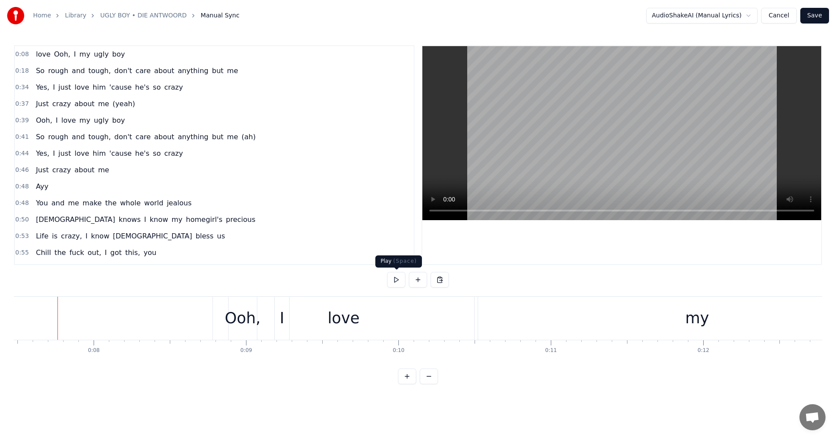
click at [403, 281] on button at bounding box center [396, 280] width 18 height 16
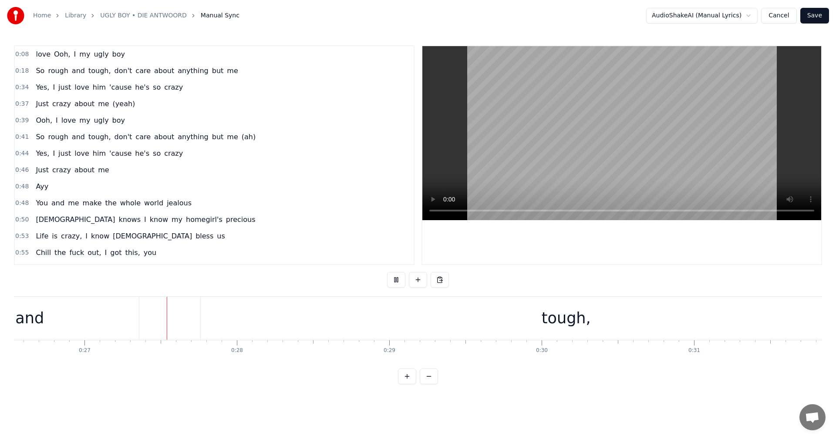
scroll to position [0, 4046]
click at [403, 281] on button at bounding box center [396, 280] width 18 height 16
click at [519, 323] on div "tough," at bounding box center [563, 318] width 731 height 43
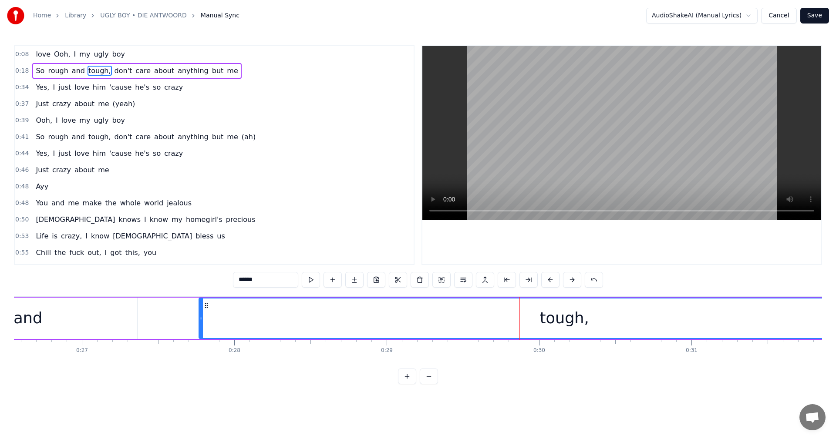
click at [17, 54] on span "0:08" at bounding box center [21, 54] width 13 height 9
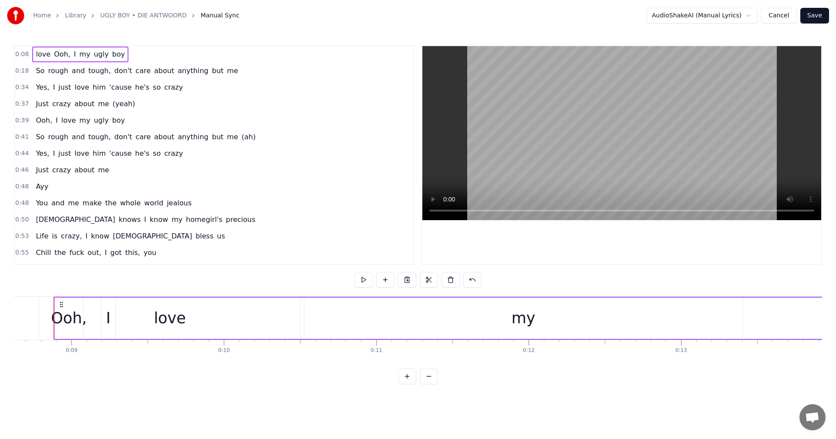
scroll to position [0, 1310]
click at [750, 13] on html "Home Library UGLY BOY • DIE ANTWOORD Manual Sync AudioShakeAI (Manual Lyrics) C…" at bounding box center [418, 199] width 836 height 398
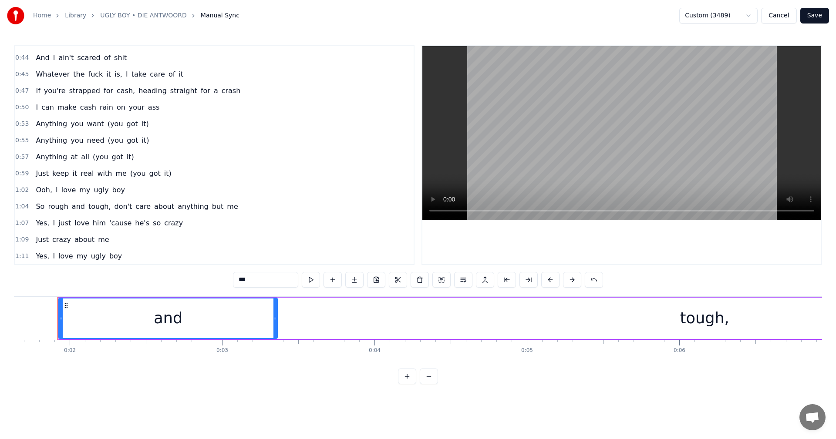
scroll to position [0, 0]
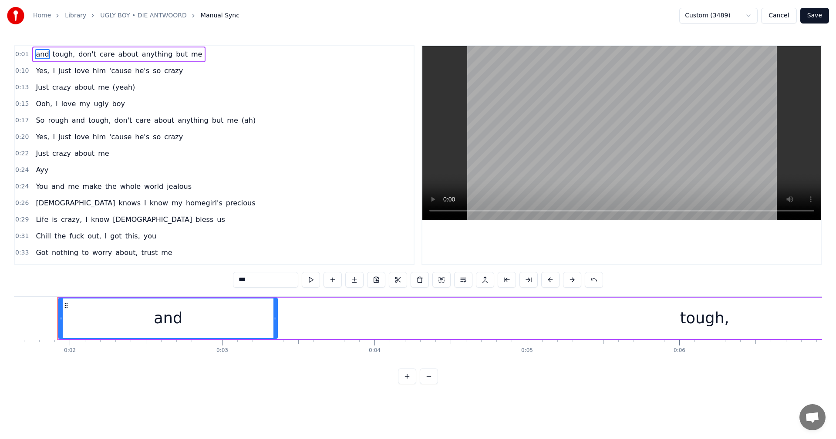
drag, startPoint x: 271, startPoint y: 279, endPoint x: 206, endPoint y: 280, distance: 65.7
click at [206, 280] on div "0:01 and tough, don't care about anything but me 0:10 Yes, I just love him 'cau…" at bounding box center [418, 214] width 808 height 339
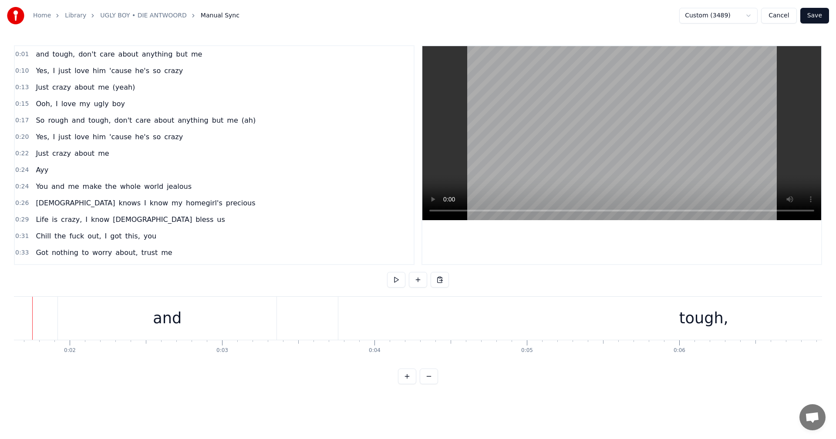
scroll to position [0, 223]
click at [214, 323] on div "and" at bounding box center [193, 318] width 219 height 43
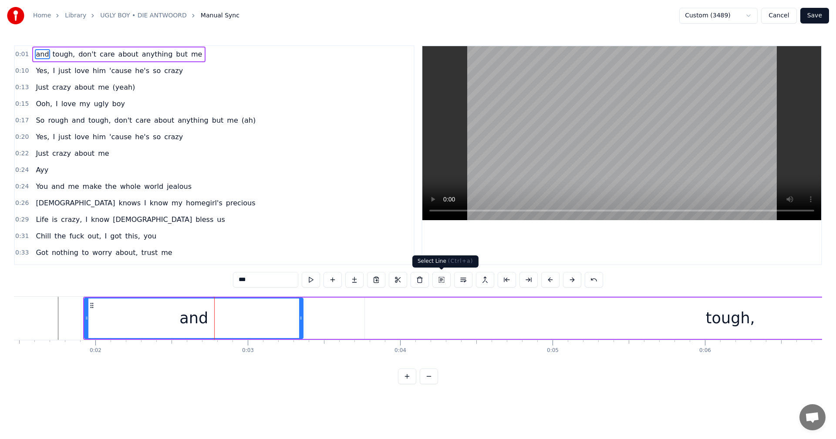
click at [440, 281] on button at bounding box center [441, 280] width 18 height 16
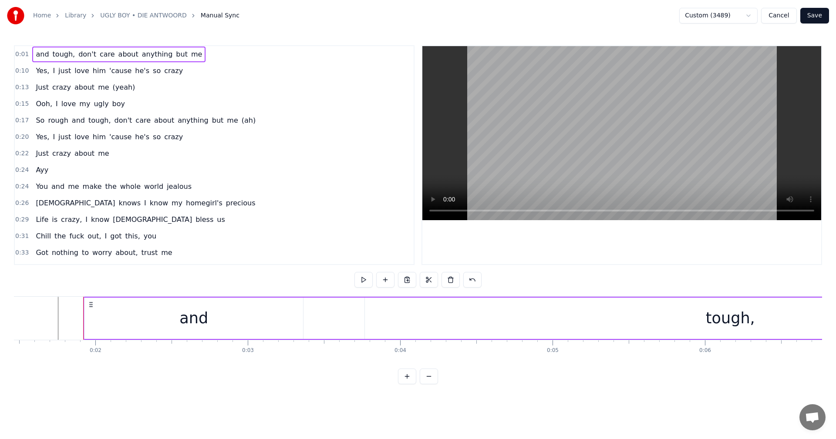
click at [107, 15] on link "UGLY BOY • DIE ANTWOORD" at bounding box center [143, 15] width 87 height 9
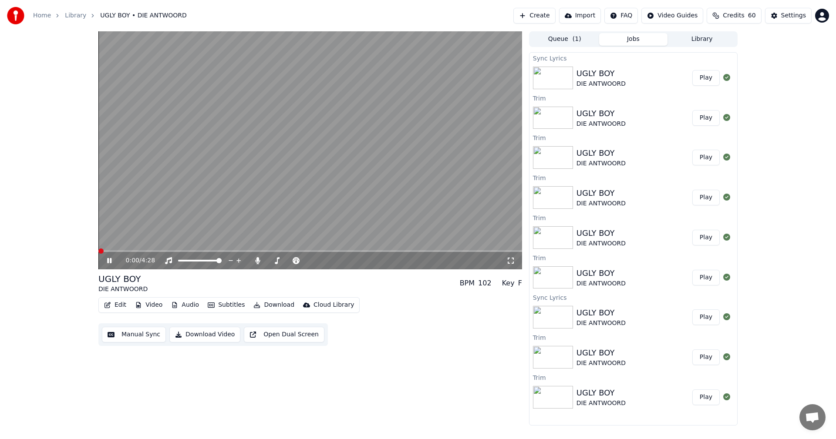
click at [117, 307] on button "Edit" at bounding box center [115, 305] width 29 height 12
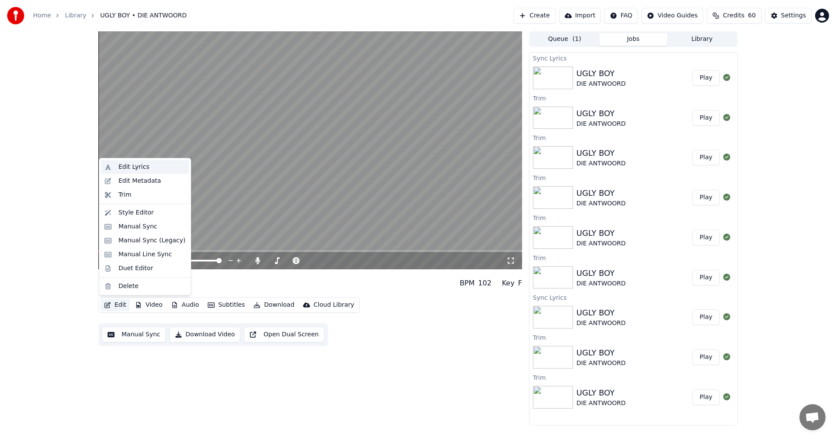
click at [133, 163] on div "Edit Lyrics" at bounding box center [133, 167] width 31 height 9
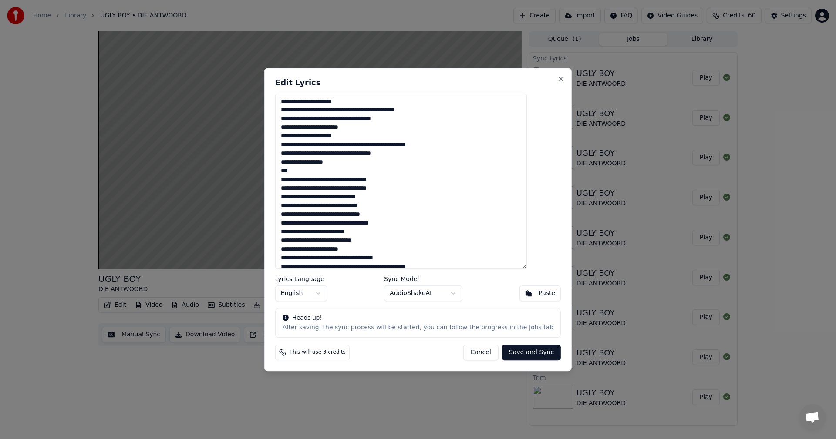
click at [298, 99] on textarea at bounding box center [401, 182] width 252 height 176
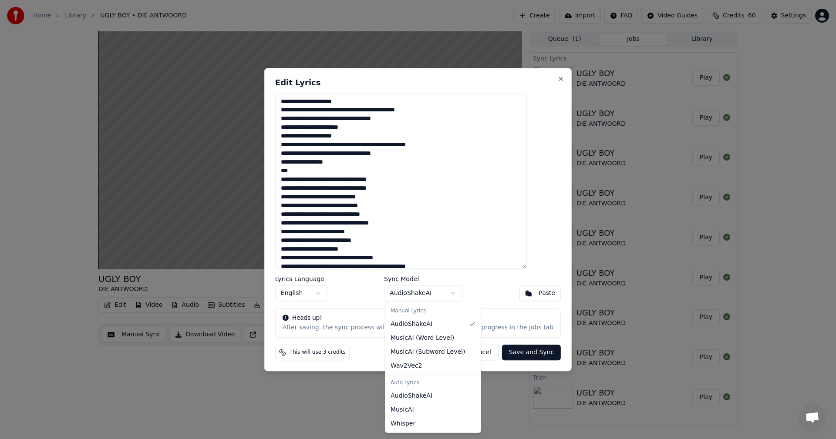
click at [426, 292] on body "Home Library UGLY BOY • DIE ANTWOORD Create Import FAQ Video Guides Credits 60 …" at bounding box center [418, 219] width 836 height 439
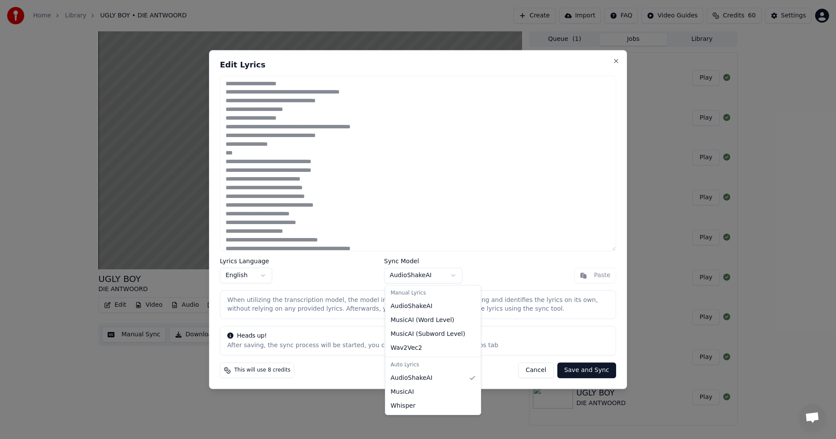
click at [427, 279] on body "Home Library UGLY BOY • DIE ANTWOORD Create Import FAQ Video Guides Credits 60 …" at bounding box center [418, 219] width 836 height 439
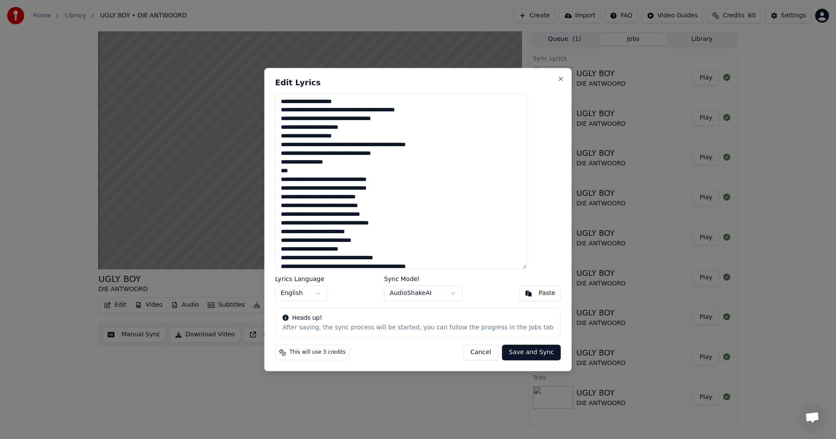
click at [470, 351] on button "Cancel" at bounding box center [480, 353] width 35 height 16
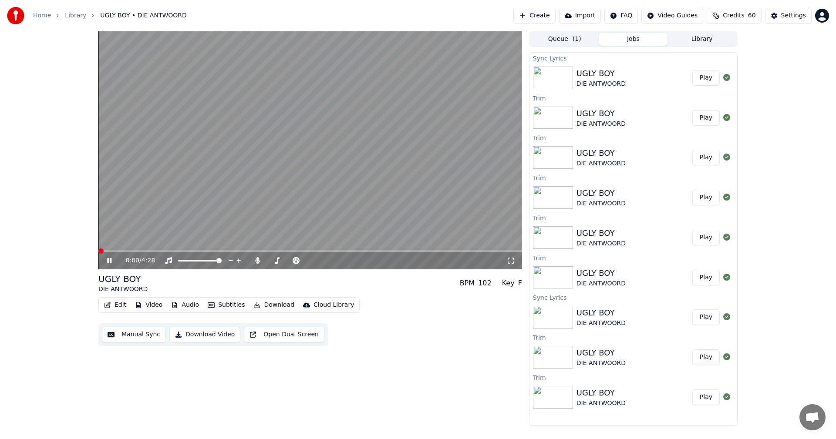
click at [110, 259] on icon at bounding box center [109, 260] width 4 height 5
click at [708, 78] on button "Play" at bounding box center [705, 78] width 27 height 16
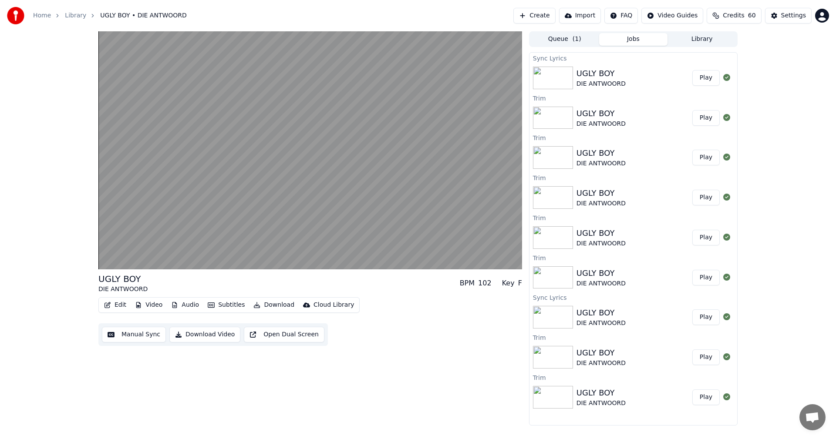
click at [705, 118] on button "Play" at bounding box center [705, 118] width 27 height 16
click at [710, 162] on button "Play" at bounding box center [705, 158] width 27 height 16
click at [707, 78] on button "Play" at bounding box center [705, 78] width 27 height 16
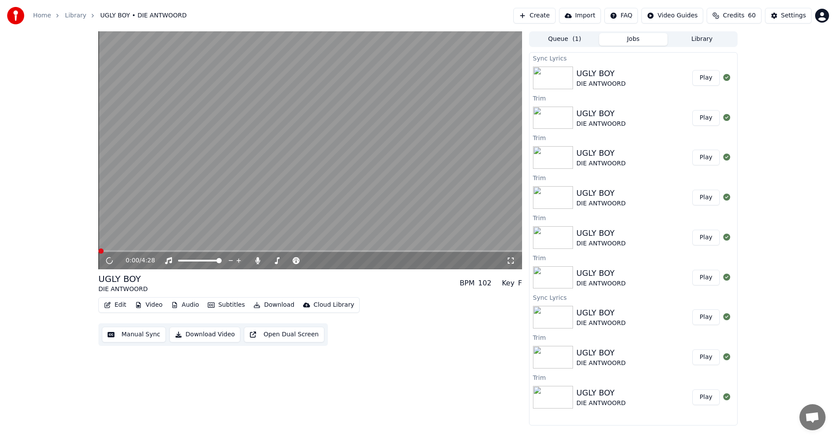
click at [702, 40] on button "Library" at bounding box center [701, 39] width 69 height 13
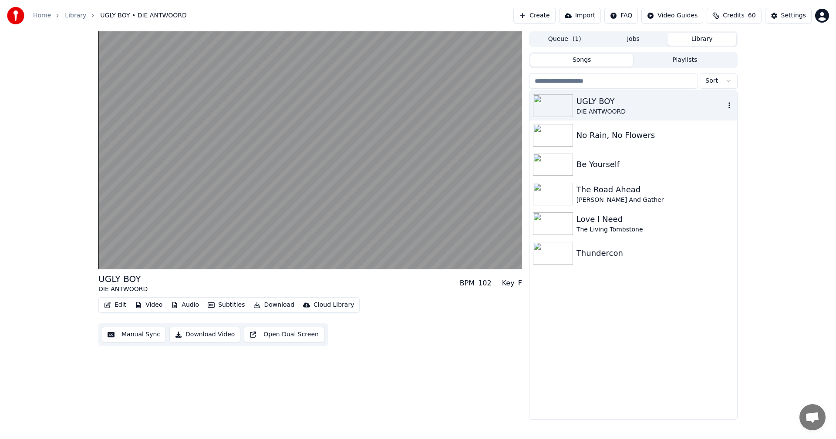
click at [703, 105] on div "UGLY BOY" at bounding box center [650, 101] width 148 height 12
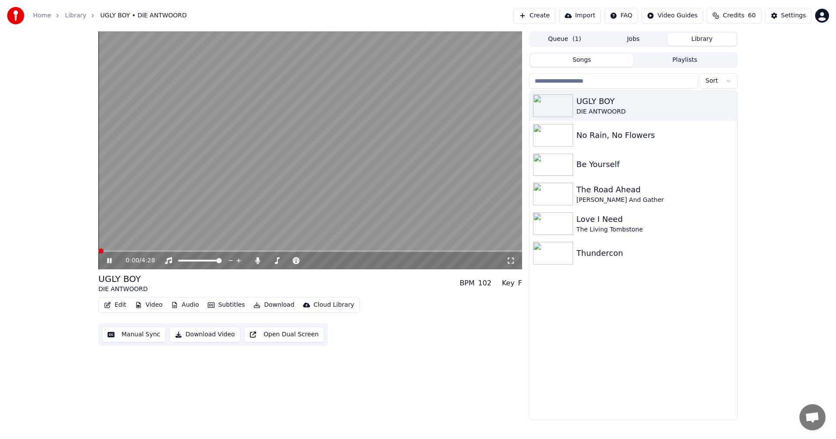
click at [112, 259] on icon at bounding box center [115, 260] width 20 height 7
click at [115, 303] on button "Edit" at bounding box center [115, 305] width 29 height 12
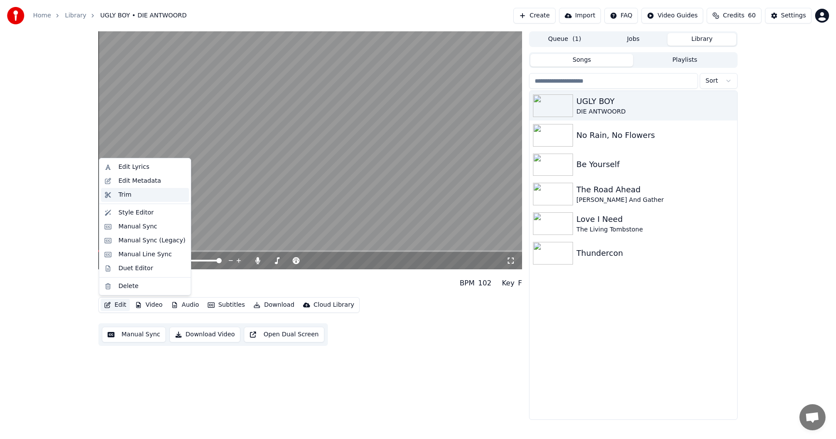
click at [124, 191] on div "Trim" at bounding box center [124, 195] width 13 height 9
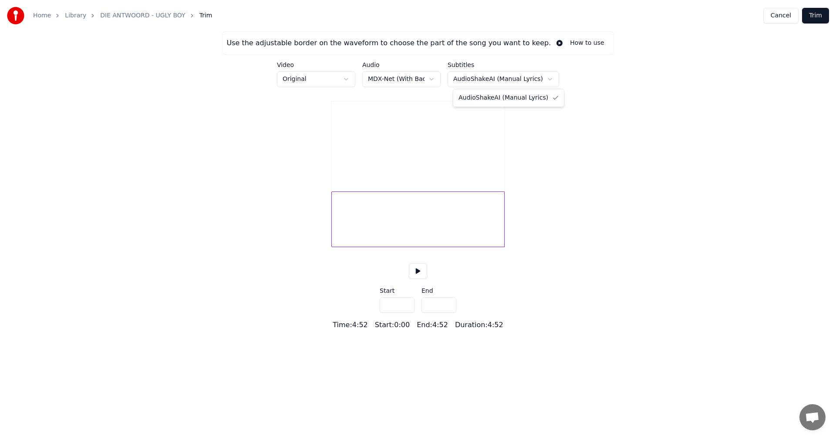
click at [482, 78] on html "Home Library DIE ANTWOORD - UGLY BOY Trim Cancel Trim Use the adjustable border…" at bounding box center [418, 165] width 836 height 330
click at [484, 81] on html "Home Library DIE ANTWOORD - UGLY BOY Trim Cancel Trim Use the adjustable border…" at bounding box center [418, 165] width 836 height 330
click at [408, 80] on html "Home Library DIE ANTWOORD - UGLY BOY Trim Cancel Trim Use the adjustable border…" at bounding box center [418, 165] width 836 height 330
click at [340, 224] on div at bounding box center [417, 220] width 173 height 56
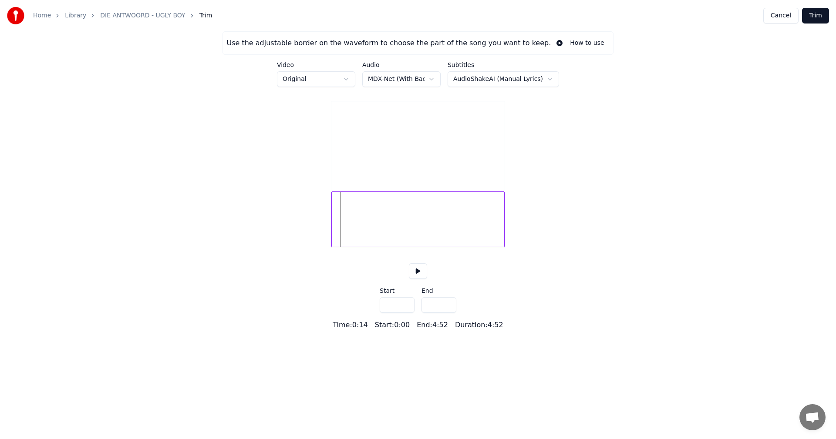
click at [351, 224] on div at bounding box center [417, 220] width 173 height 56
click at [406, 313] on input "***" at bounding box center [397, 305] width 35 height 16
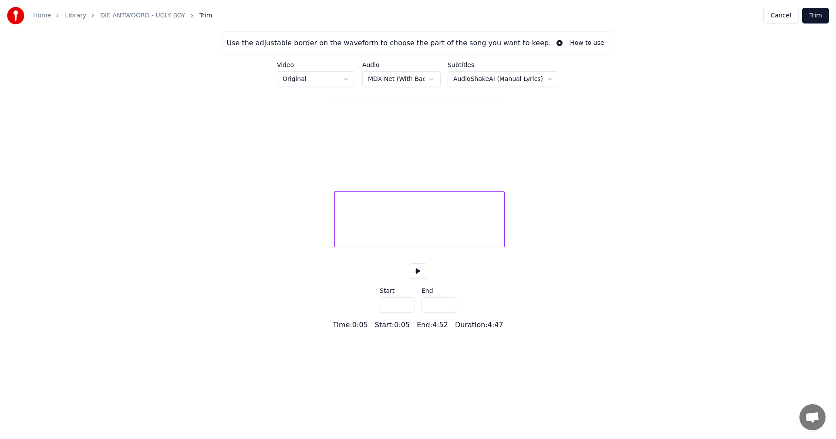
click at [406, 313] on input "***" at bounding box center [397, 305] width 35 height 16
click at [406, 313] on input "****" at bounding box center [397, 305] width 35 height 16
type input "***"
click at [405, 313] on input "***" at bounding box center [397, 305] width 35 height 16
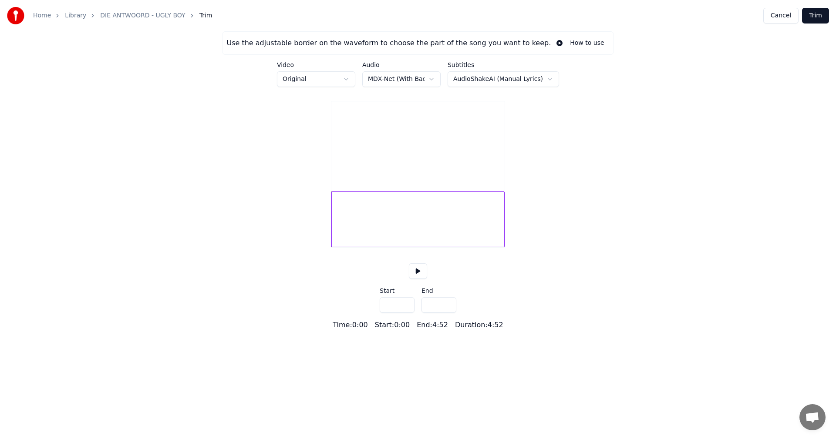
click at [418, 278] on button at bounding box center [418, 271] width 18 height 16
click at [416, 279] on button at bounding box center [418, 271] width 18 height 16
click at [435, 76] on html "Home Library DIE ANTWOORD - UGLY BOY Trim Cancel Trim Use the adjustable border…" at bounding box center [418, 165] width 836 height 330
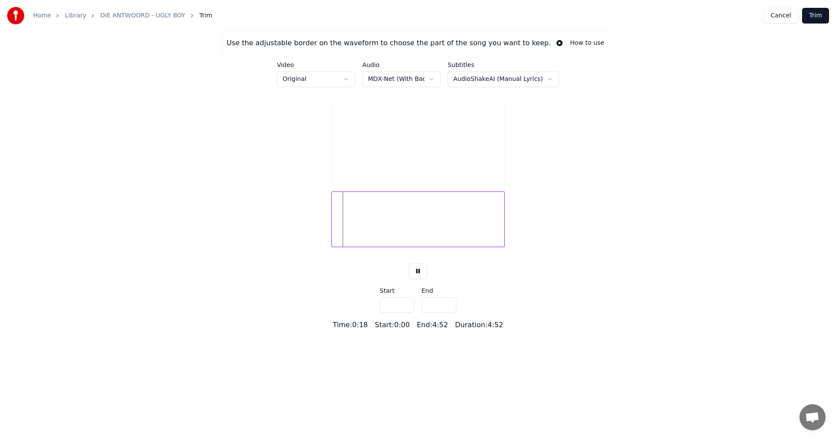
click at [788, 13] on button "Cancel" at bounding box center [780, 16] width 35 height 16
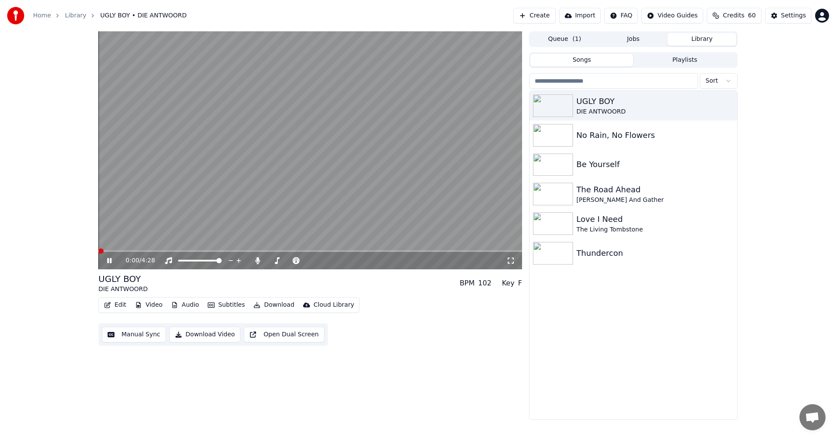
click at [161, 252] on span at bounding box center [310, 251] width 424 height 2
click at [131, 252] on span at bounding box center [130, 251] width 64 height 2
click at [108, 252] on span at bounding box center [103, 251] width 11 height 2
click at [98, 251] on span at bounding box center [100, 251] width 5 height 5
click at [111, 259] on icon at bounding box center [109, 260] width 4 height 5
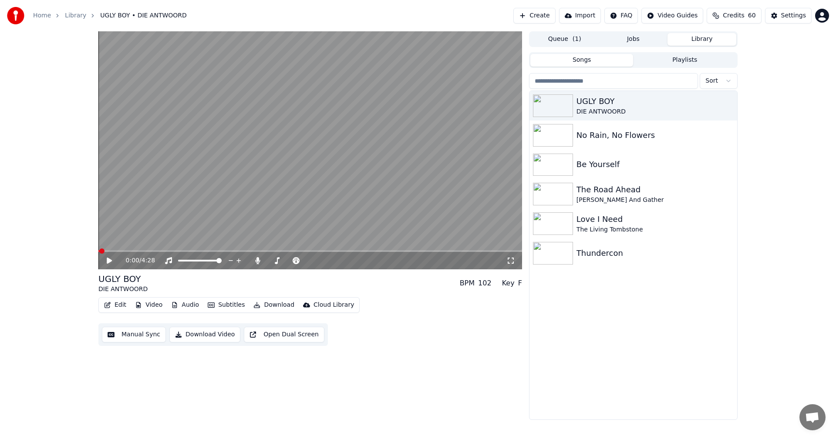
click at [108, 263] on icon at bounding box center [109, 261] width 5 height 6
click at [108, 250] on span at bounding box center [110, 251] width 5 height 5
click at [105, 252] on span at bounding box center [106, 251] width 5 height 5
click at [111, 261] on icon at bounding box center [109, 260] width 4 height 5
click at [118, 309] on button "Edit" at bounding box center [115, 305] width 29 height 12
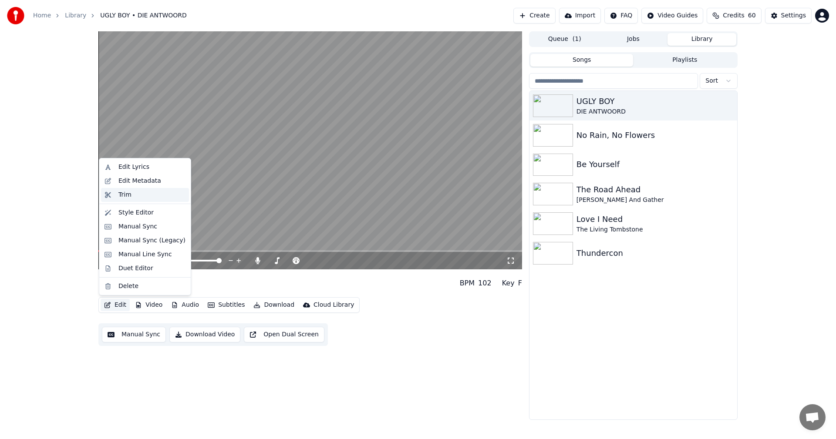
click at [127, 195] on div "Trim" at bounding box center [124, 195] width 13 height 9
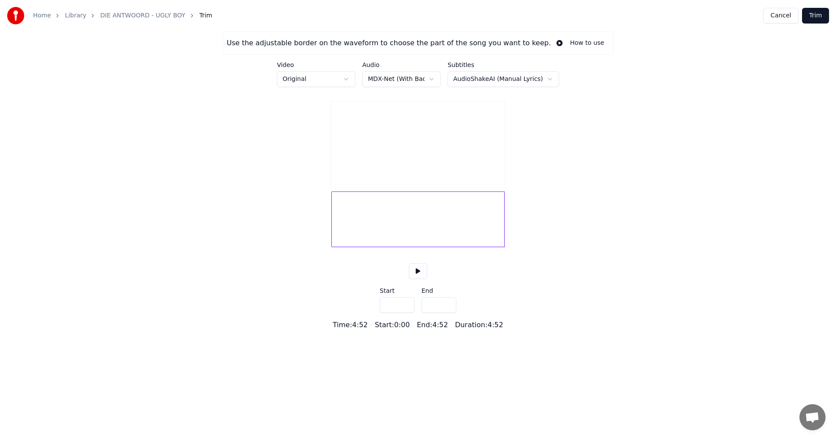
click at [335, 230] on div at bounding box center [417, 220] width 173 height 56
click at [340, 234] on div at bounding box center [417, 220] width 173 height 56
click at [406, 313] on input "***" at bounding box center [397, 305] width 35 height 16
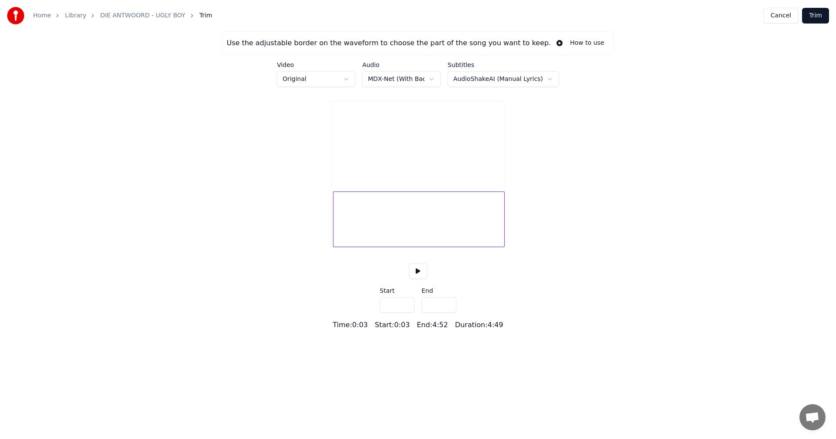
click at [406, 313] on input "***" at bounding box center [397, 305] width 35 height 16
type input "***"
click at [406, 313] on input "***" at bounding box center [397, 305] width 35 height 16
click at [419, 279] on button at bounding box center [418, 271] width 18 height 16
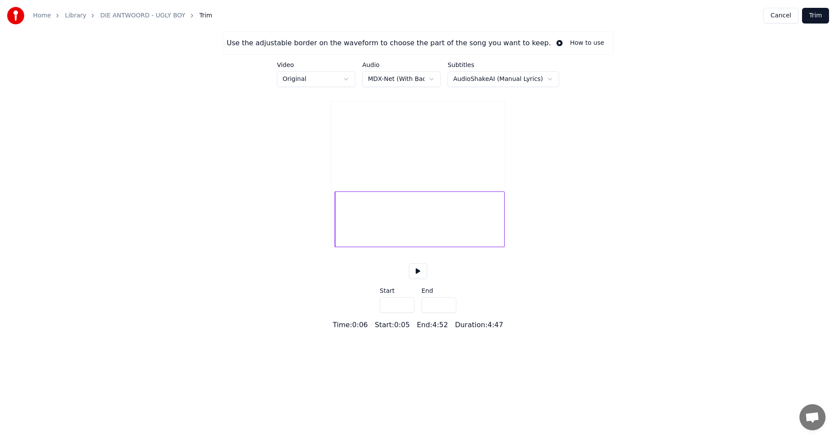
click at [818, 15] on button "Trim" at bounding box center [815, 16] width 27 height 16
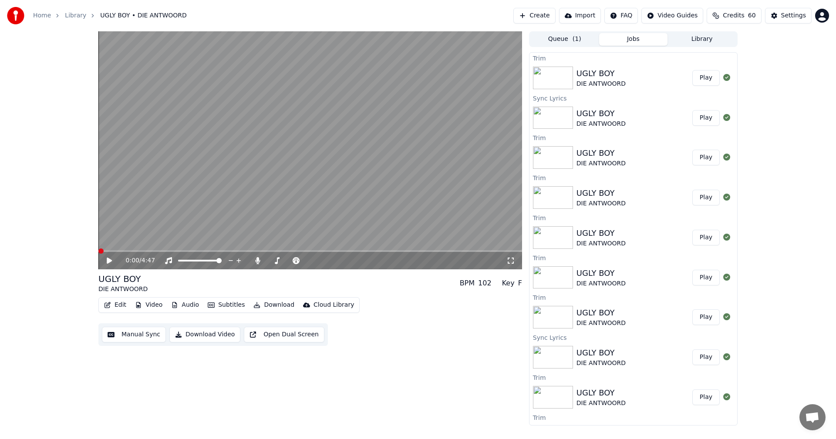
click at [110, 260] on icon at bounding box center [109, 261] width 5 height 6
click at [258, 260] on icon at bounding box center [257, 260] width 5 height 7
click at [258, 260] on icon at bounding box center [257, 260] width 9 height 7
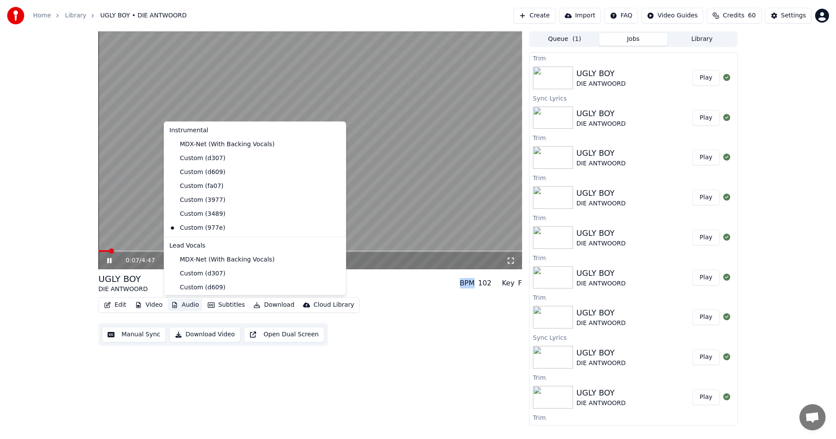
click at [177, 306] on button "Audio" at bounding box center [185, 305] width 35 height 12
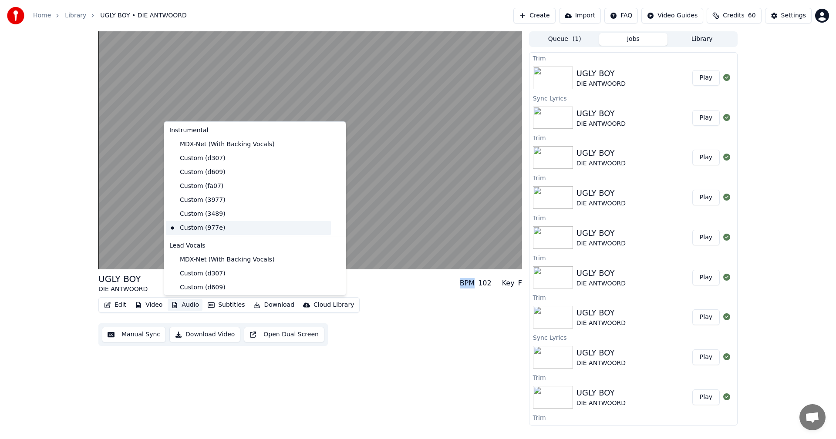
click at [184, 229] on div "Custom (977e)" at bounding box center [248, 228] width 165 height 14
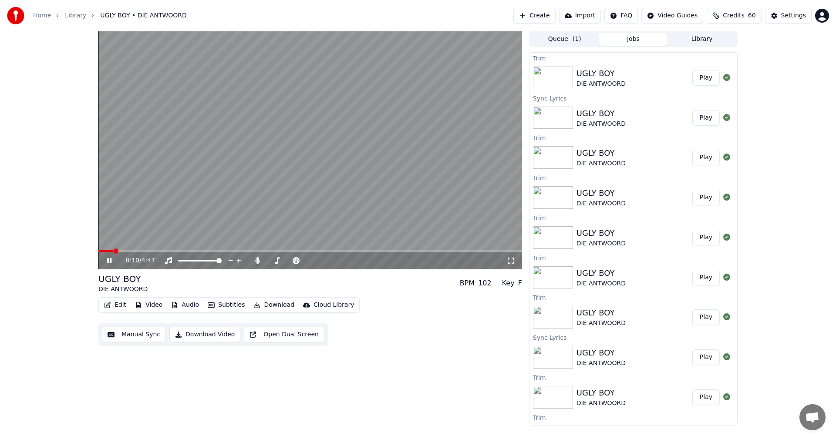
click at [110, 258] on icon at bounding box center [115, 260] width 20 height 7
click at [111, 259] on icon at bounding box center [115, 260] width 20 height 7
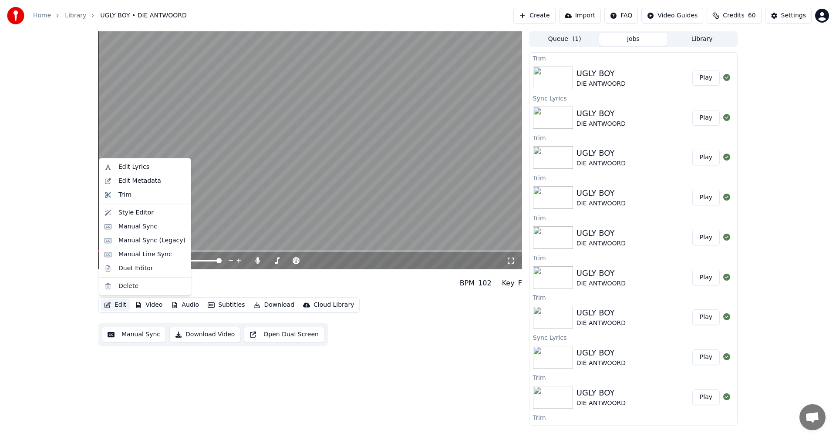
click at [117, 310] on button "Edit" at bounding box center [115, 305] width 29 height 12
click at [136, 162] on div "Edit Lyrics" at bounding box center [145, 167] width 88 height 14
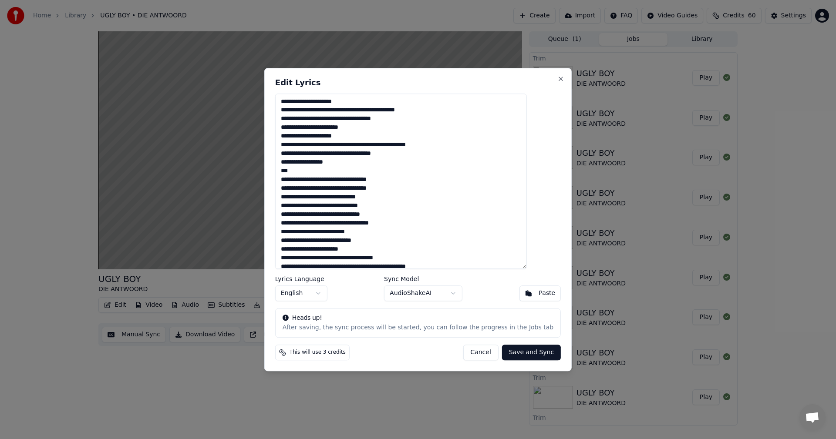
drag, startPoint x: 465, startPoint y: 354, endPoint x: 324, endPoint y: 349, distance: 141.2
click at [465, 354] on button "Cancel" at bounding box center [480, 353] width 35 height 16
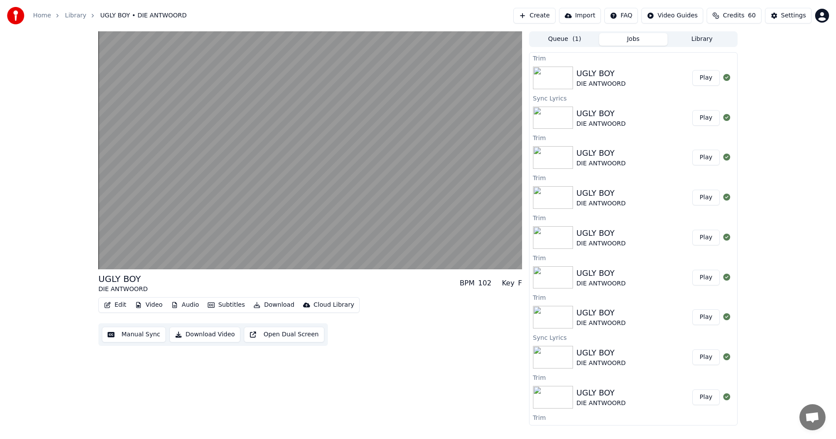
click at [128, 340] on button "Manual Sync" at bounding box center [134, 335] width 64 height 16
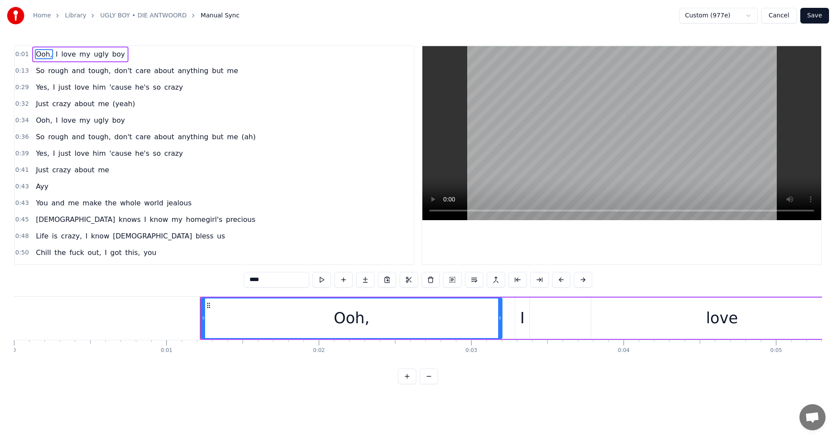
click at [40, 52] on span "Ooh," at bounding box center [44, 54] width 18 height 10
click at [323, 280] on button at bounding box center [322, 280] width 18 height 16
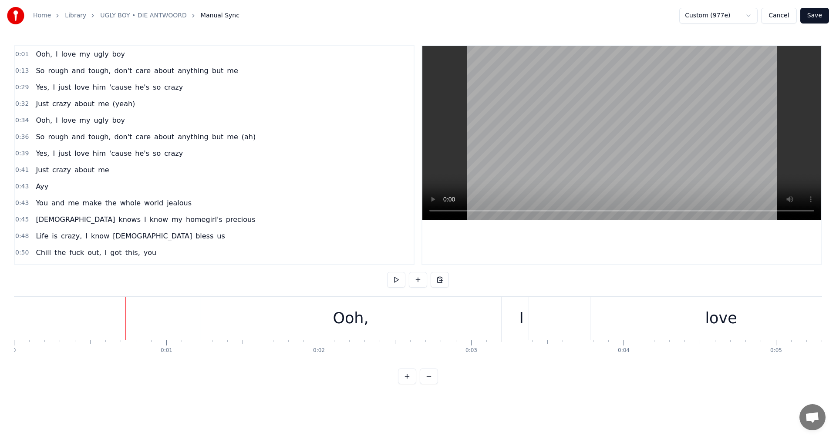
drag, startPoint x: 221, startPoint y: 300, endPoint x: 288, endPoint y: 330, distance: 73.5
click at [18, 54] on span "0:01" at bounding box center [21, 54] width 13 height 9
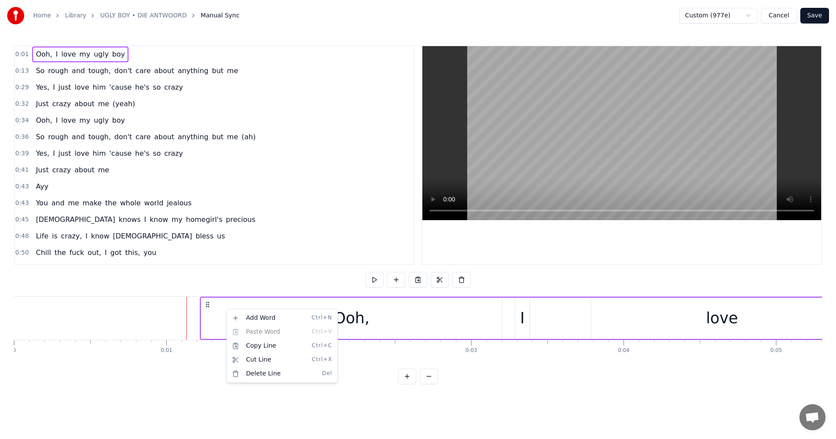
click at [406, 384] on html "Home Library UGLY BOY • DIE ANTWOORD Manual Sync Custom (977e) Cancel Save 0:01…" at bounding box center [418, 199] width 836 height 398
click at [406, 384] on button at bounding box center [407, 377] width 18 height 16
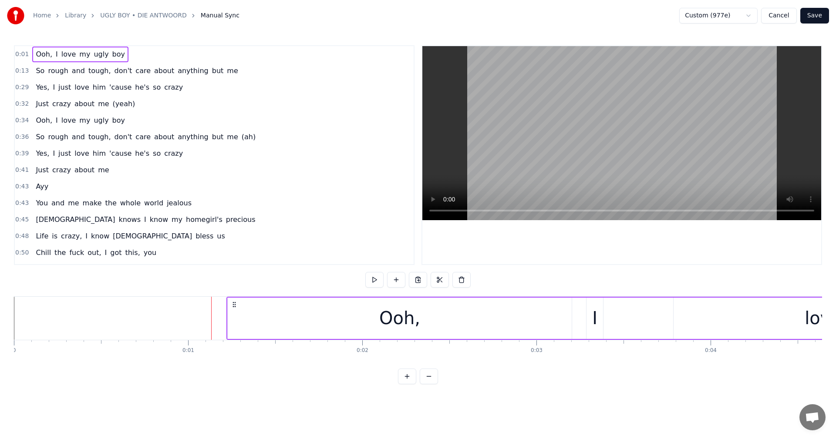
click at [406, 384] on button at bounding box center [407, 377] width 18 height 16
